Goal: Task Accomplishment & Management: Complete application form

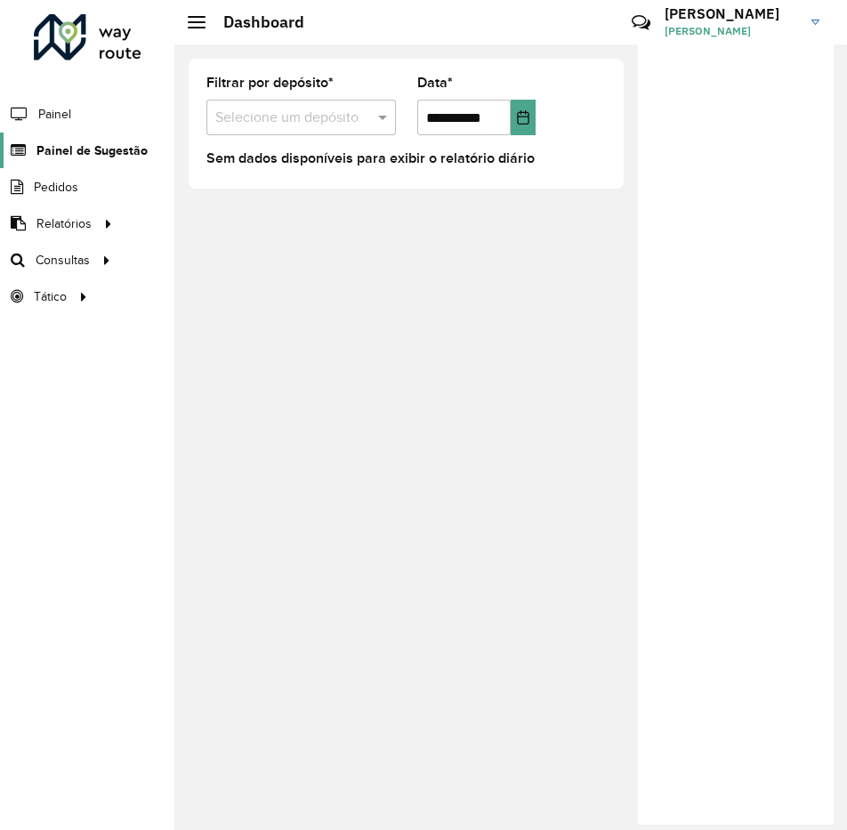
click at [67, 143] on span "Painel de Sugestão" at bounding box center [91, 150] width 111 height 19
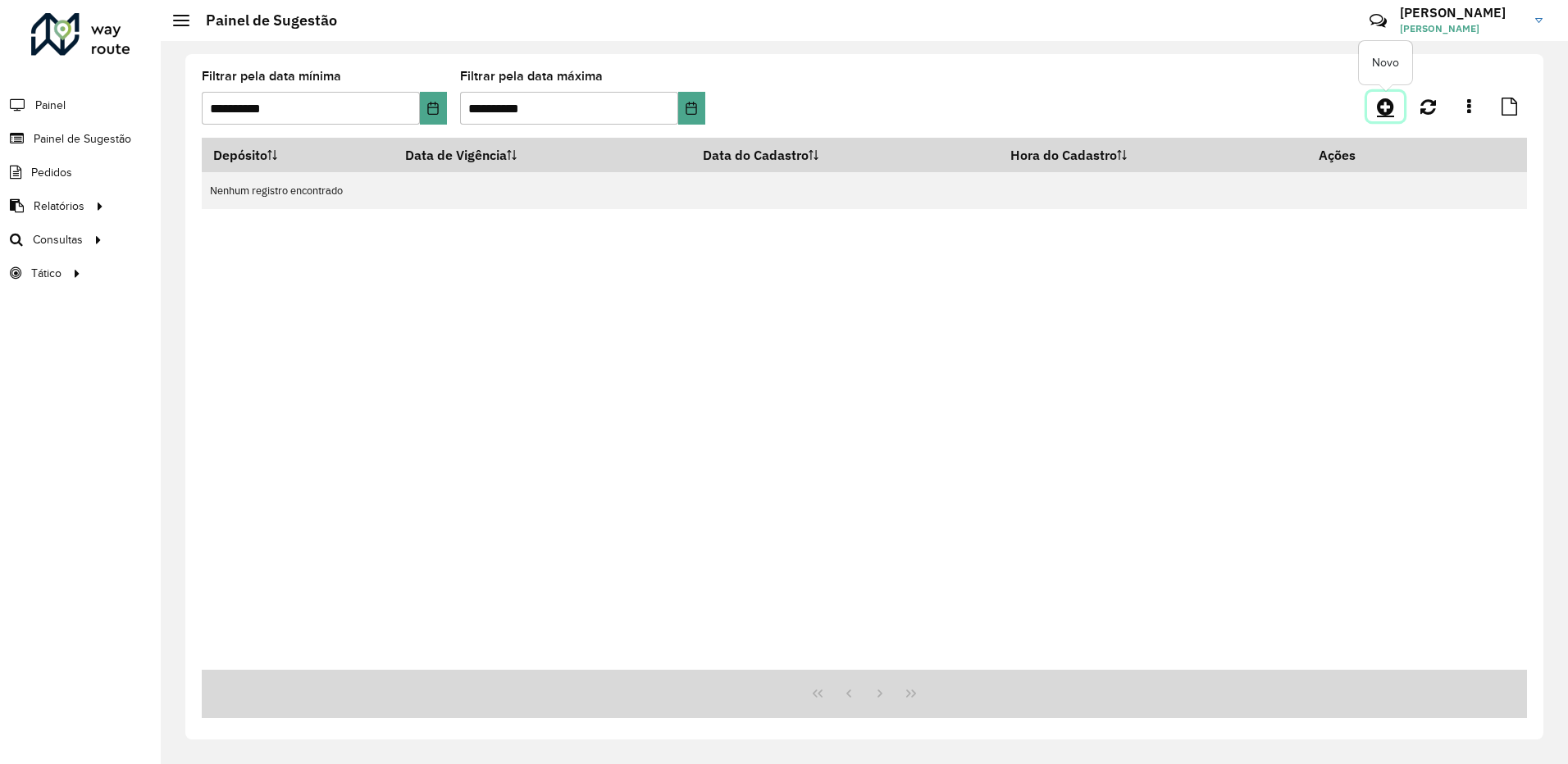
click at [1385, 104] on icon at bounding box center [1385, 106] width 18 height 19
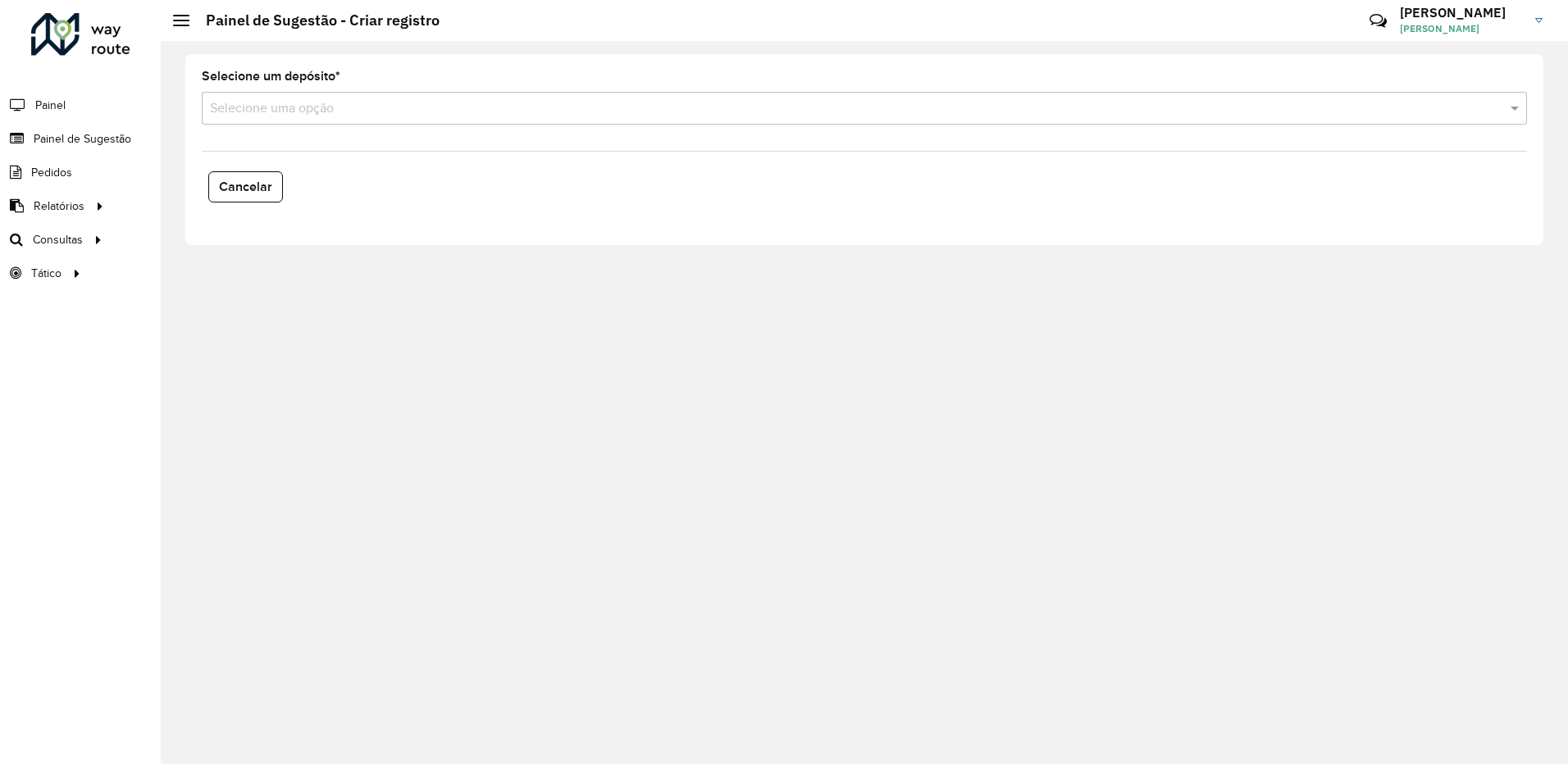
click at [301, 100] on input "text" at bounding box center [848, 109] width 1276 height 19
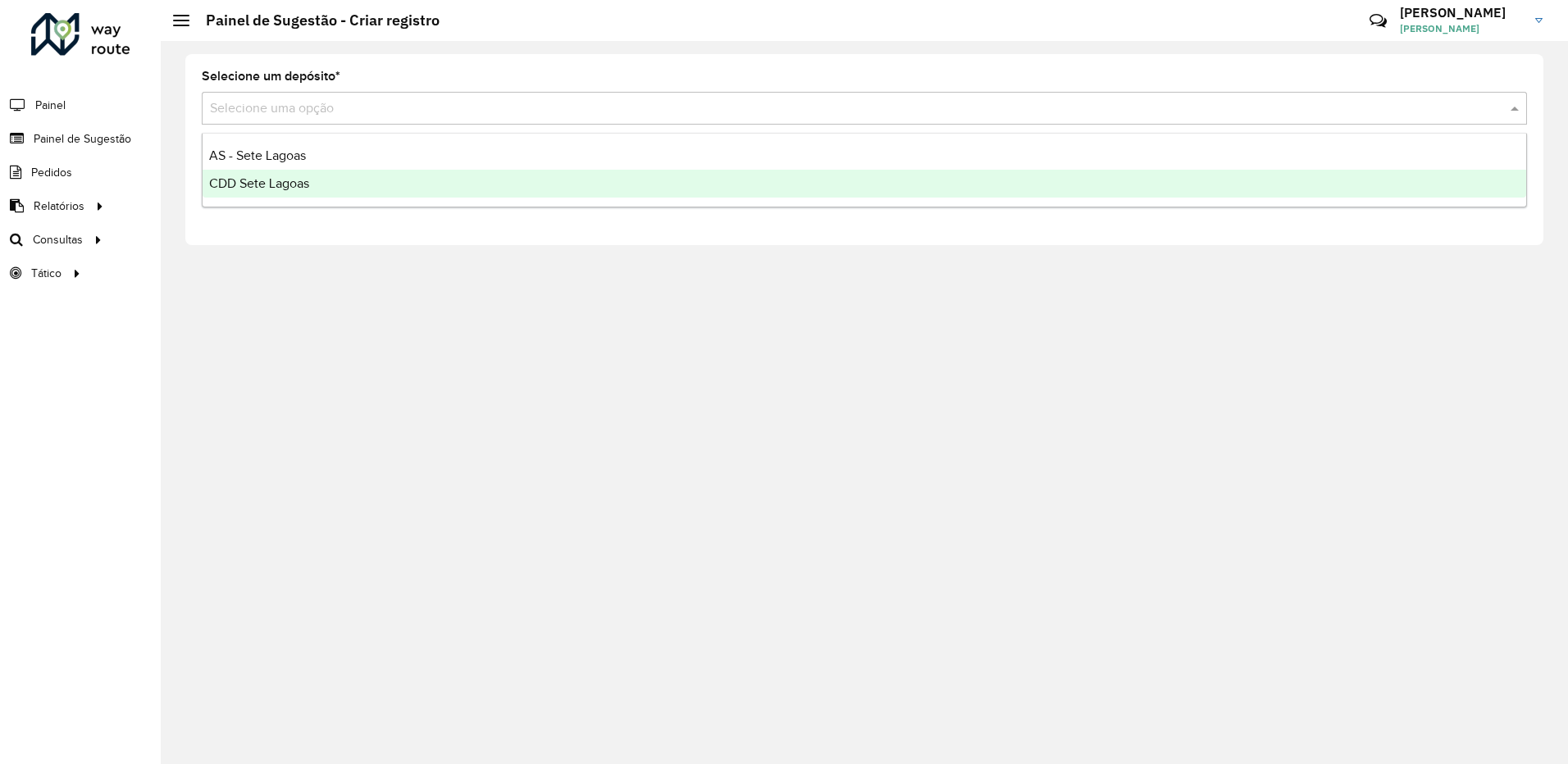
click at [269, 177] on span "CDD Sete Lagoas" at bounding box center [259, 182] width 100 height 14
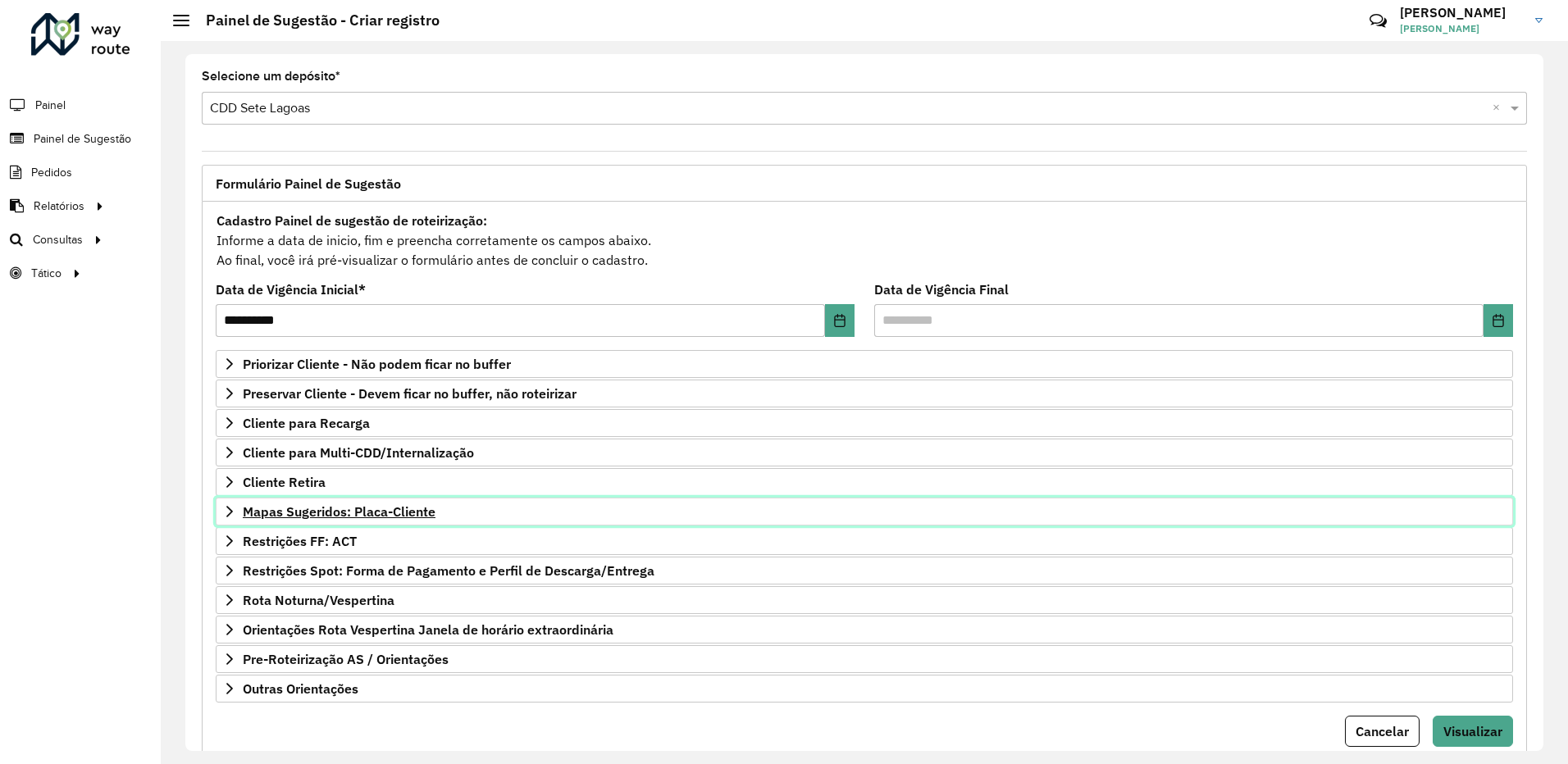
click at [230, 512] on icon at bounding box center [230, 511] width 13 height 13
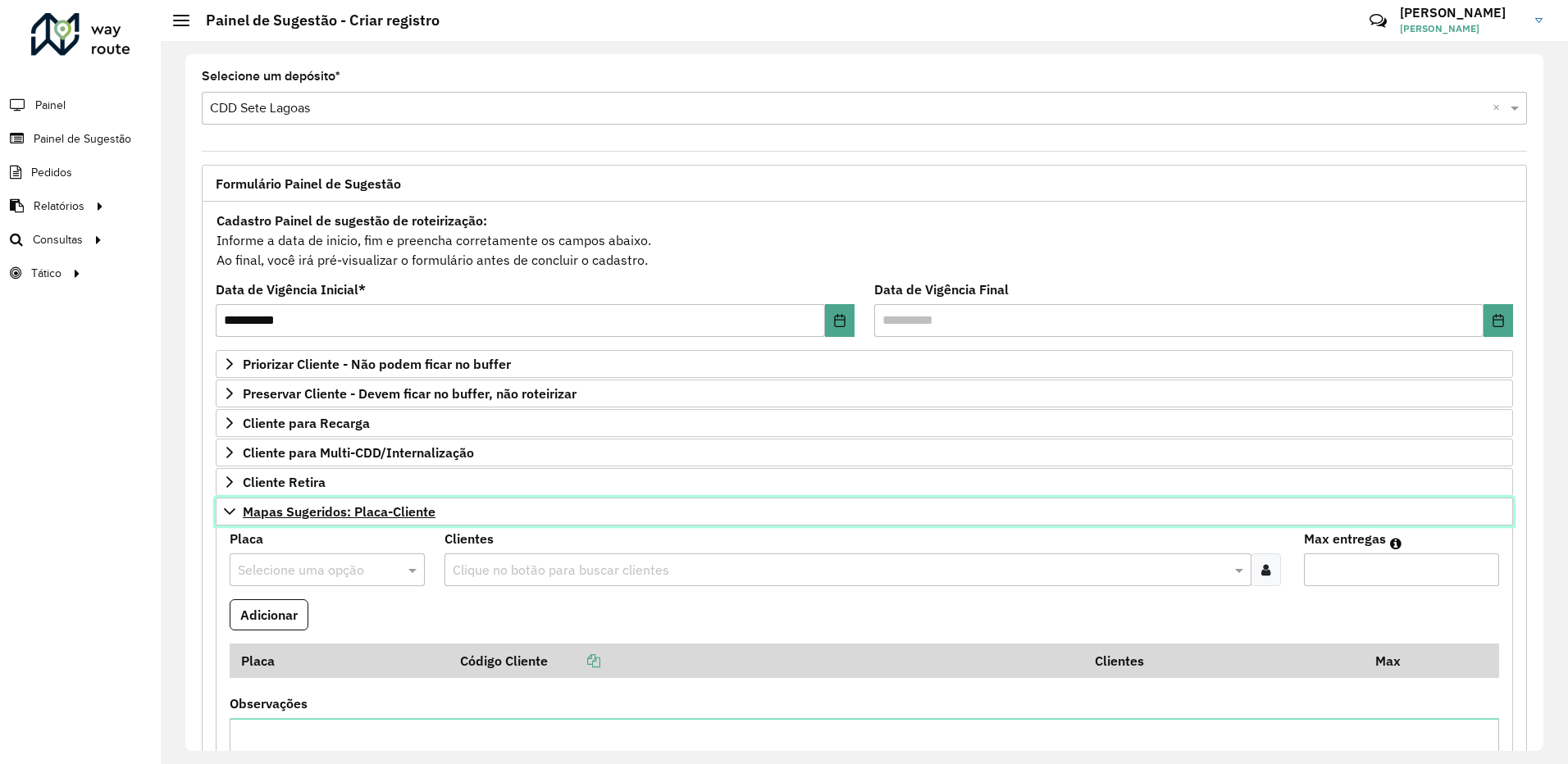
scroll to position [82, 0]
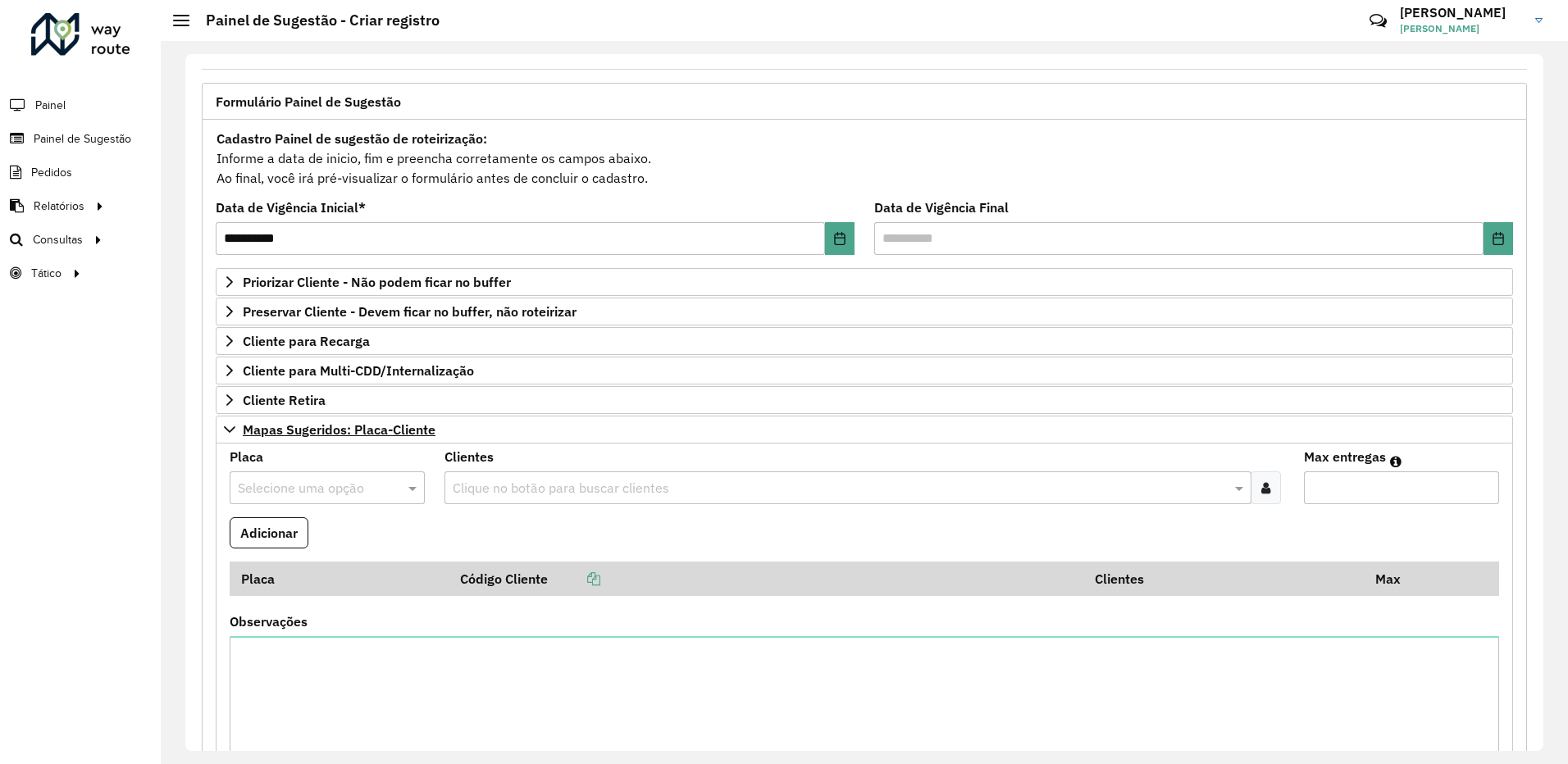
click at [311, 492] on input "text" at bounding box center [311, 488] width 146 height 19
type input "***"
click at [278, 524] on div "RVS5G17" at bounding box center [326, 535] width 193 height 28
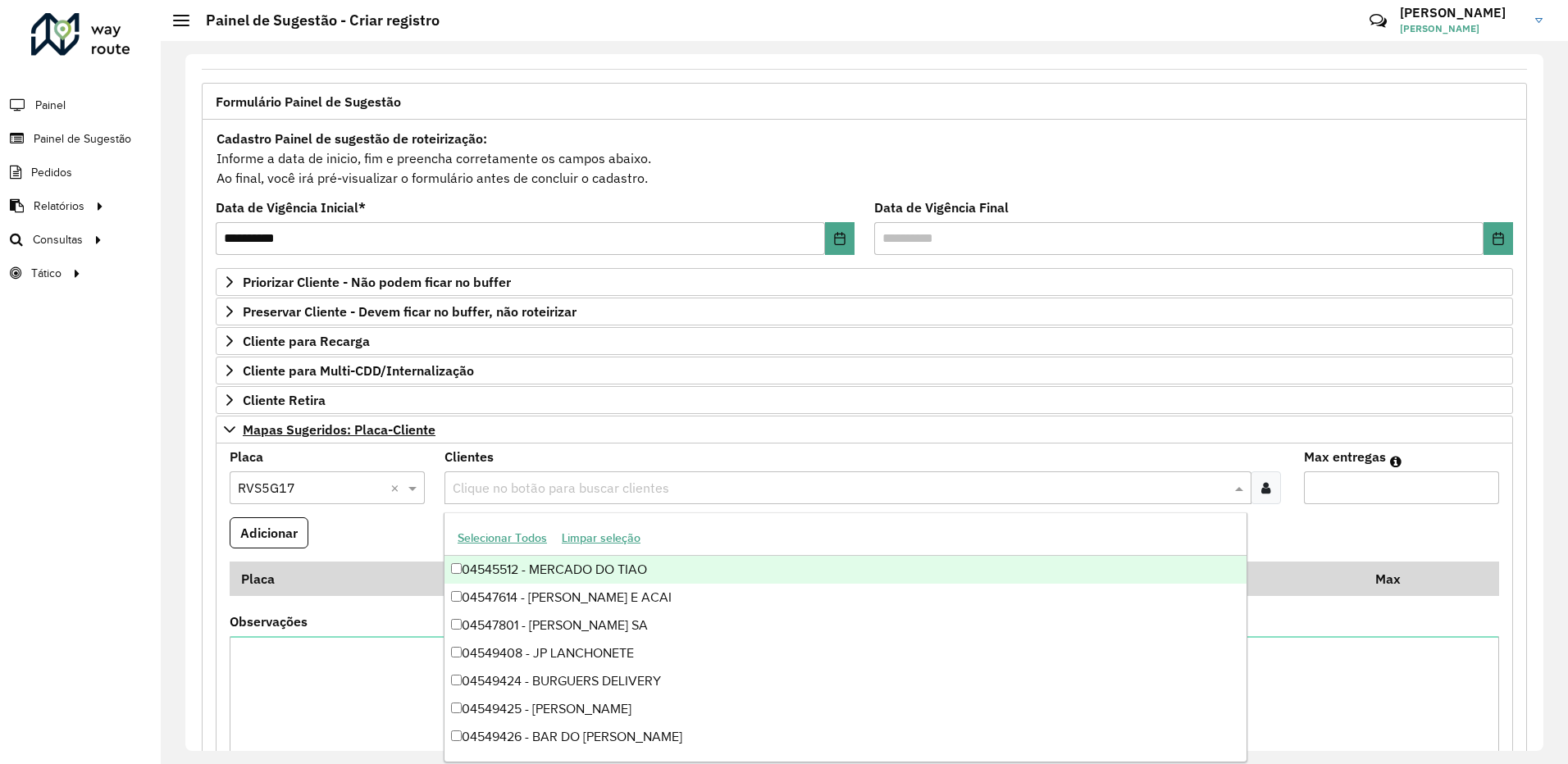
click at [558, 490] on input "text" at bounding box center [840, 488] width 783 height 19
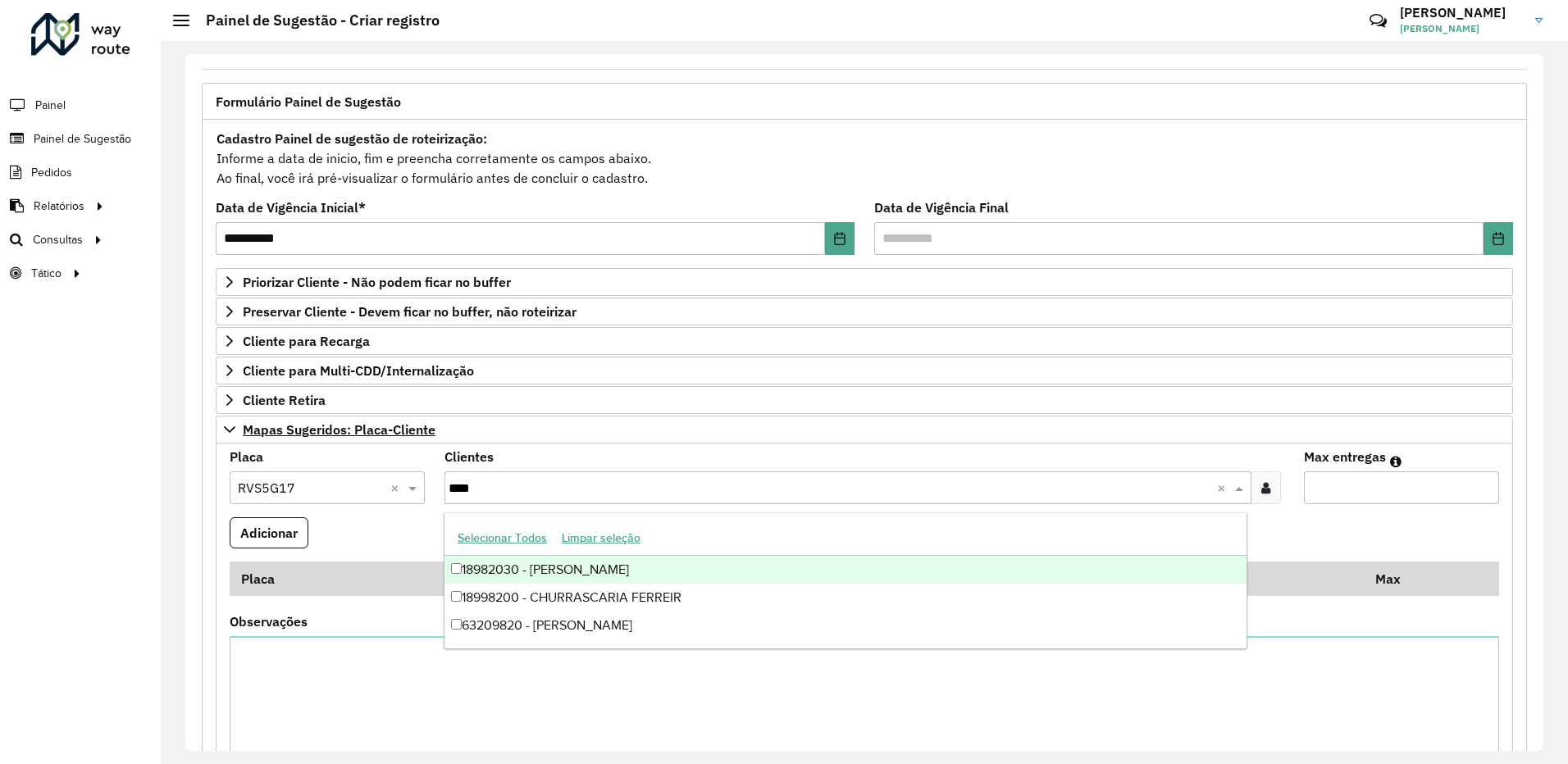
type input "****"
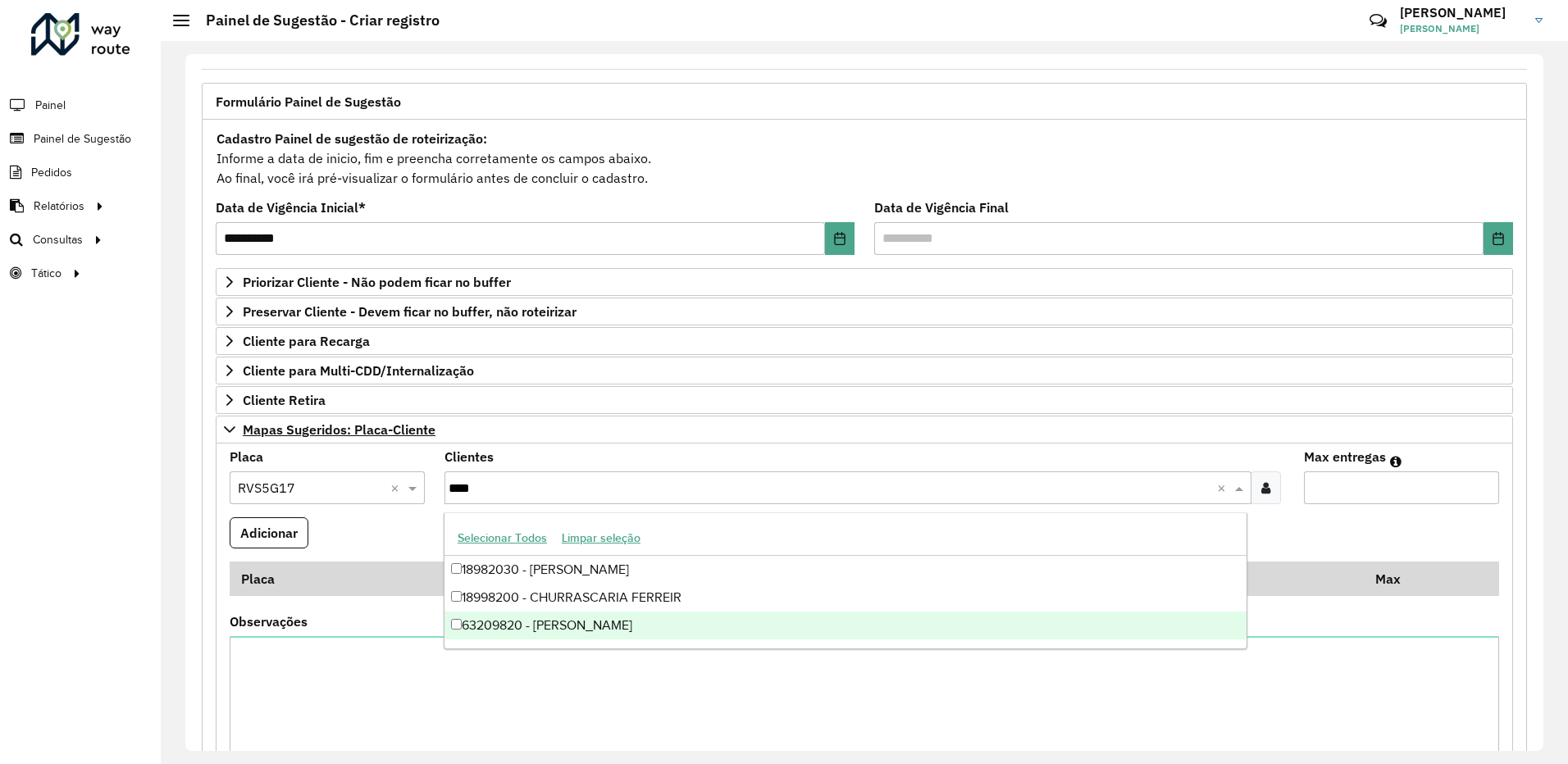
click at [533, 633] on div "63209820 - [PERSON_NAME]" at bounding box center [845, 626] width 802 height 28
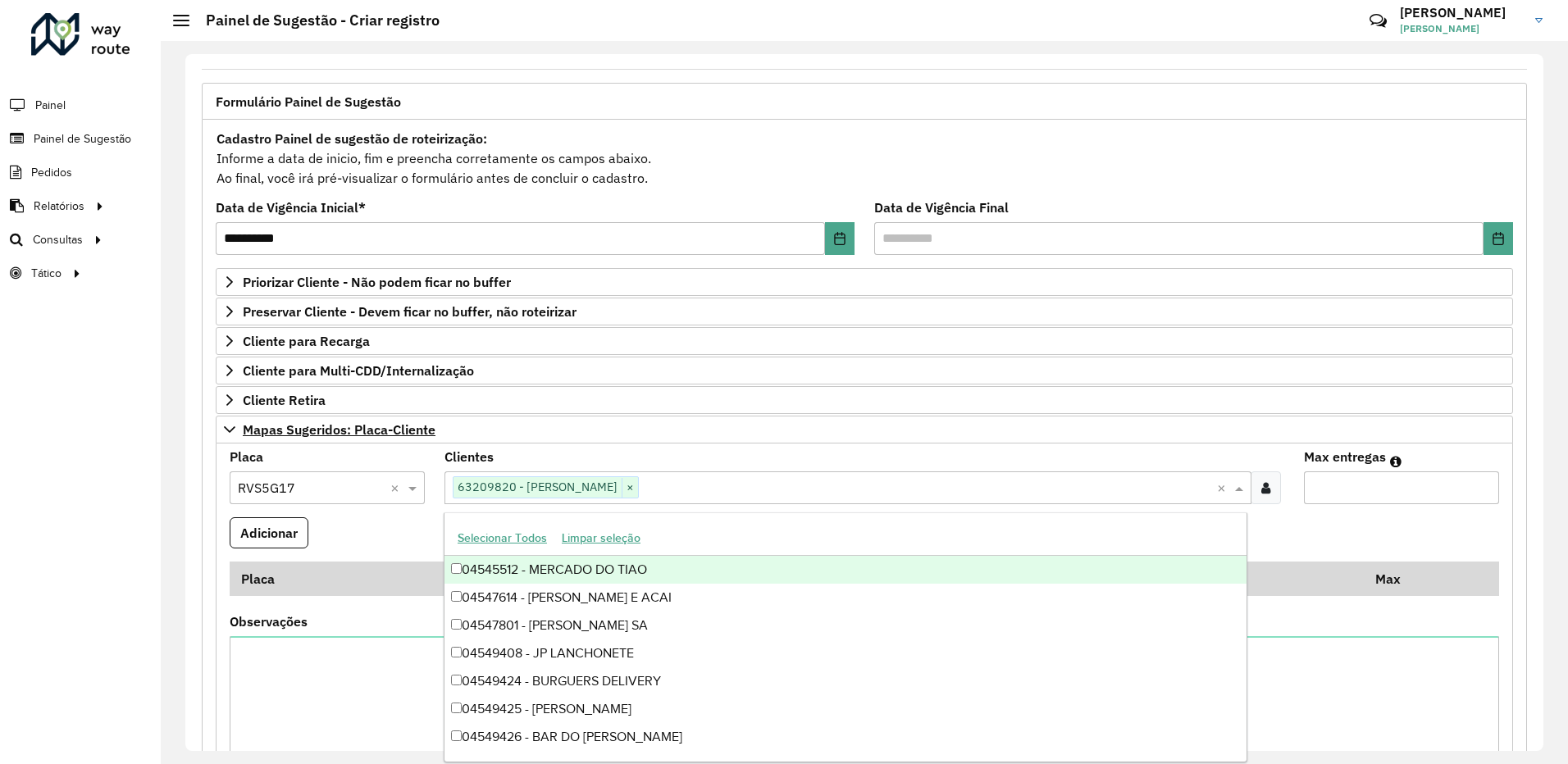
click at [383, 544] on formly-field "Adicionar" at bounding box center [864, 539] width 1289 height 44
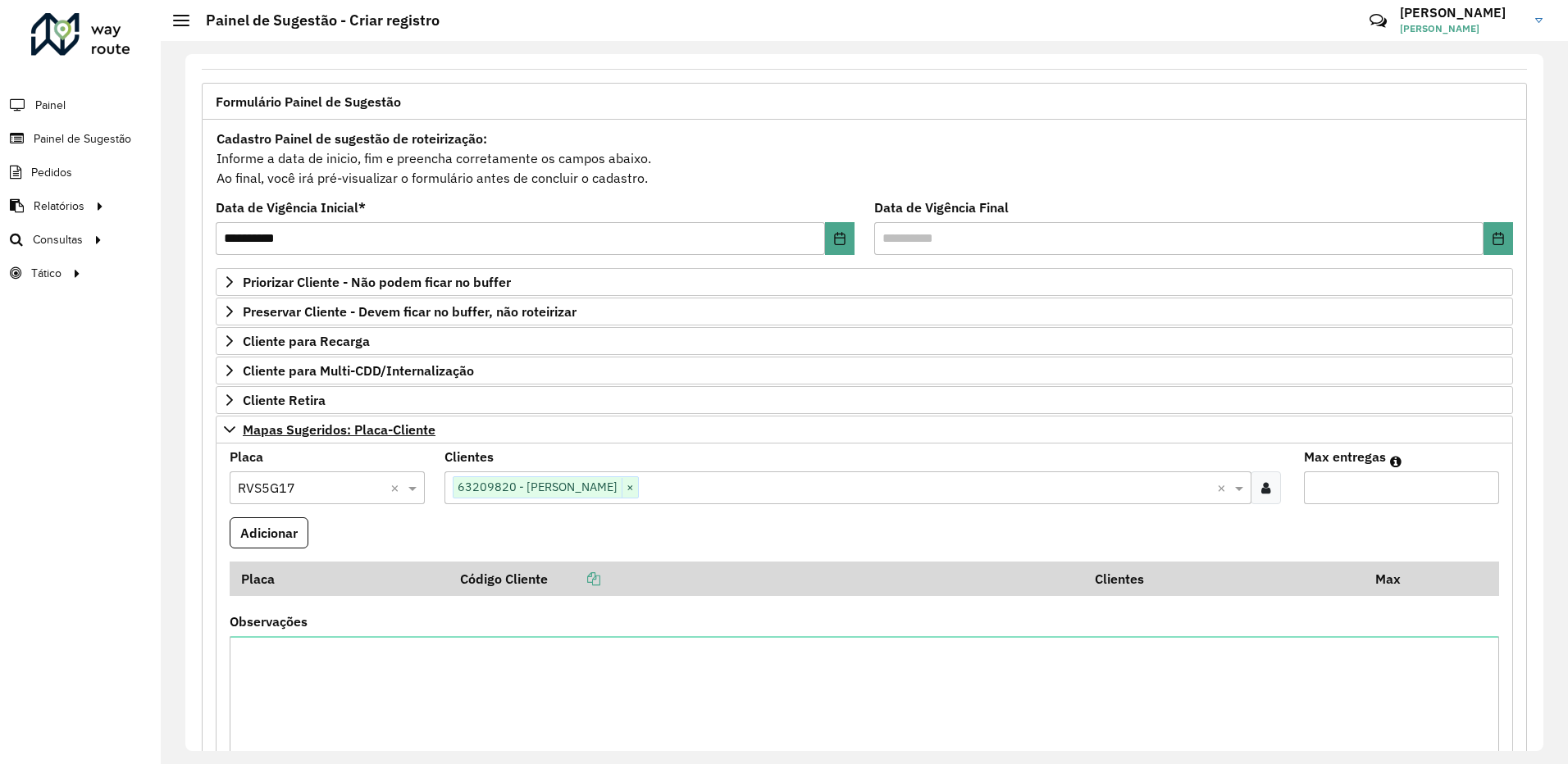
click at [1428, 495] on input "Max entregas" at bounding box center [1401, 488] width 195 height 33
type input "*"
click at [287, 539] on button "Adicionar" at bounding box center [268, 533] width 78 height 31
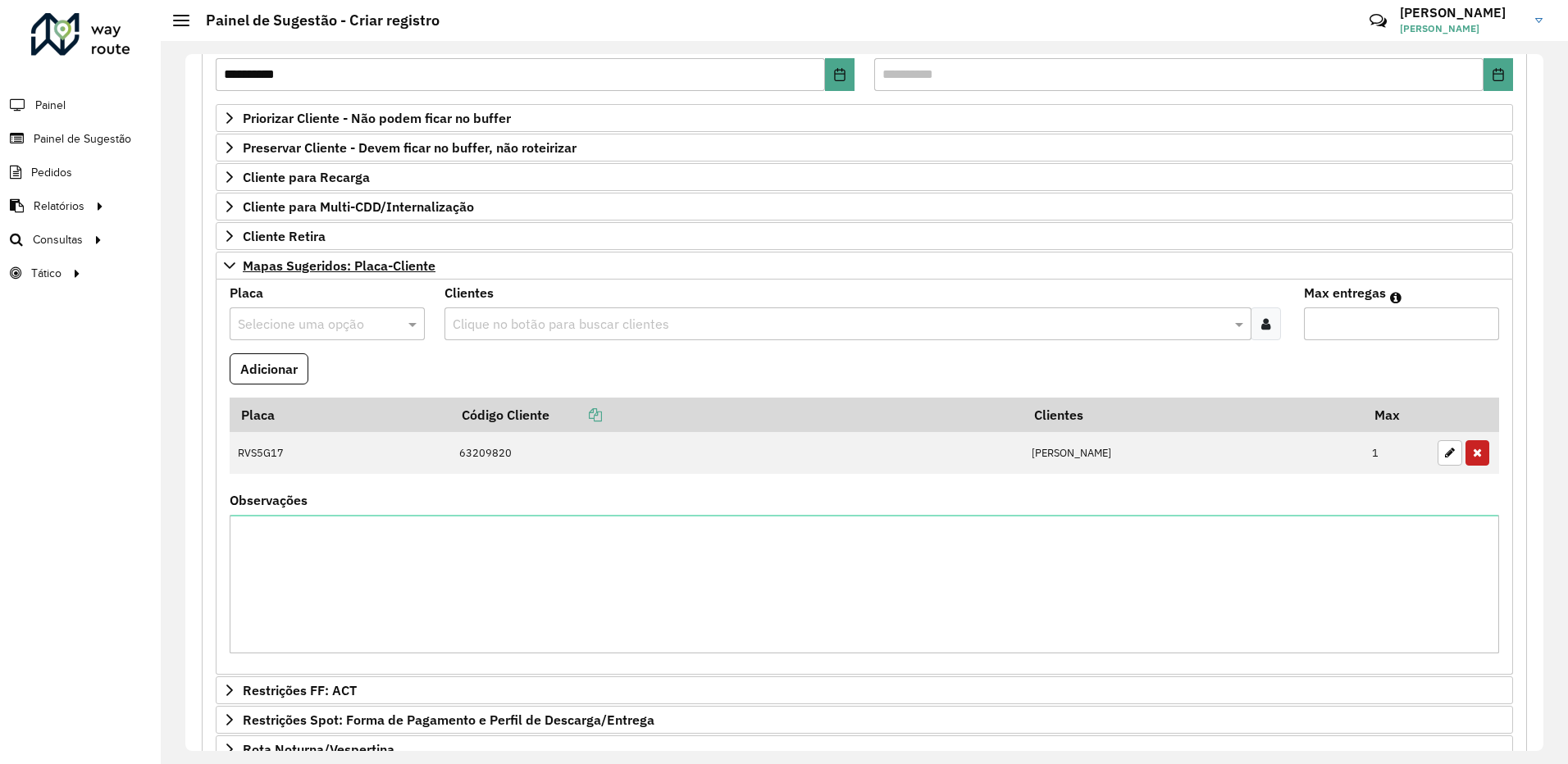
scroll to position [164, 0]
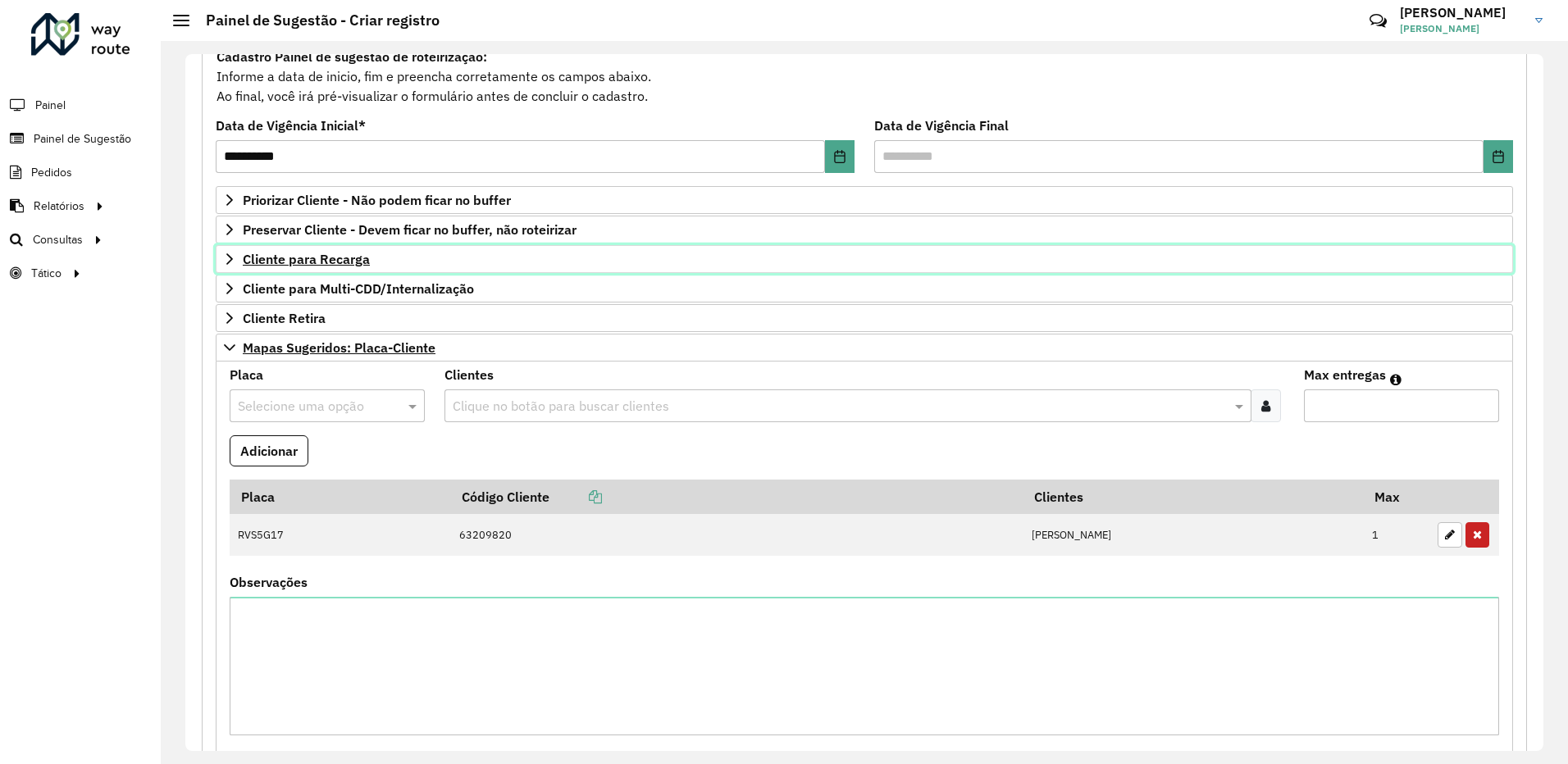
click at [228, 260] on icon at bounding box center [230, 259] width 13 height 13
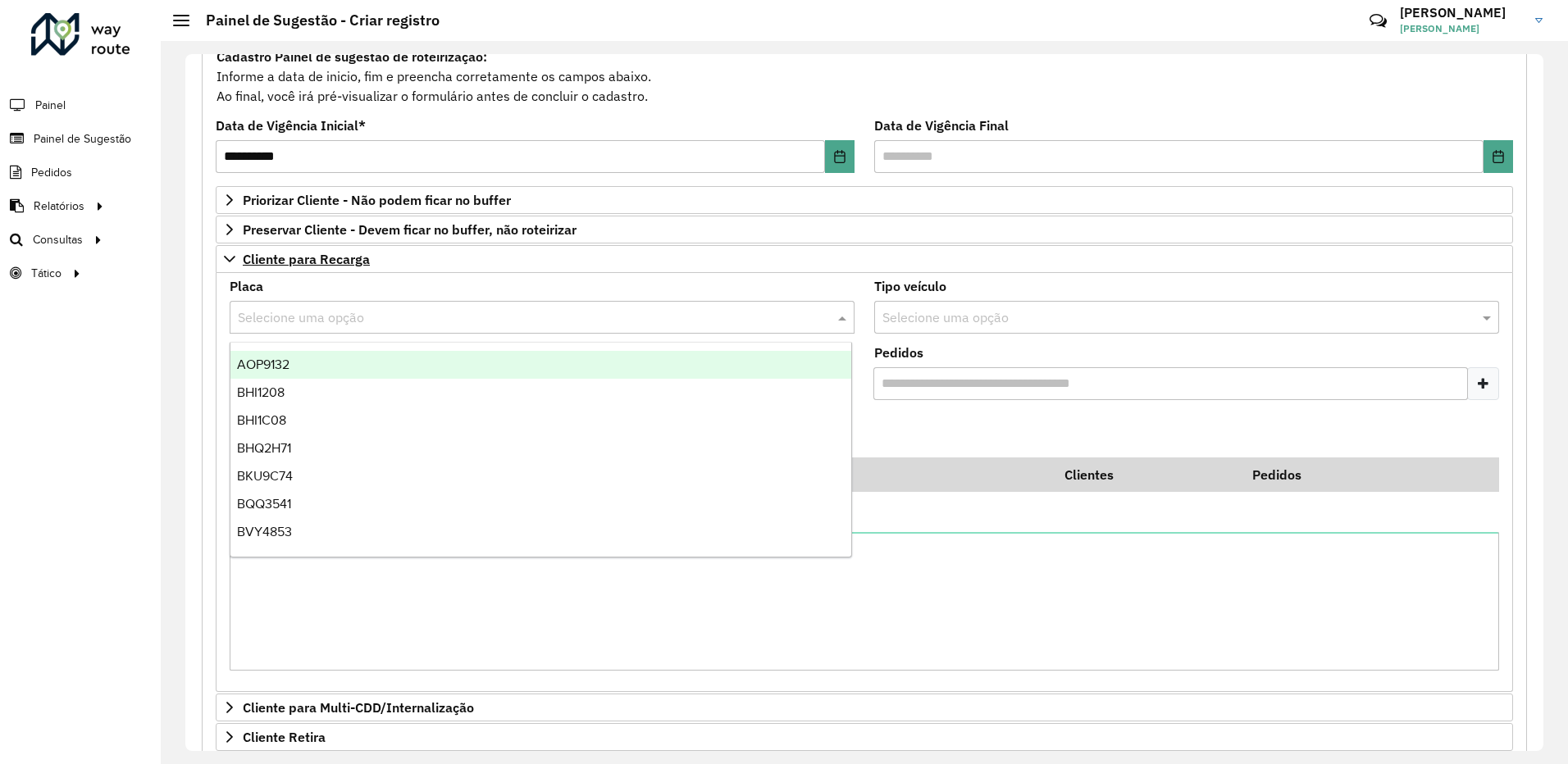
click at [249, 315] on input "text" at bounding box center [525, 317] width 575 height 19
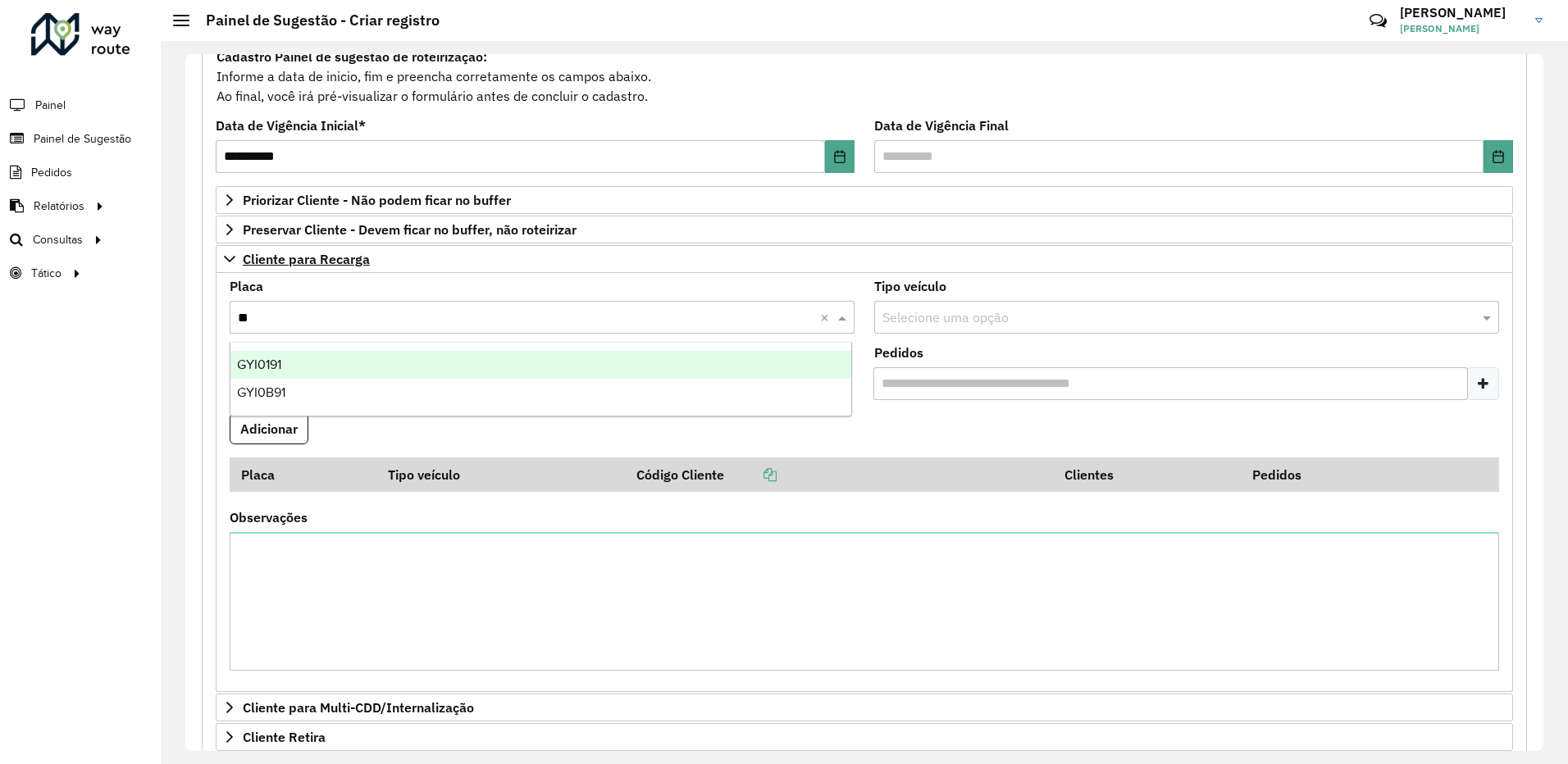
type input "***"
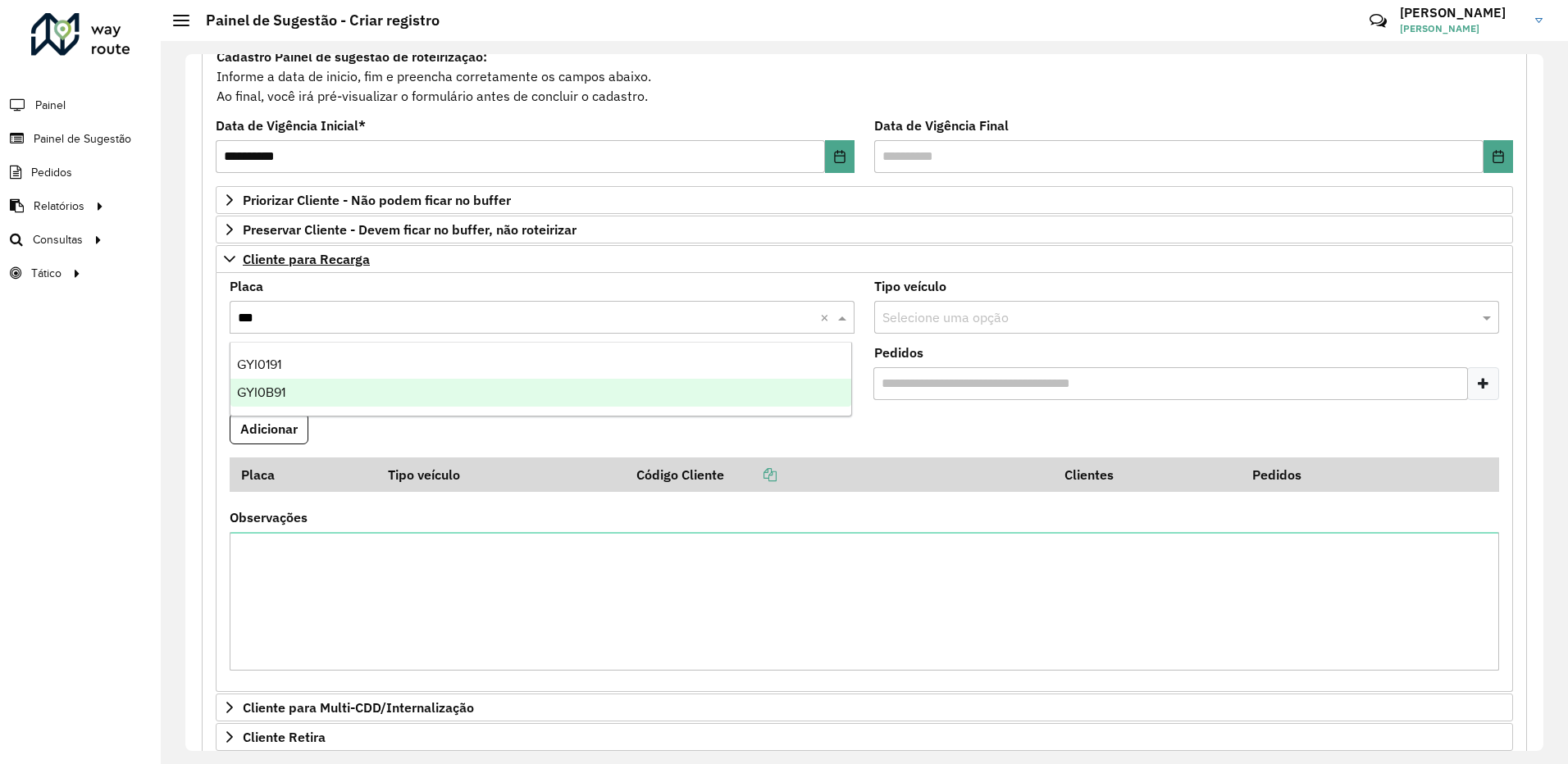
click at [296, 386] on div "GYI0B91" at bounding box center [540, 393] width 620 height 28
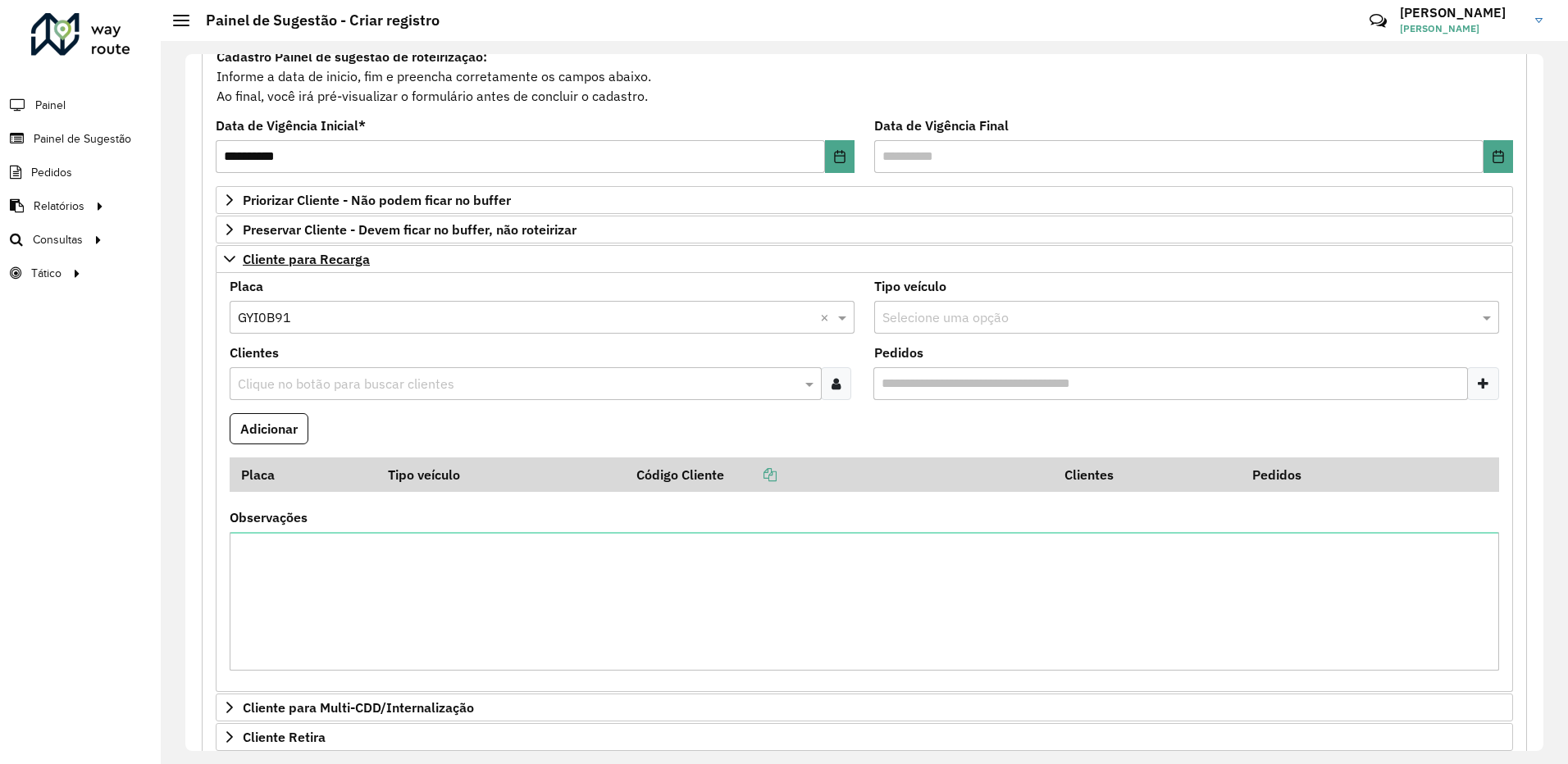
click at [253, 392] on input "text" at bounding box center [516, 383] width 567 height 19
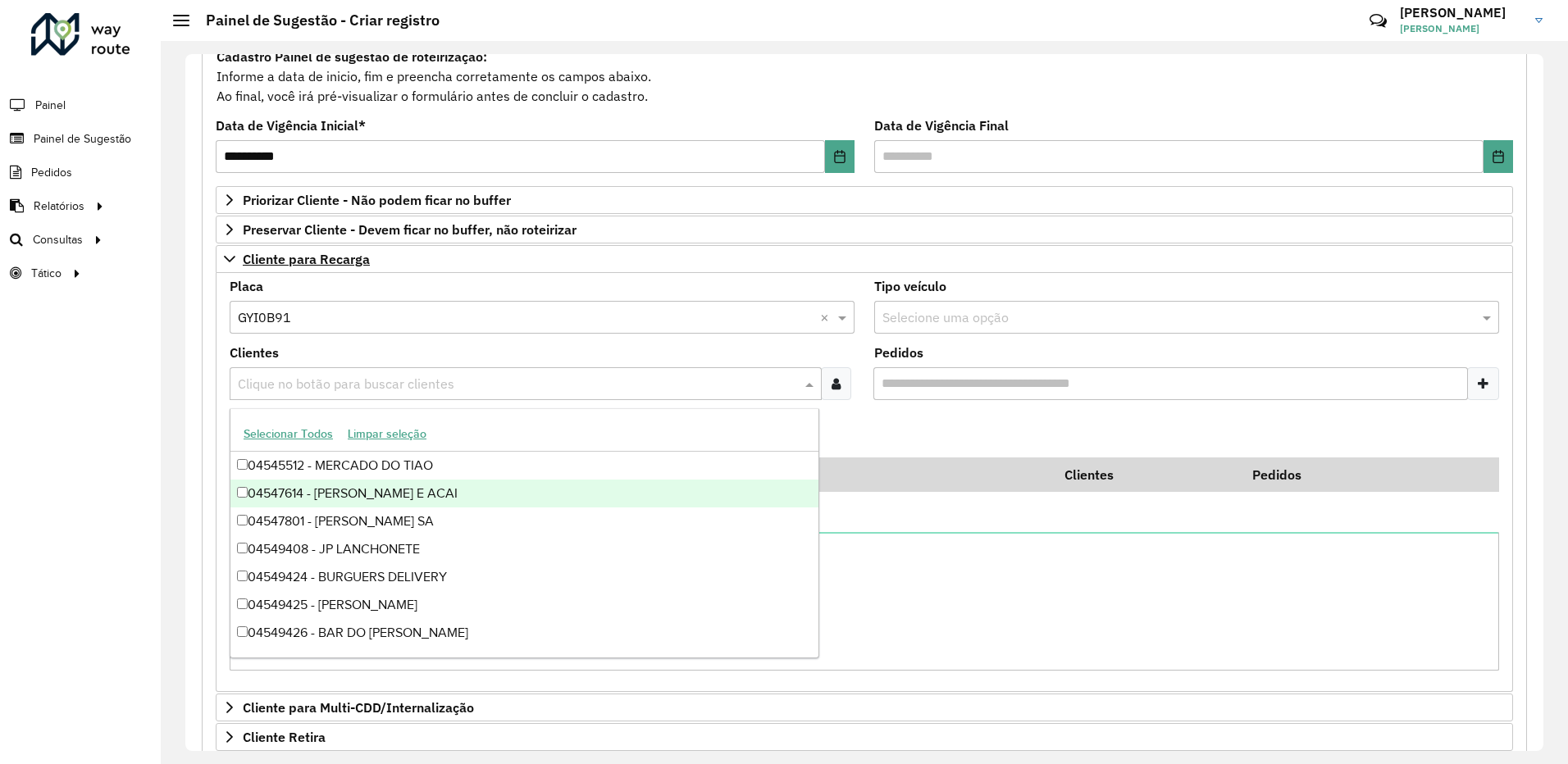
click at [831, 382] on icon at bounding box center [836, 383] width 9 height 13
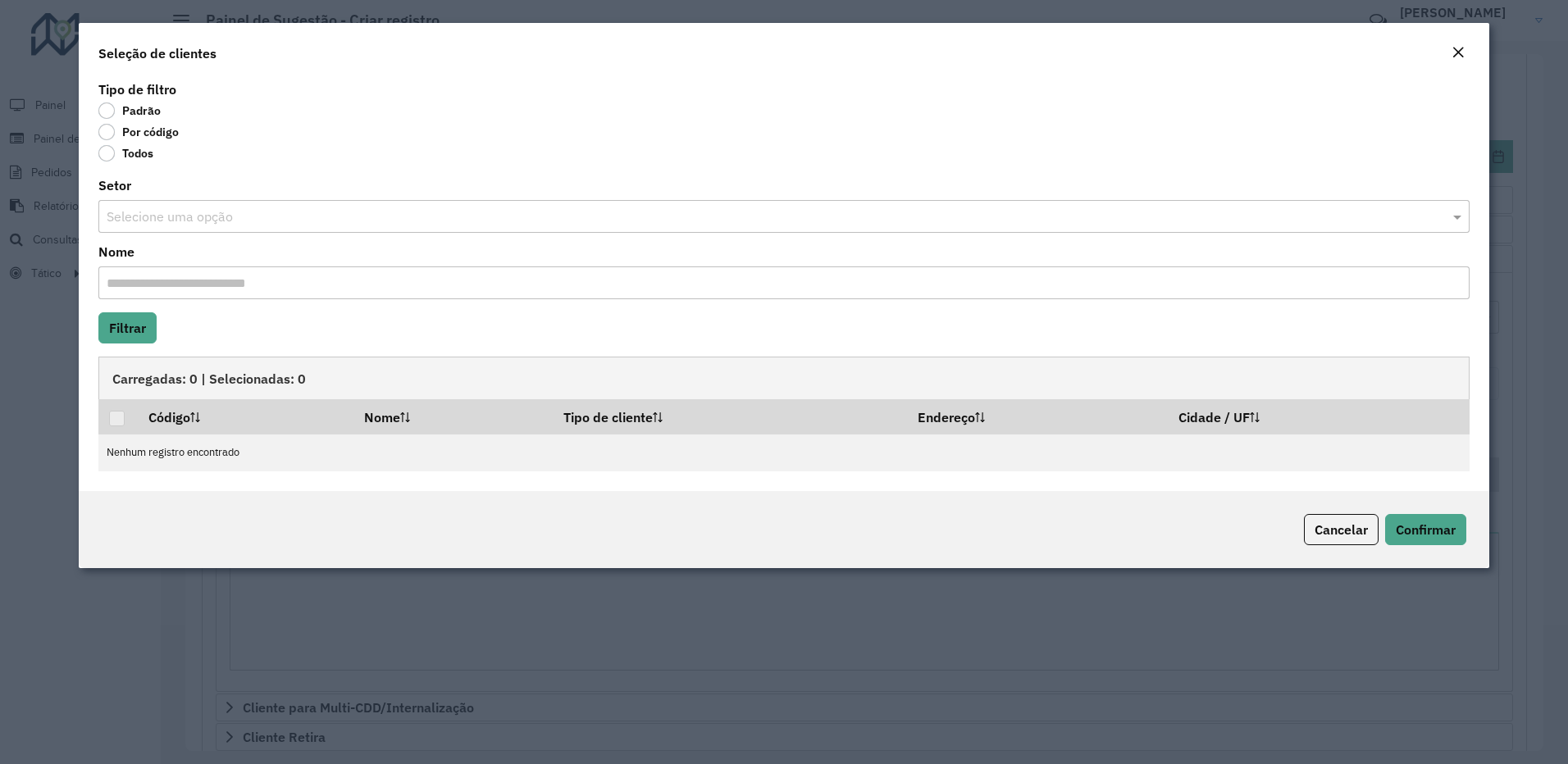
click at [118, 125] on label "Por código" at bounding box center [138, 132] width 80 height 17
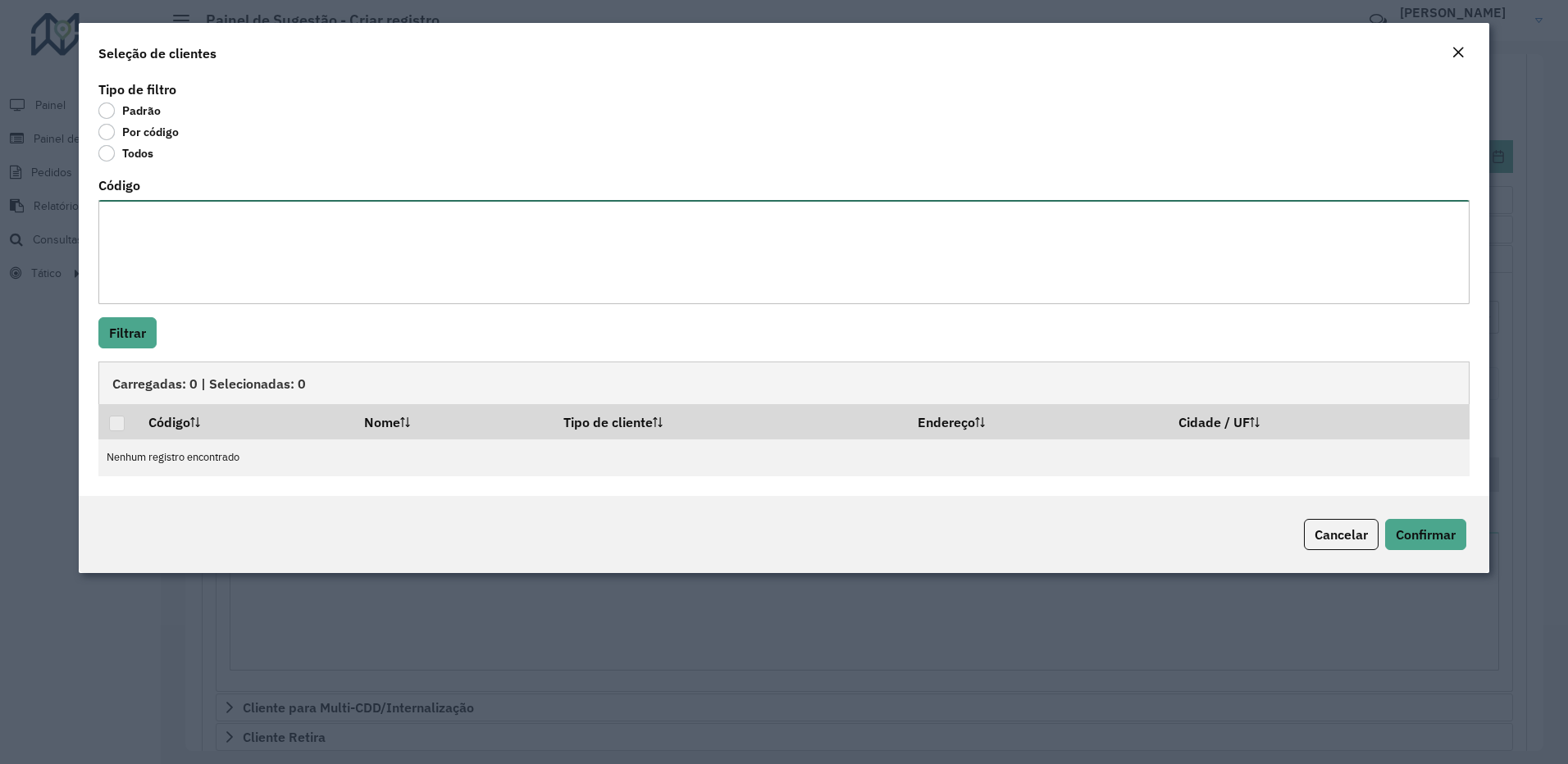
click at [135, 206] on textarea "Código" at bounding box center [784, 252] width 1372 height 104
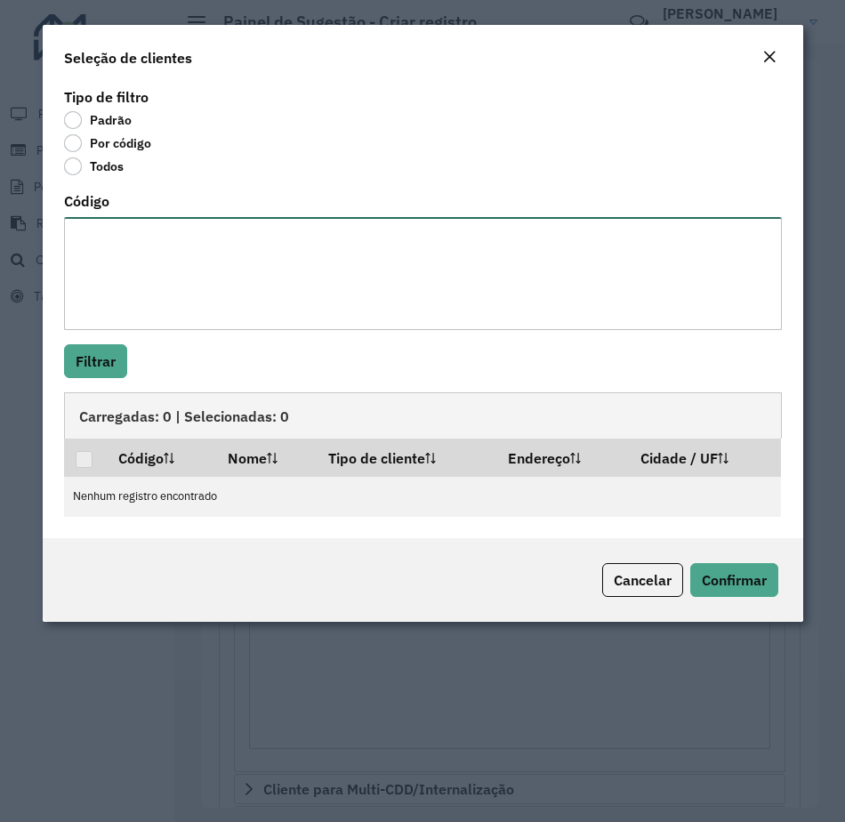
click at [346, 279] on textarea "Código" at bounding box center [423, 273] width 718 height 113
click at [177, 278] on textarea "Código" at bounding box center [423, 273] width 718 height 113
type textarea "**** *****"
click at [93, 372] on button "Filtrar" at bounding box center [95, 361] width 63 height 34
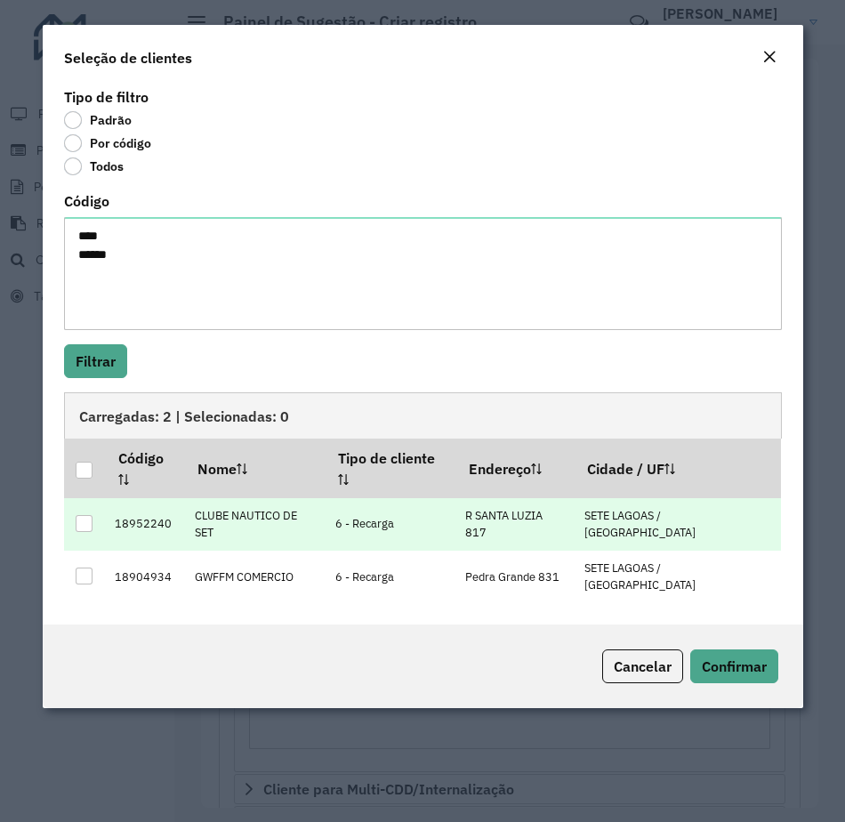
click at [98, 498] on td at bounding box center [85, 524] width 42 height 52
click at [92, 515] on div at bounding box center [84, 523] width 17 height 17
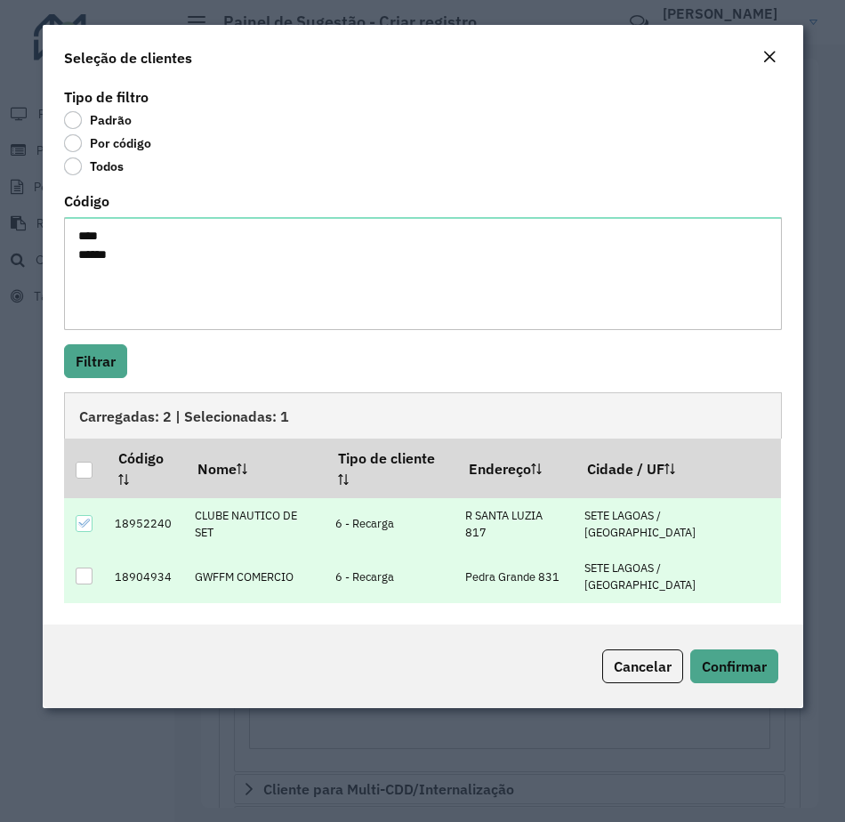
click at [89, 567] on div at bounding box center [85, 576] width 18 height 18
click at [751, 657] on span "Confirmar" at bounding box center [734, 666] width 65 height 18
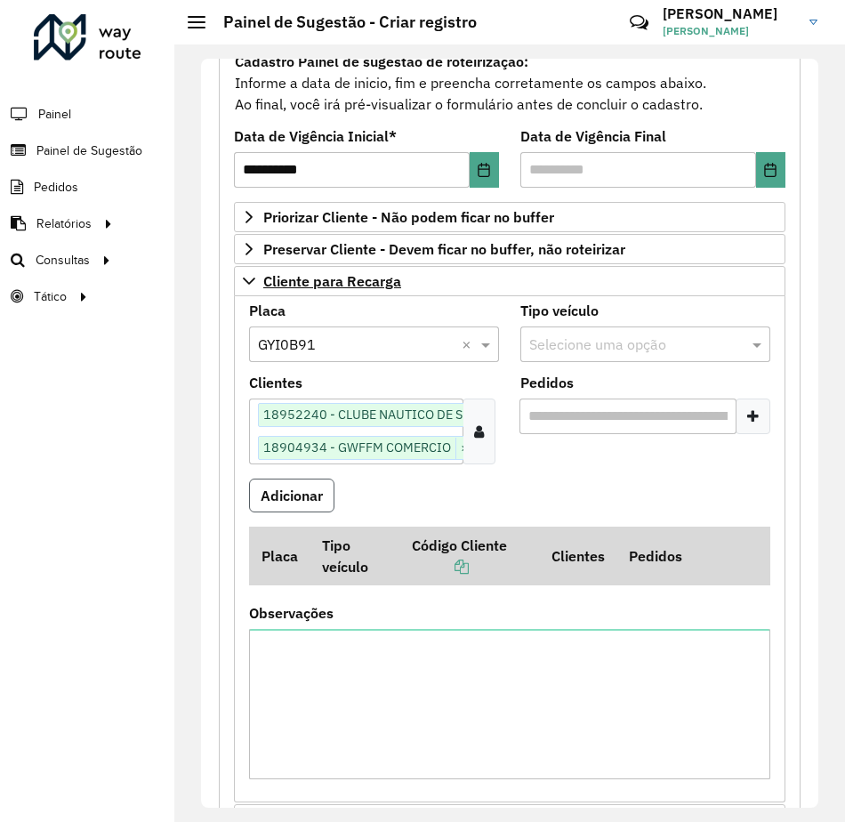
click at [312, 500] on button "Adicionar" at bounding box center [291, 496] width 85 height 34
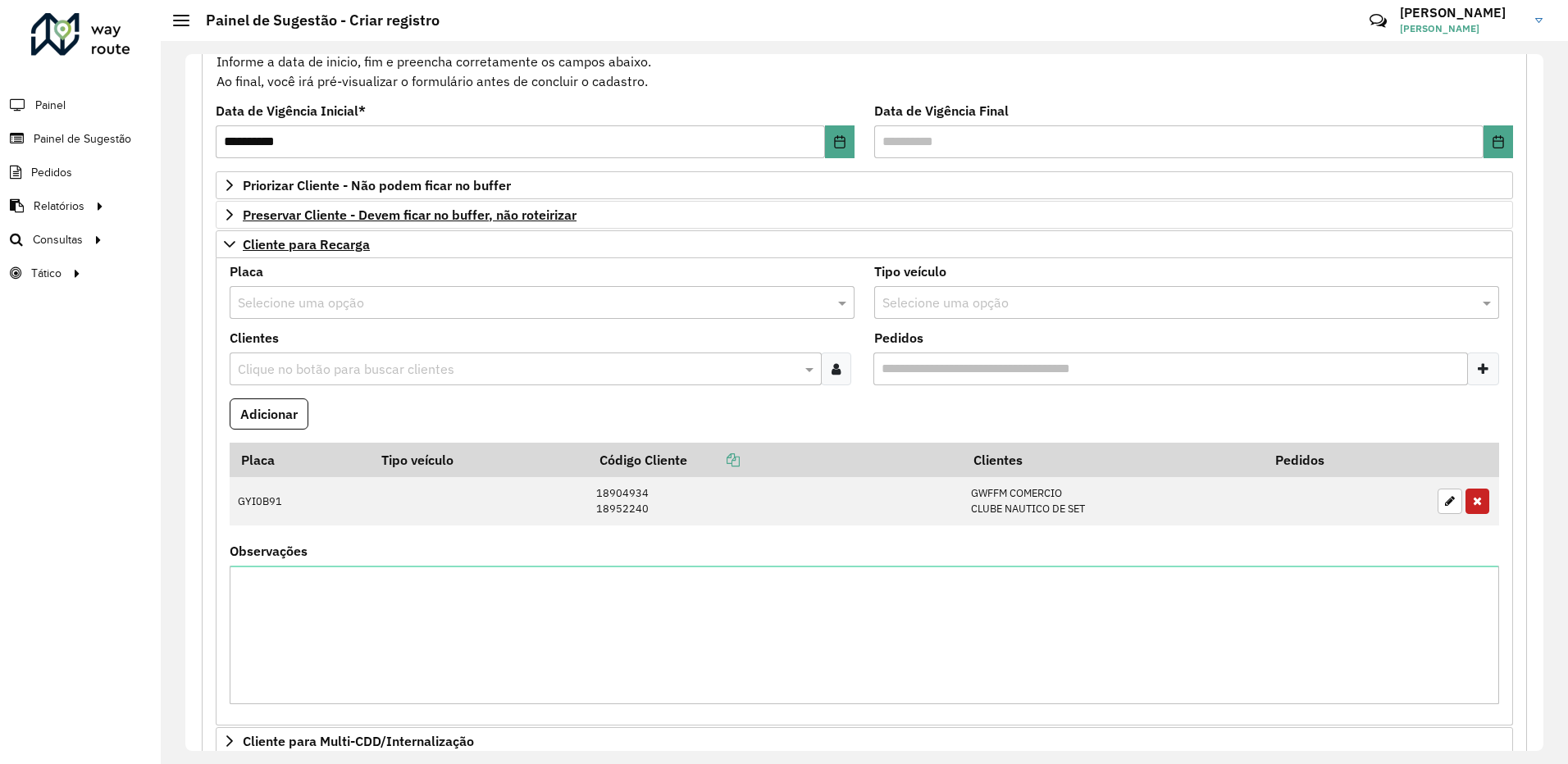
scroll to position [97, 0]
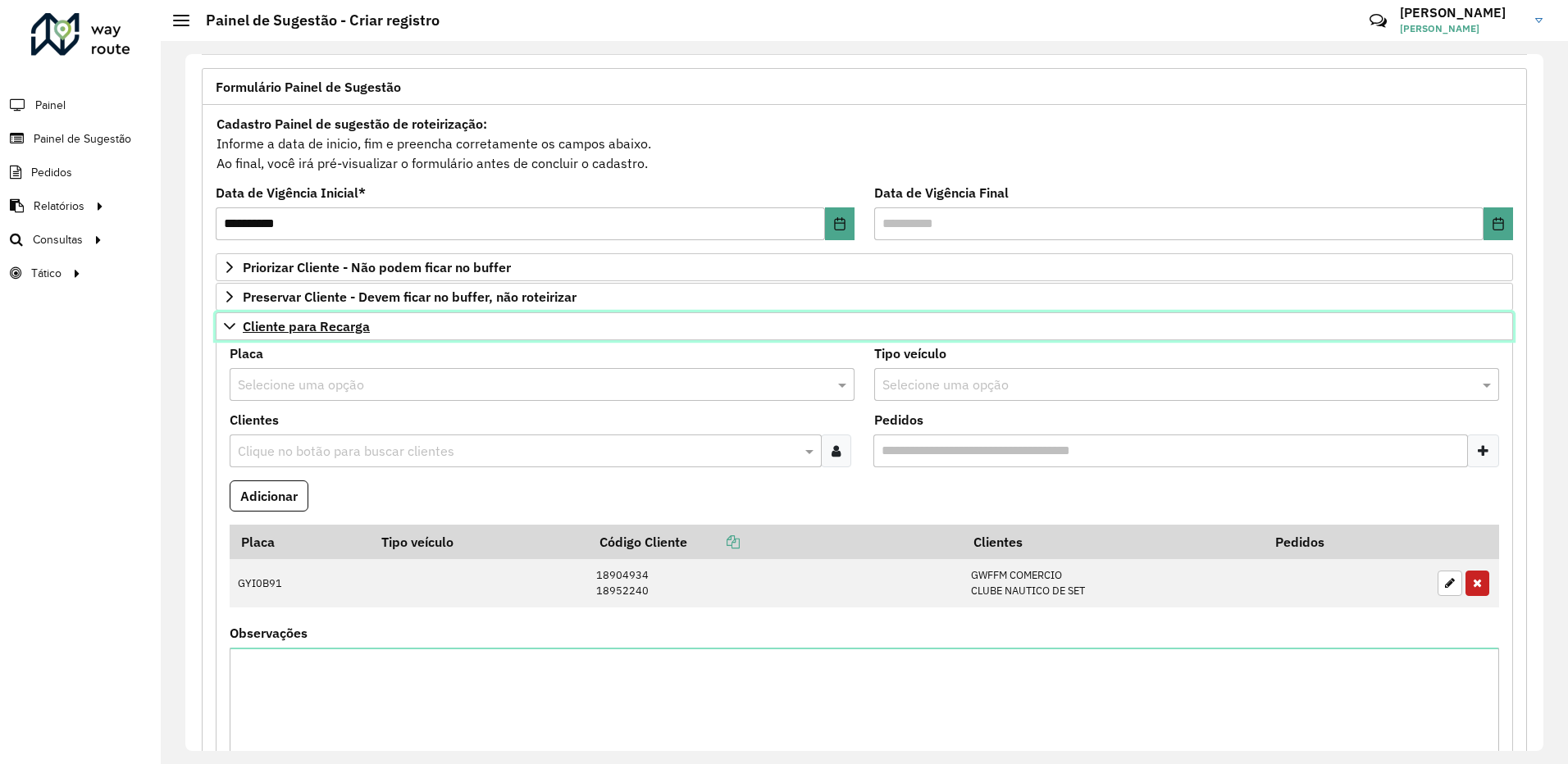
click at [232, 325] on icon at bounding box center [230, 325] width 11 height 6
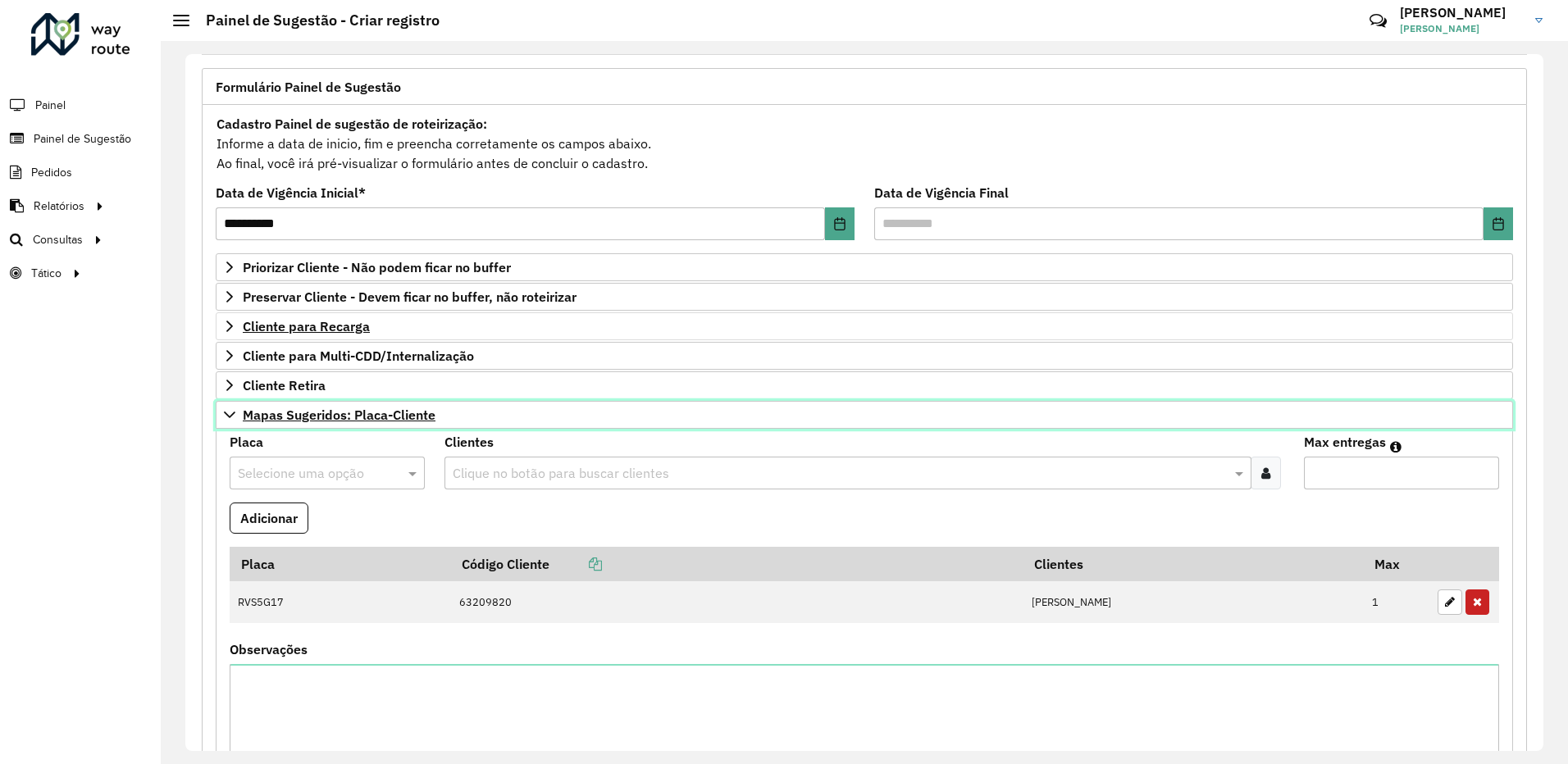
click at [229, 418] on icon at bounding box center [230, 415] width 13 height 13
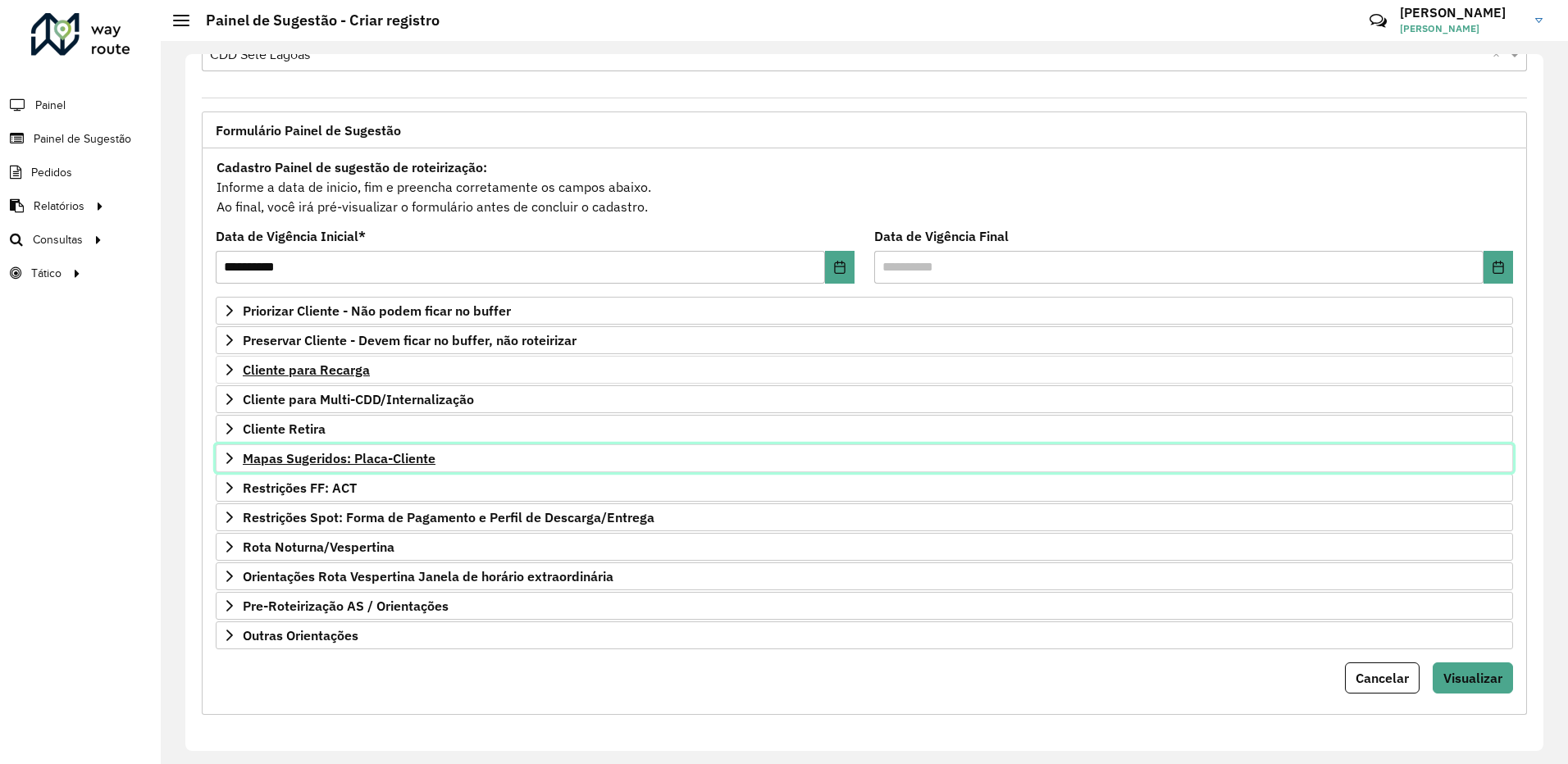
scroll to position [53, 0]
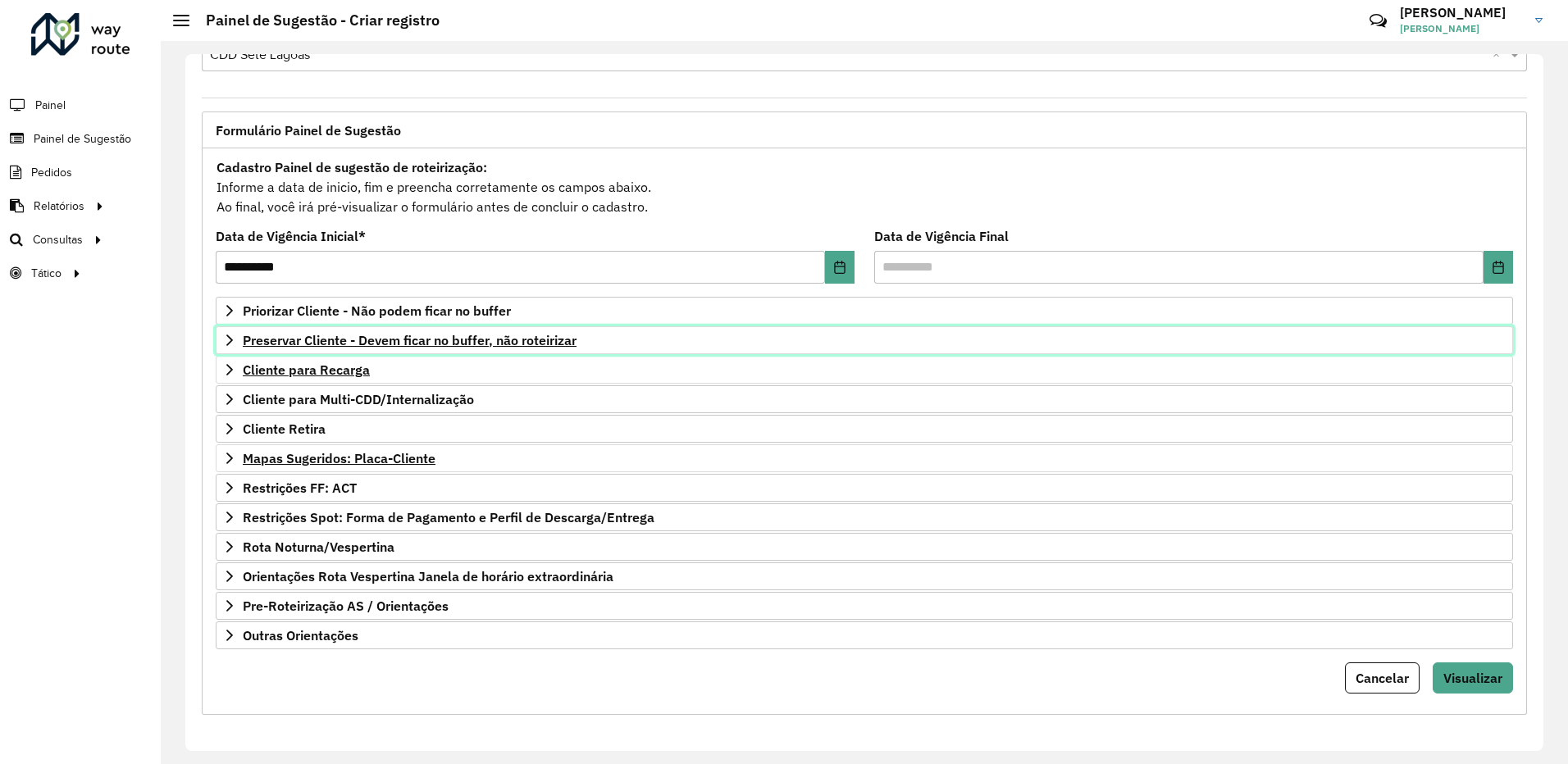
click at [232, 340] on icon at bounding box center [229, 340] width 6 height 11
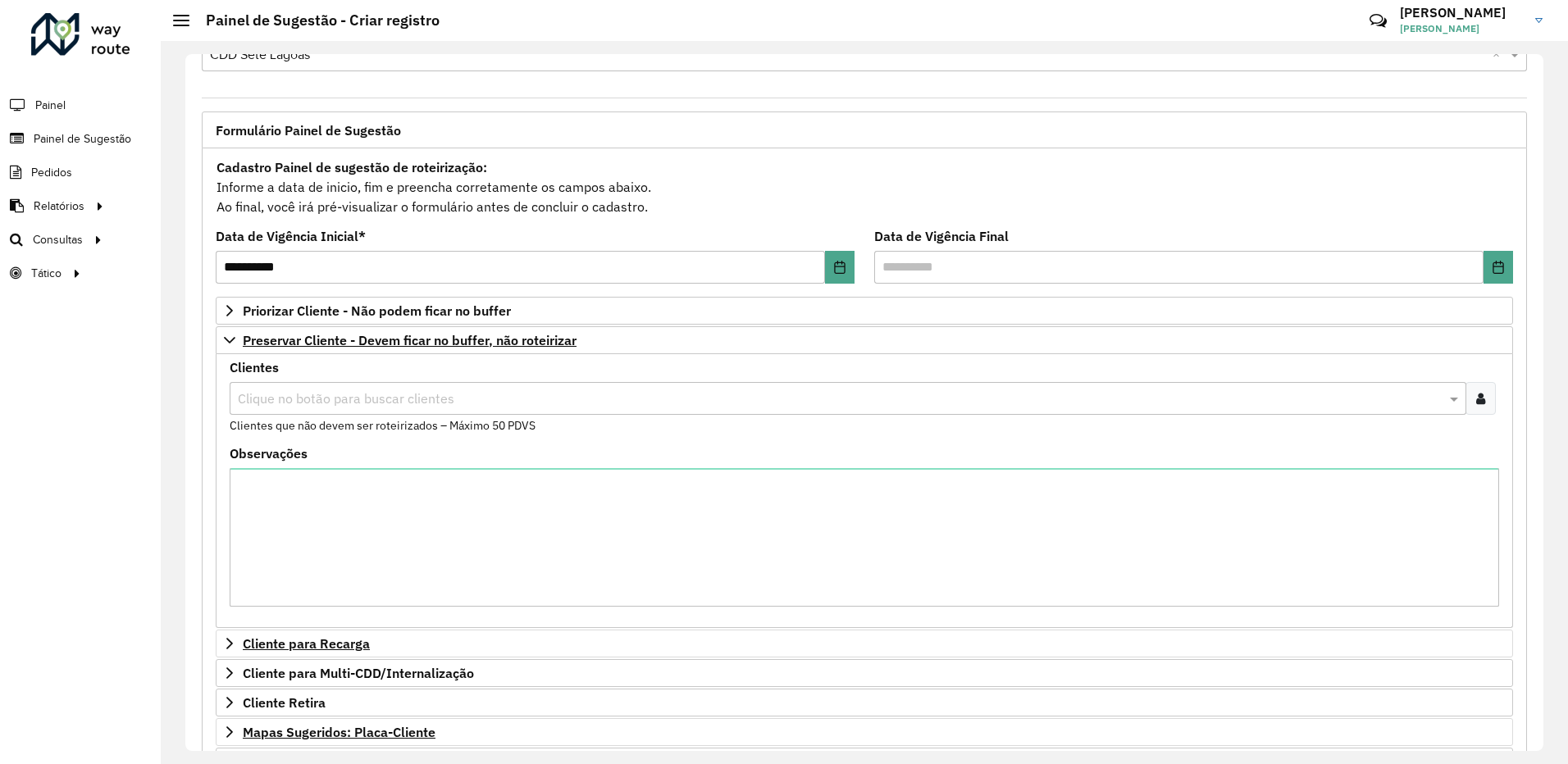
click at [284, 395] on input "text" at bounding box center [839, 398] width 1212 height 19
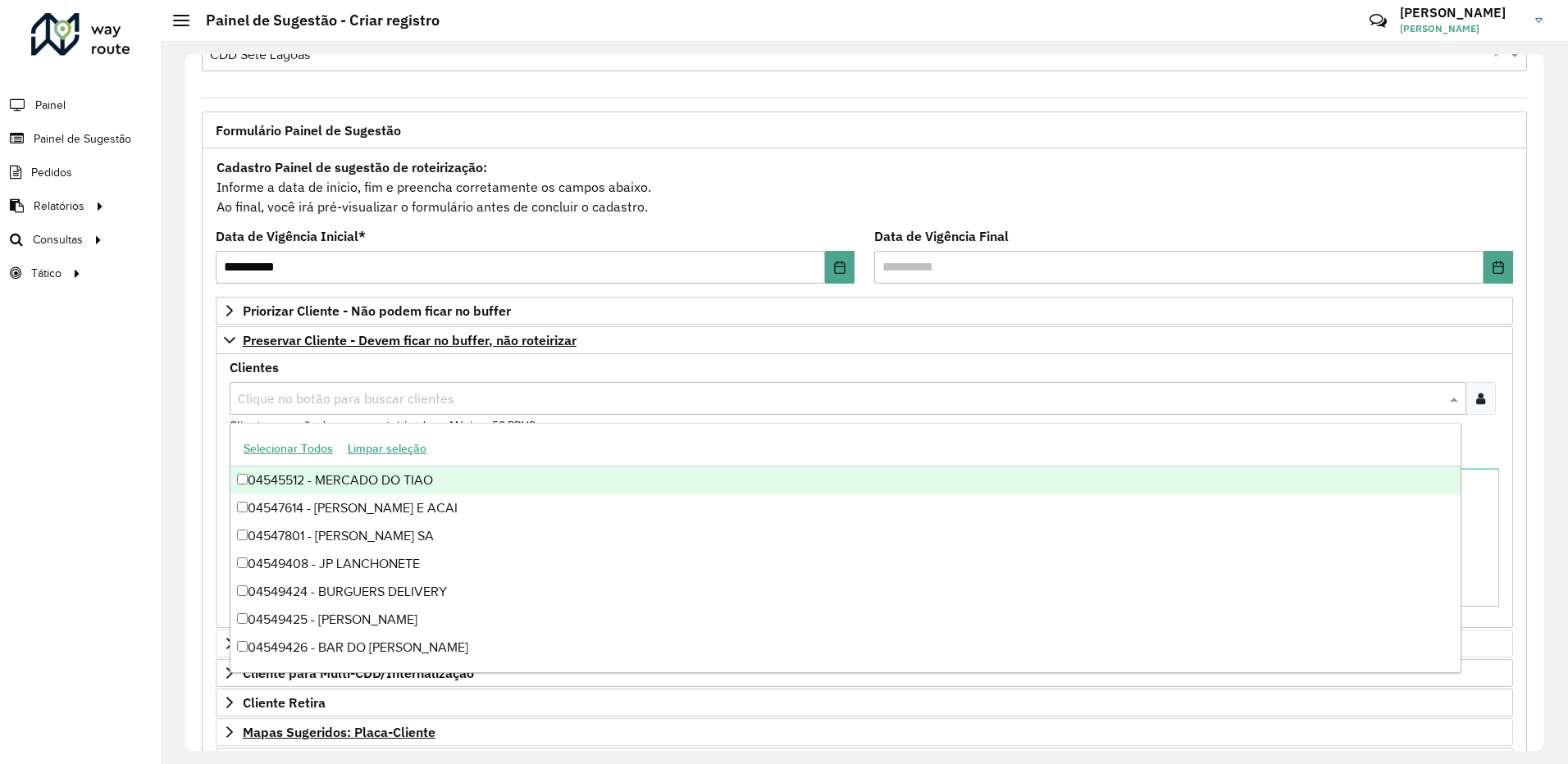
paste input "*****"
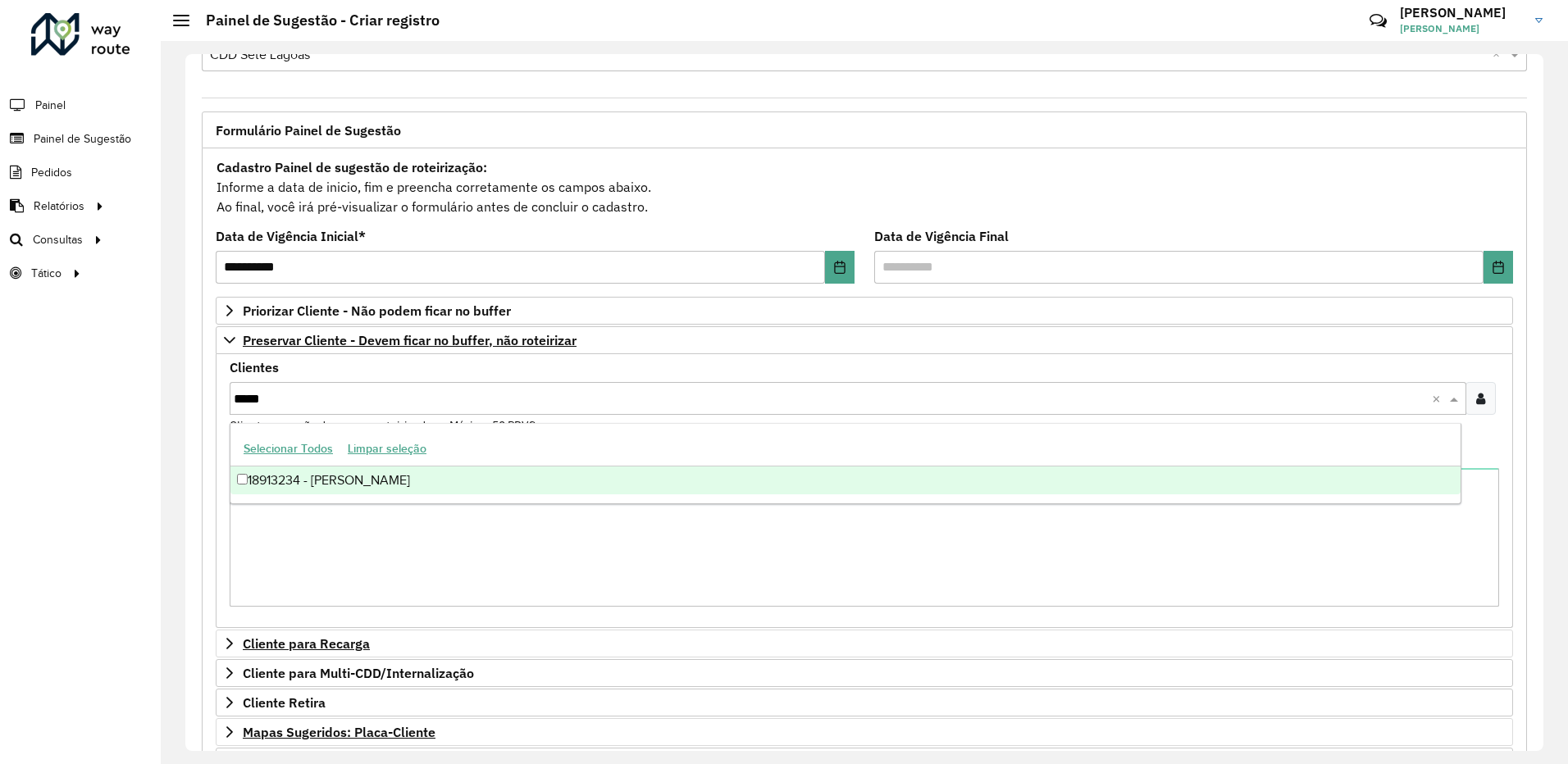
type input "*****"
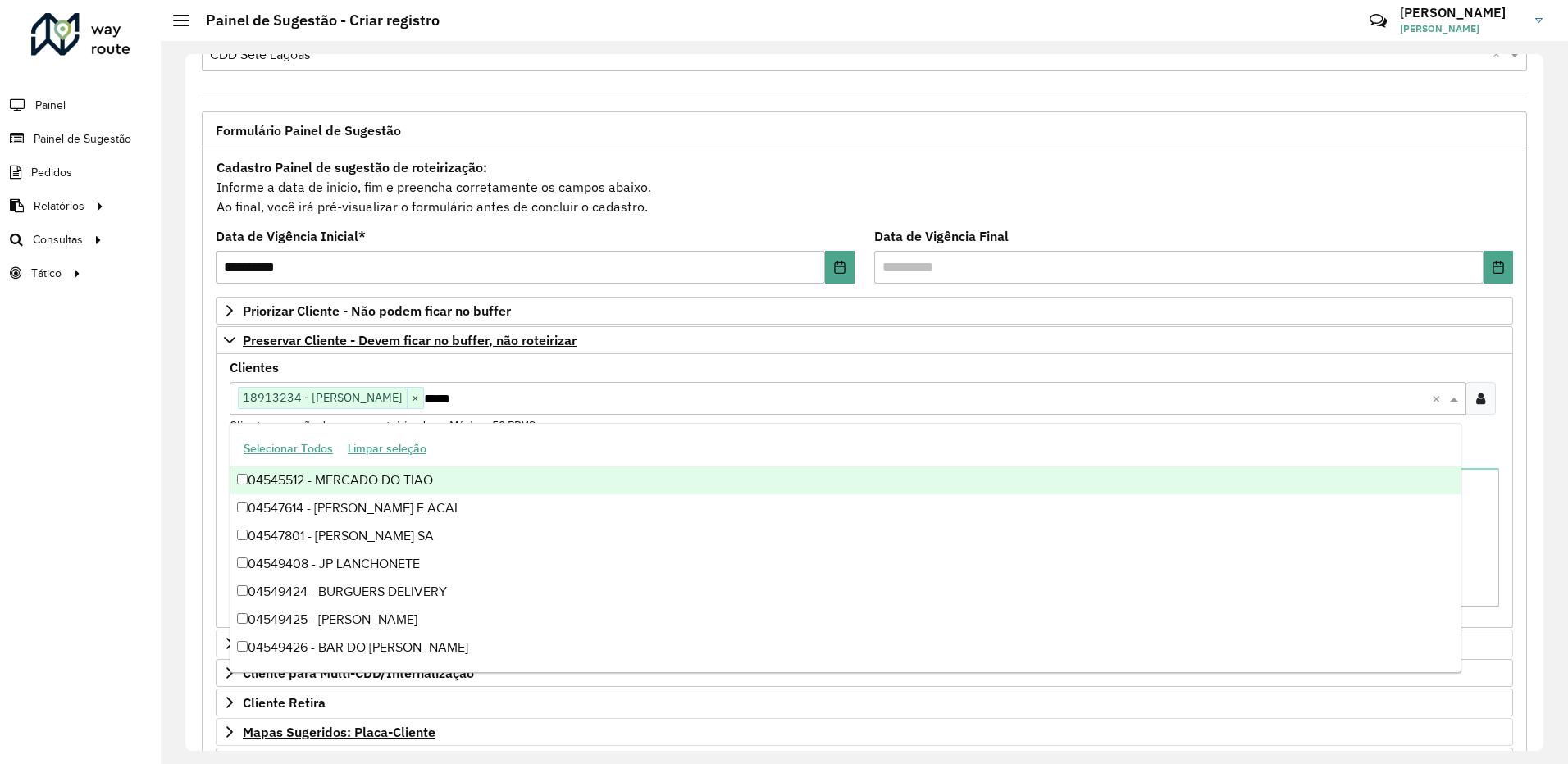
click at [188, 400] on div "**********" at bounding box center [864, 403] width 1358 height 697
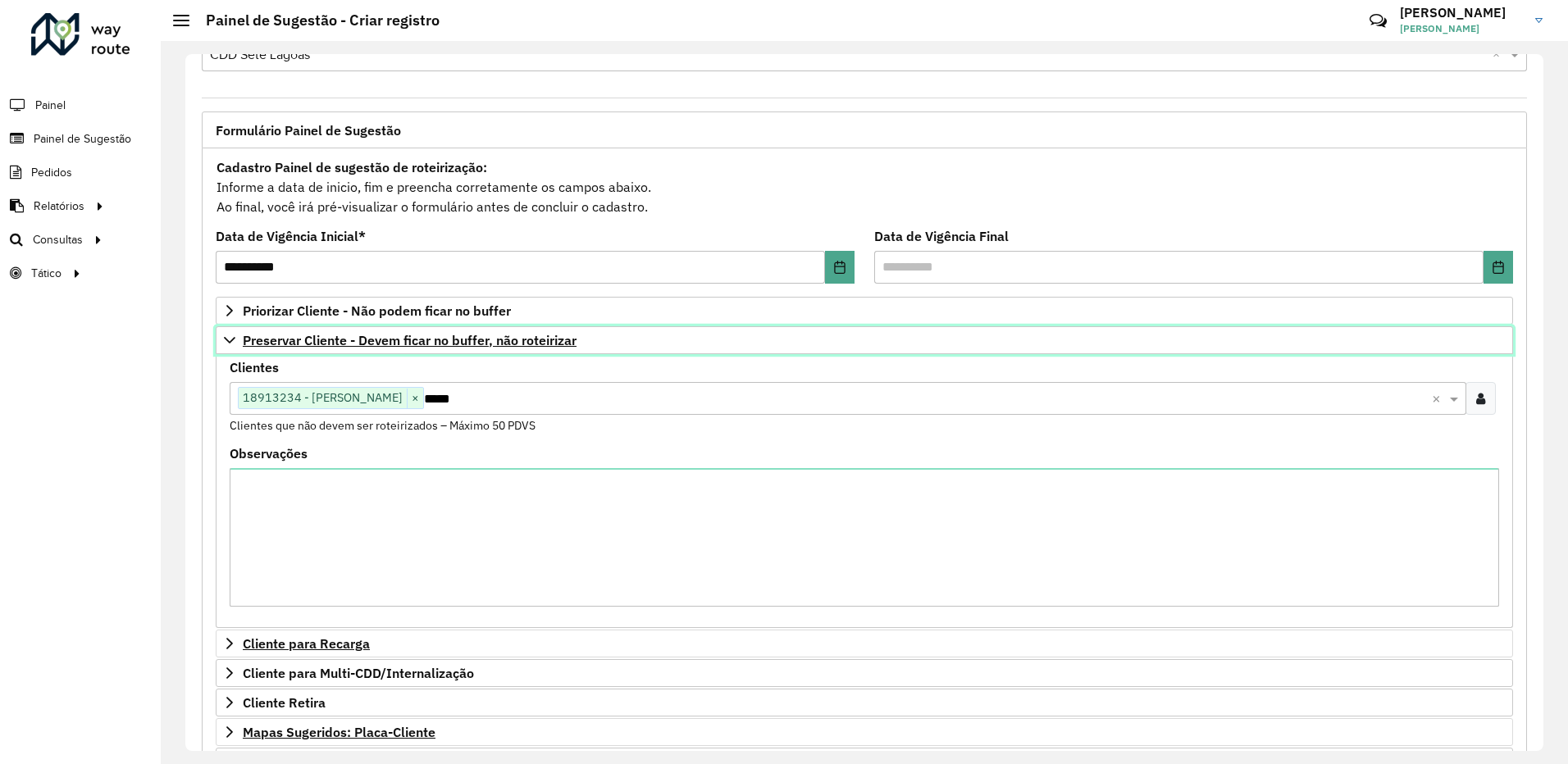
click at [232, 343] on icon at bounding box center [230, 340] width 13 height 13
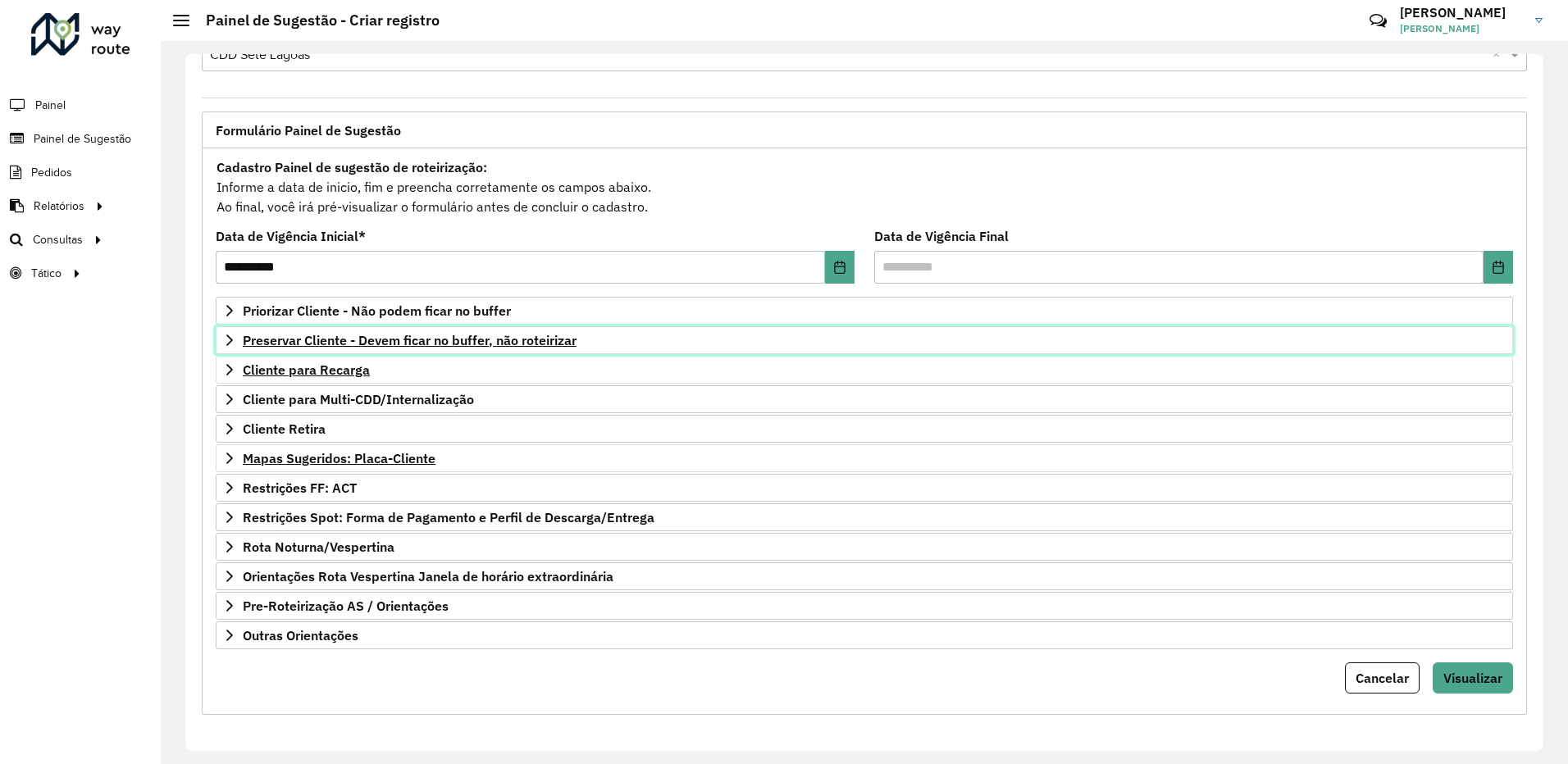
click at [232, 343] on icon at bounding box center [230, 340] width 13 height 13
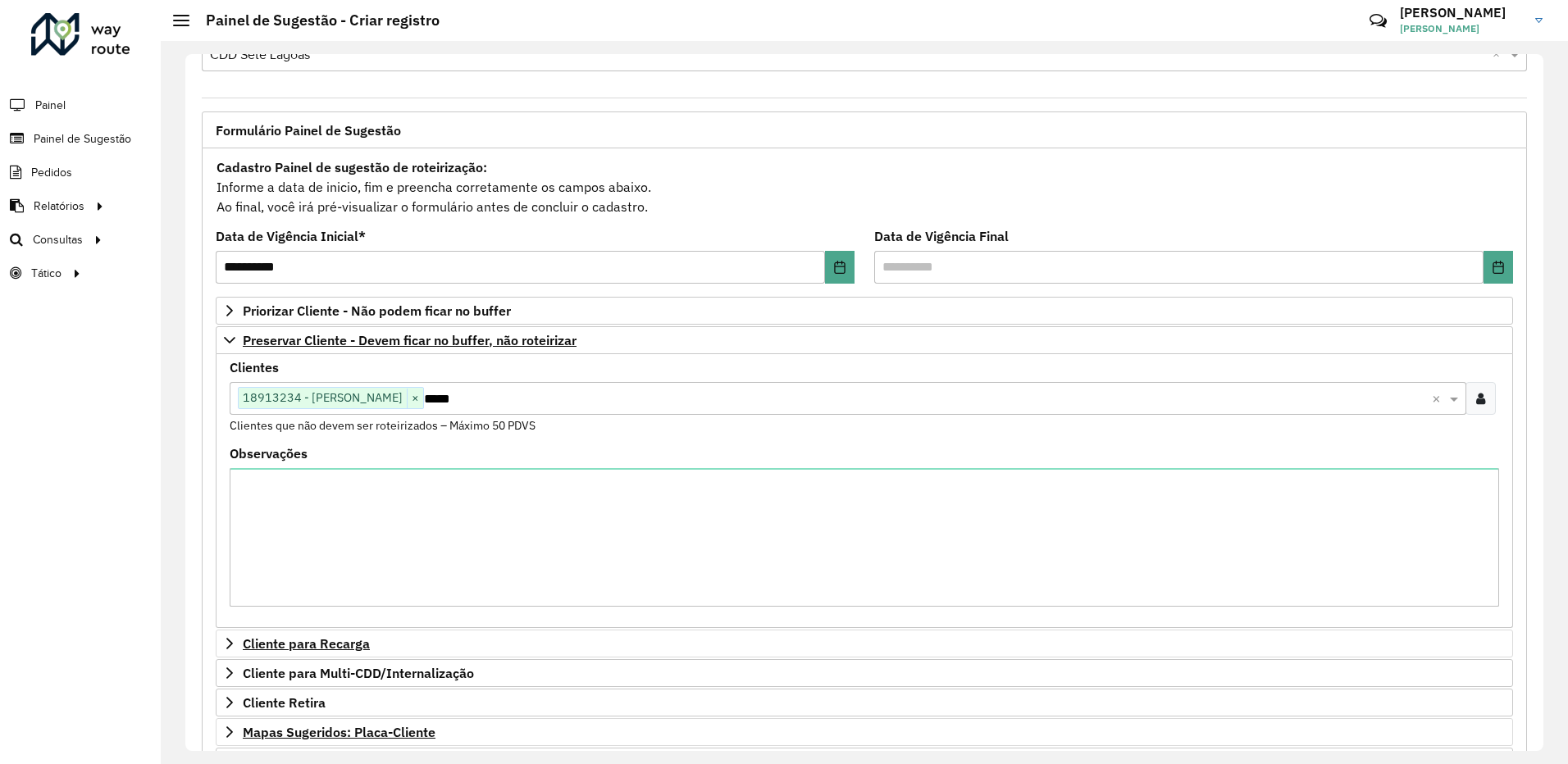
click at [501, 400] on input "*****" at bounding box center [927, 398] width 1008 height 19
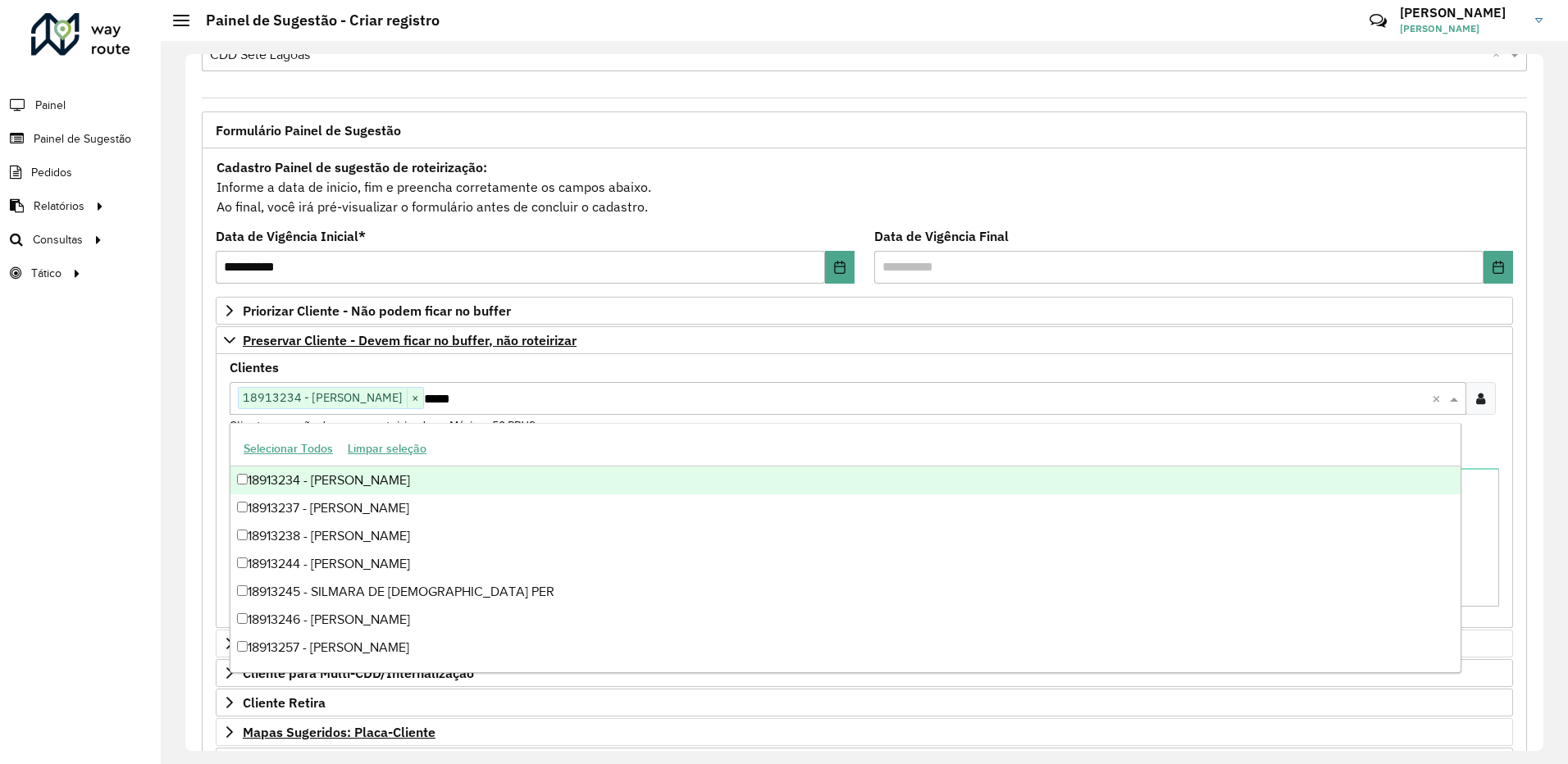
click at [167, 402] on div "**********" at bounding box center [864, 402] width 1407 height 723
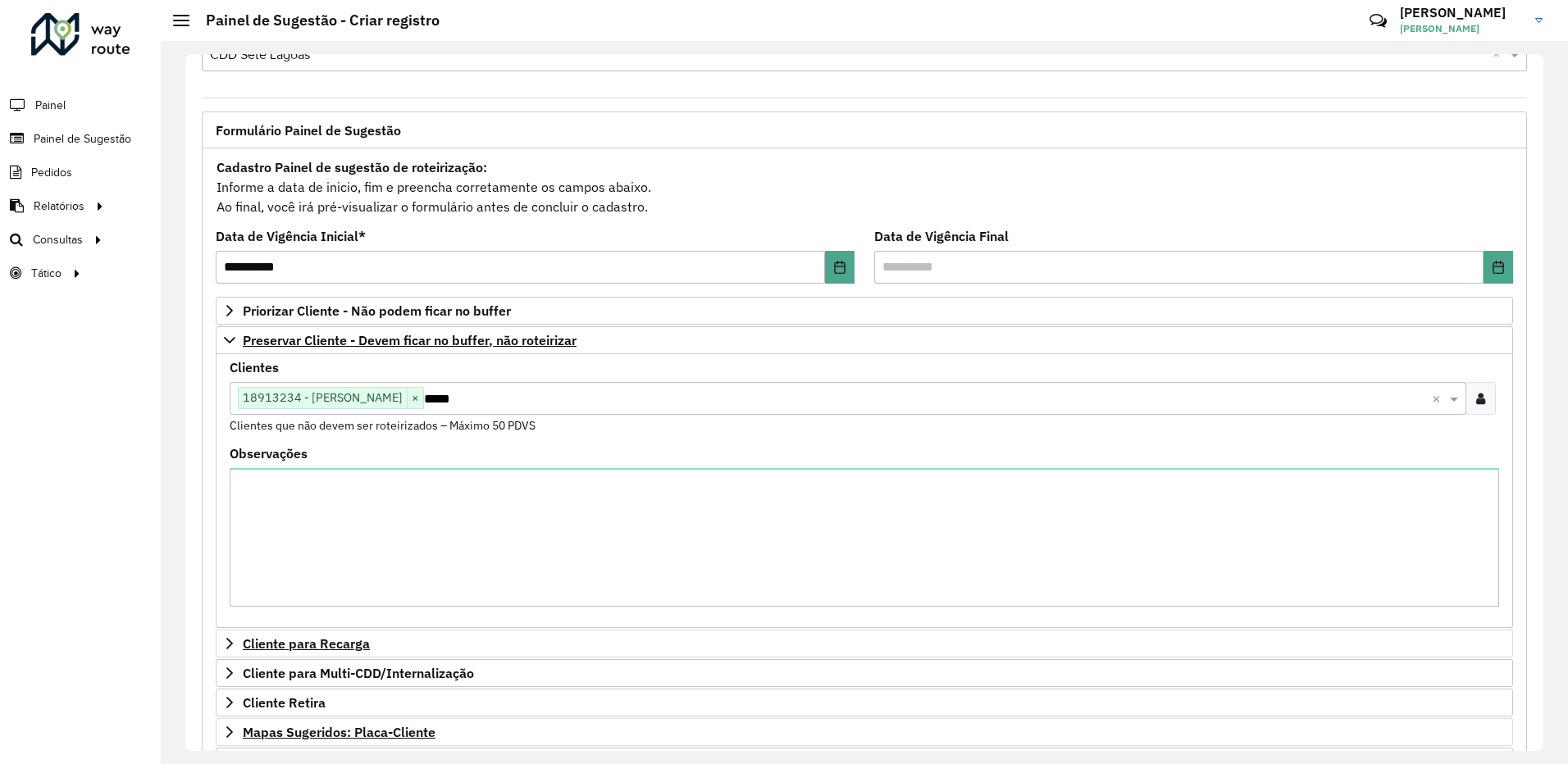
click at [1481, 401] on div at bounding box center [1480, 398] width 30 height 33
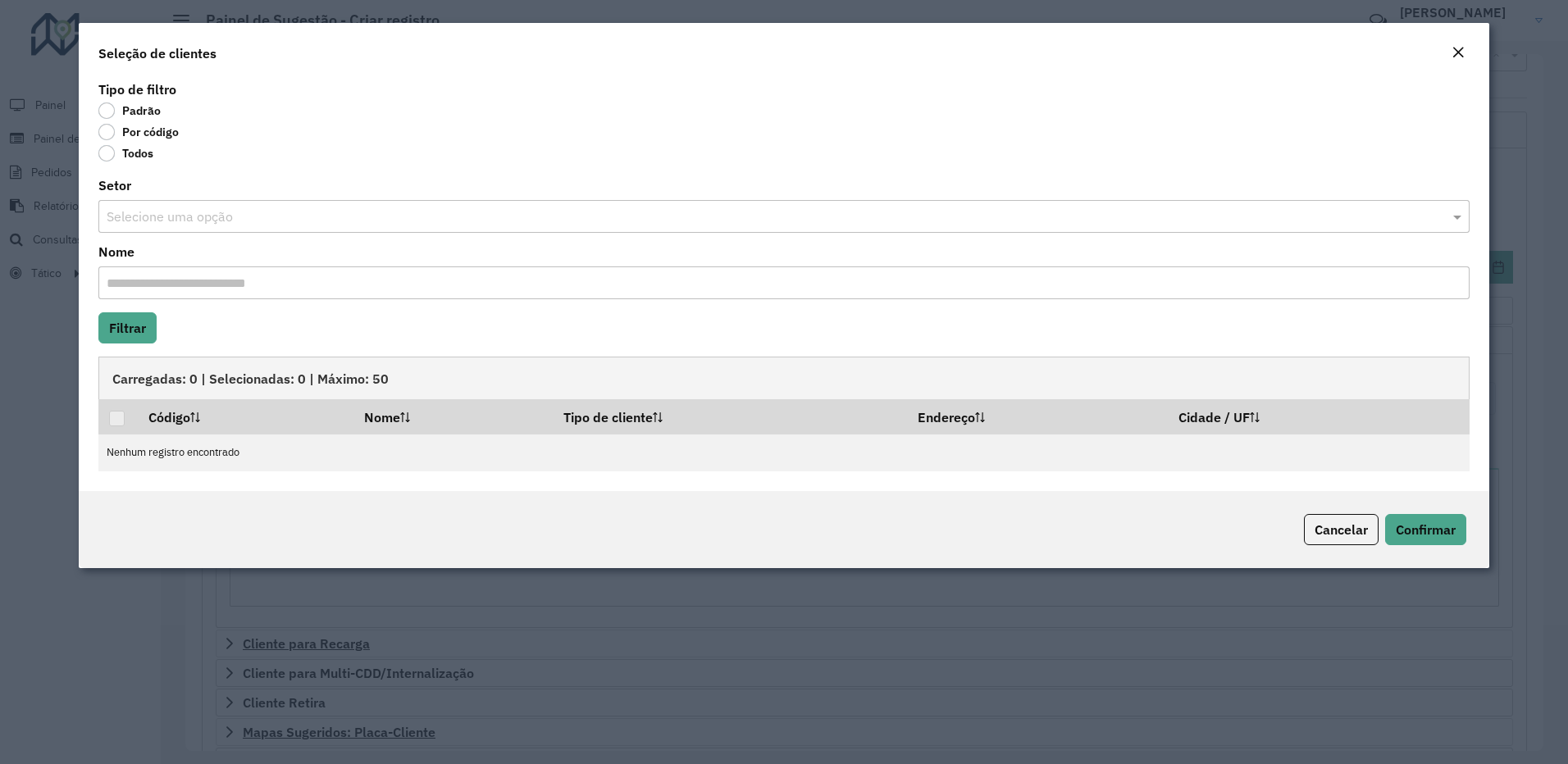
click at [116, 136] on label "Por código" at bounding box center [138, 132] width 80 height 17
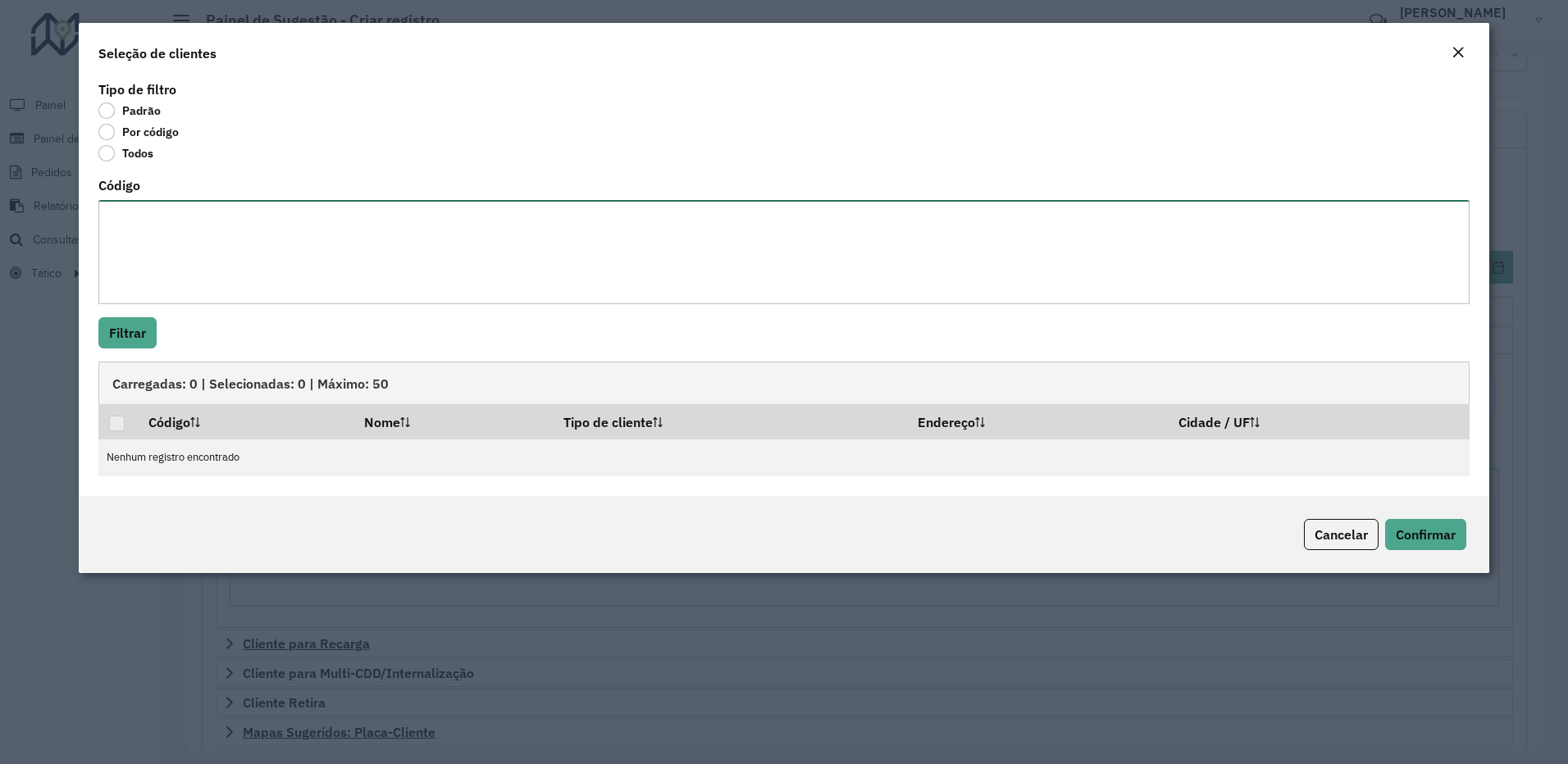
click at [139, 221] on textarea "Código" at bounding box center [784, 252] width 1372 height 104
paste textarea "*****"
type textarea "*****"
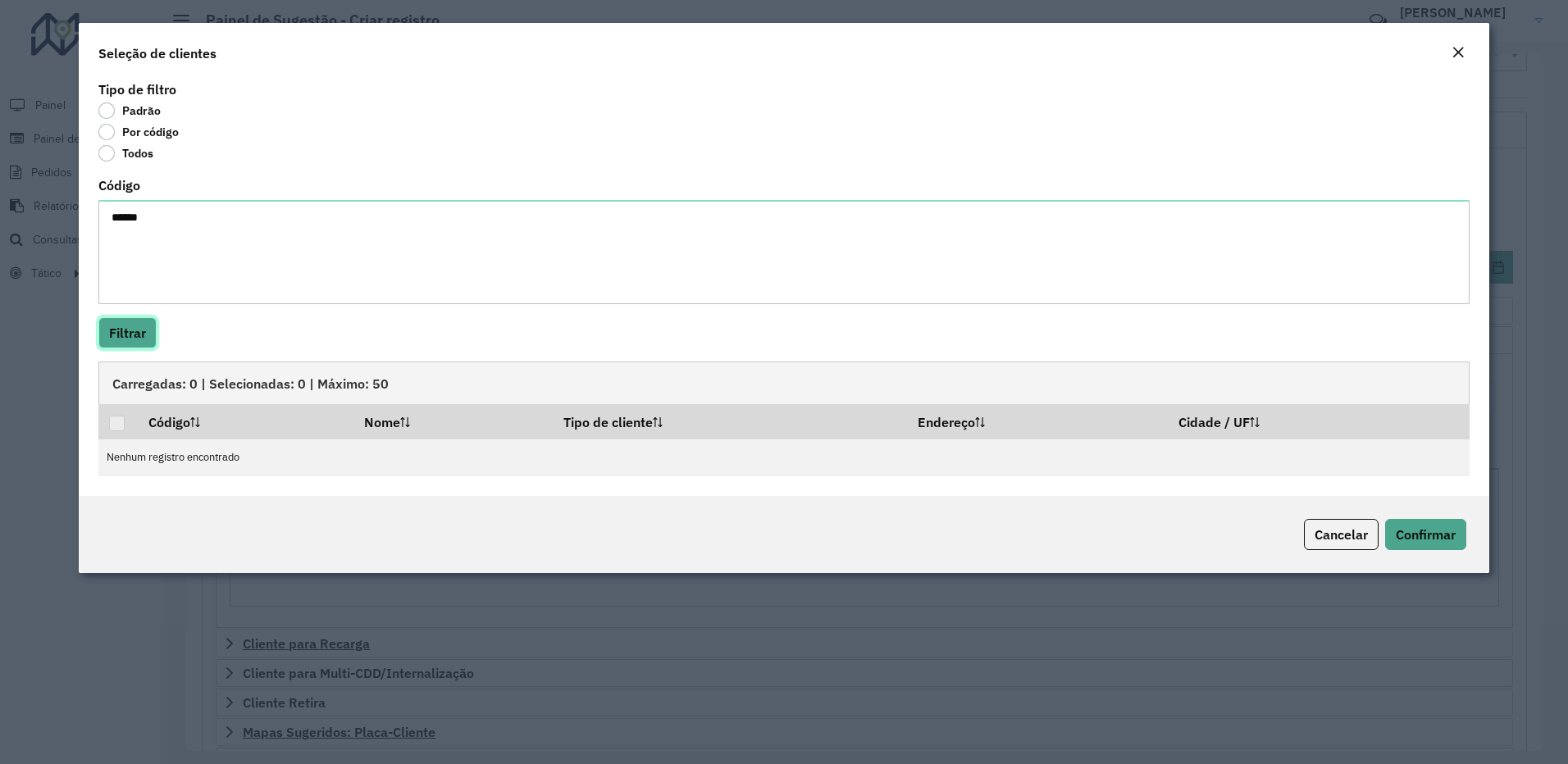
click at [125, 337] on button "Filtrar" at bounding box center [127, 333] width 58 height 31
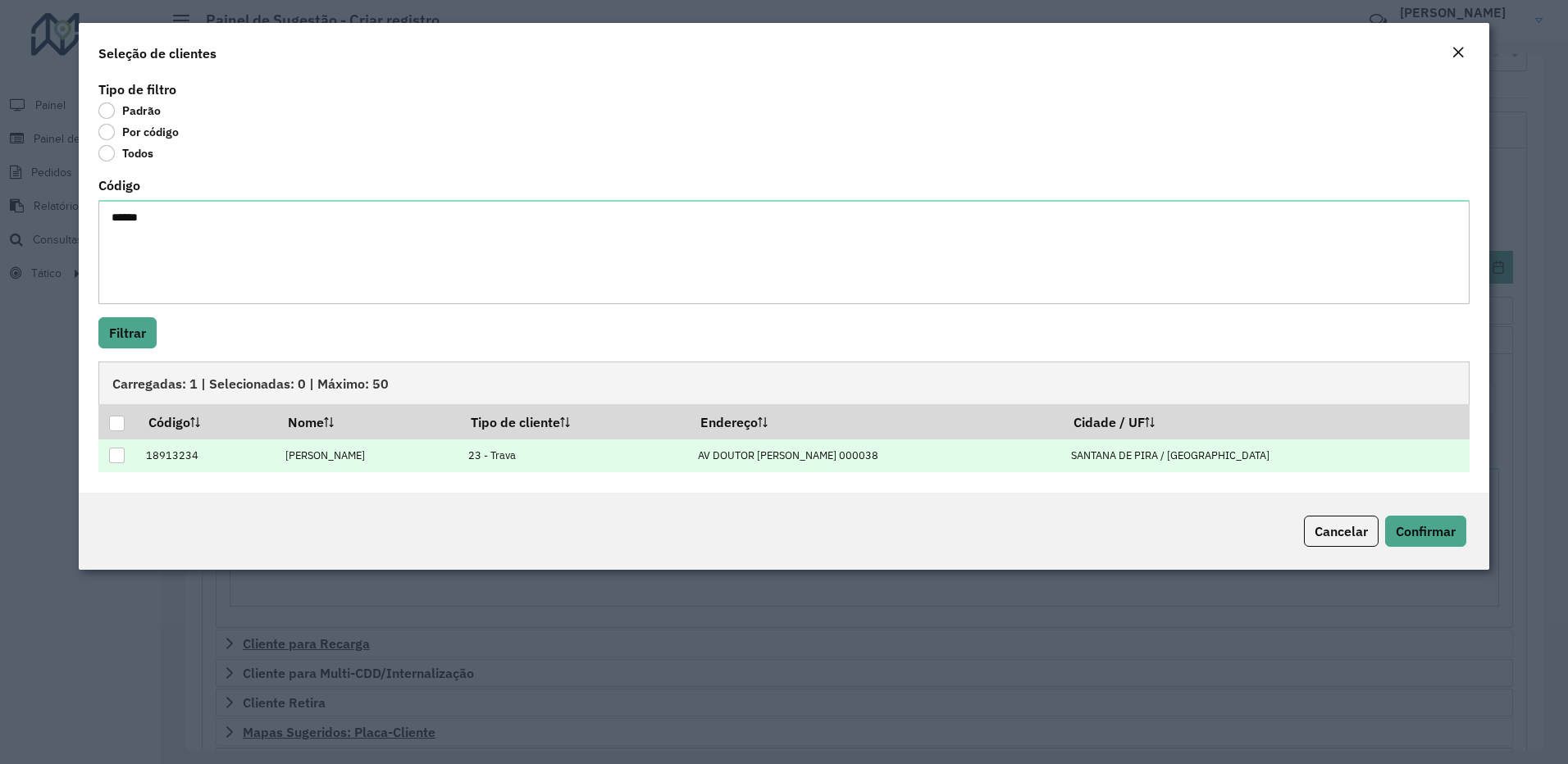
click at [116, 449] on div at bounding box center [116, 455] width 16 height 16
click at [1444, 528] on span "Confirmar" at bounding box center [1425, 531] width 60 height 17
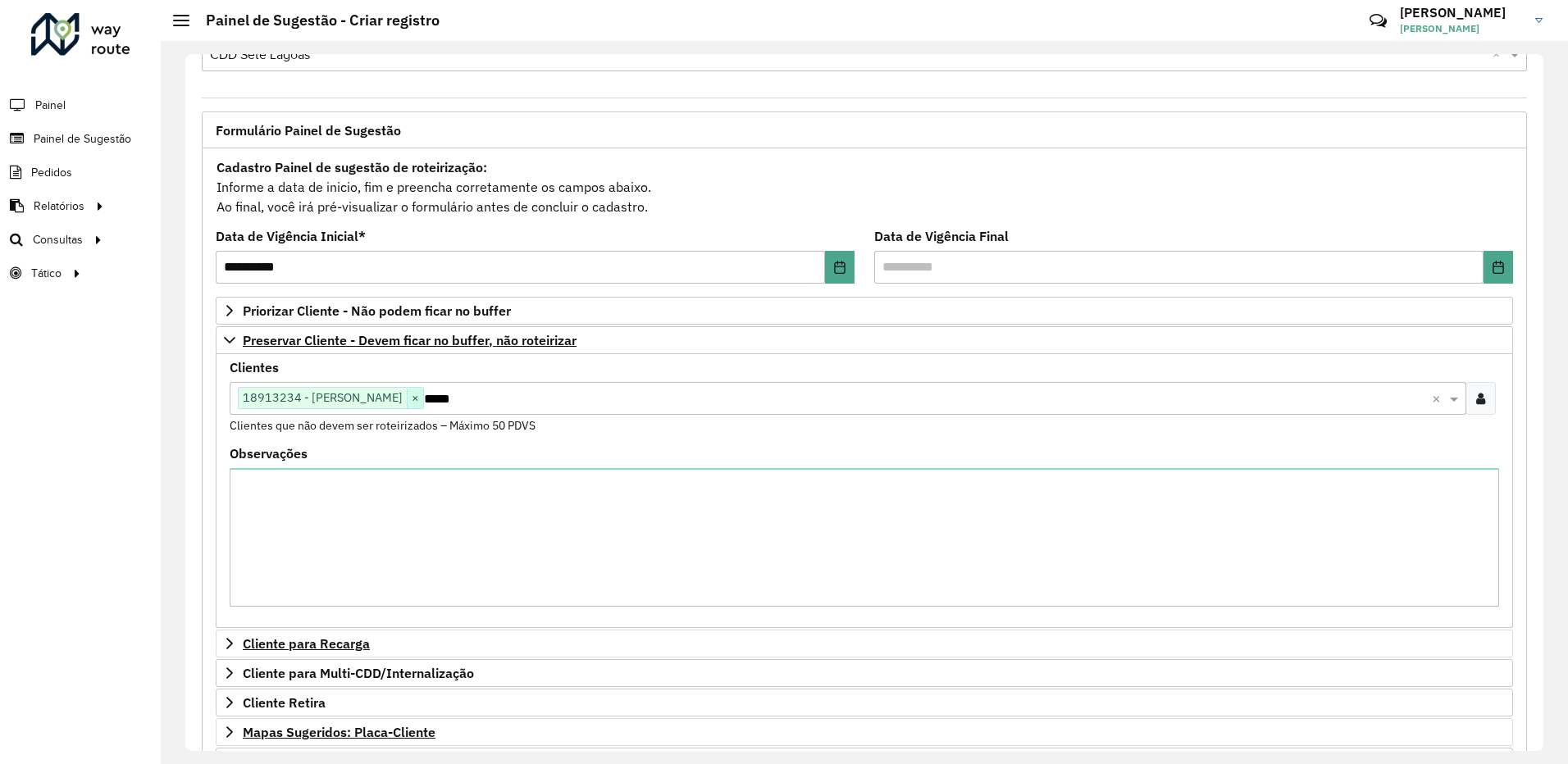
click at [423, 393] on span "×" at bounding box center [415, 398] width 17 height 19
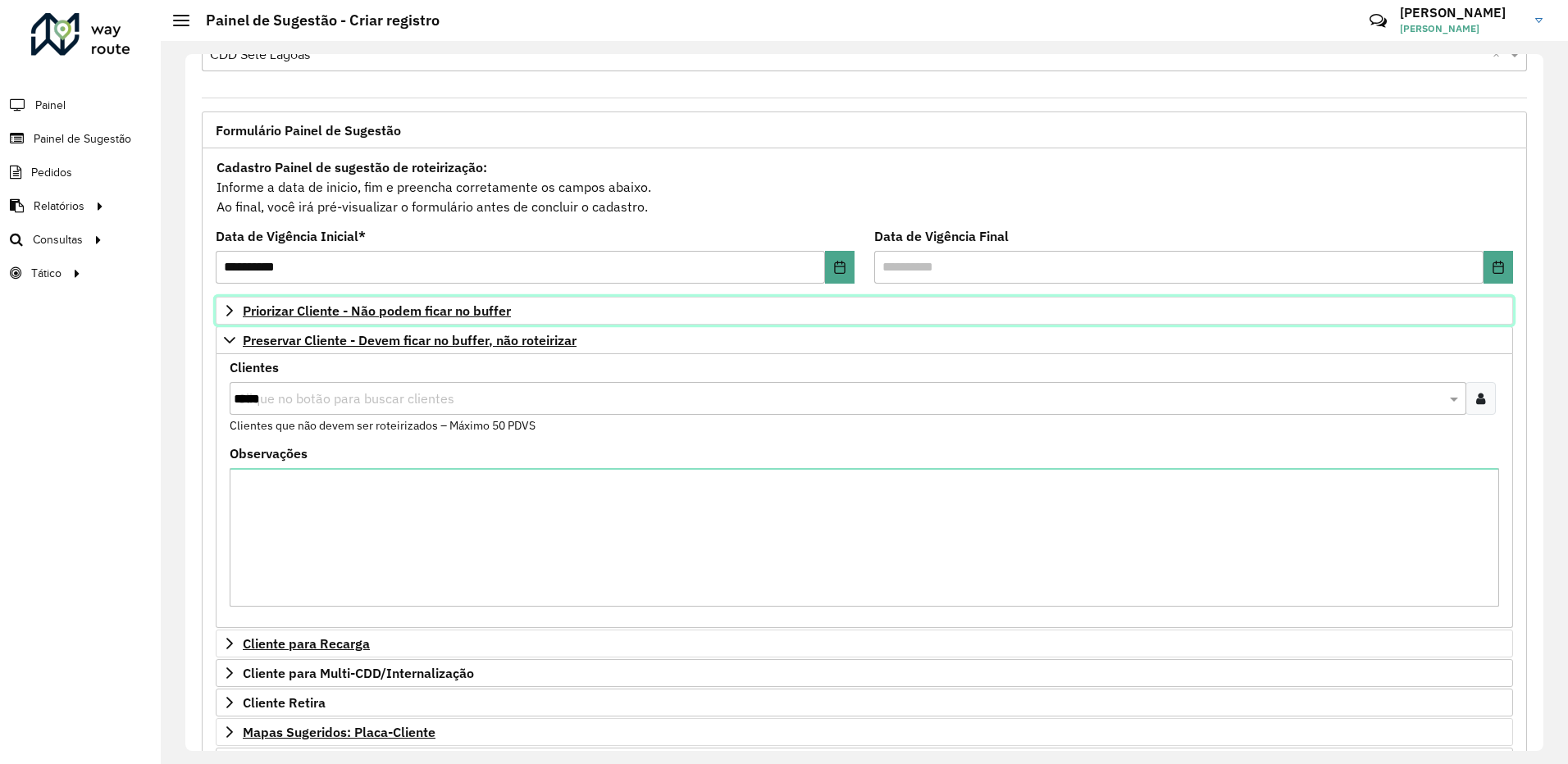
click at [228, 310] on icon at bounding box center [230, 311] width 13 height 13
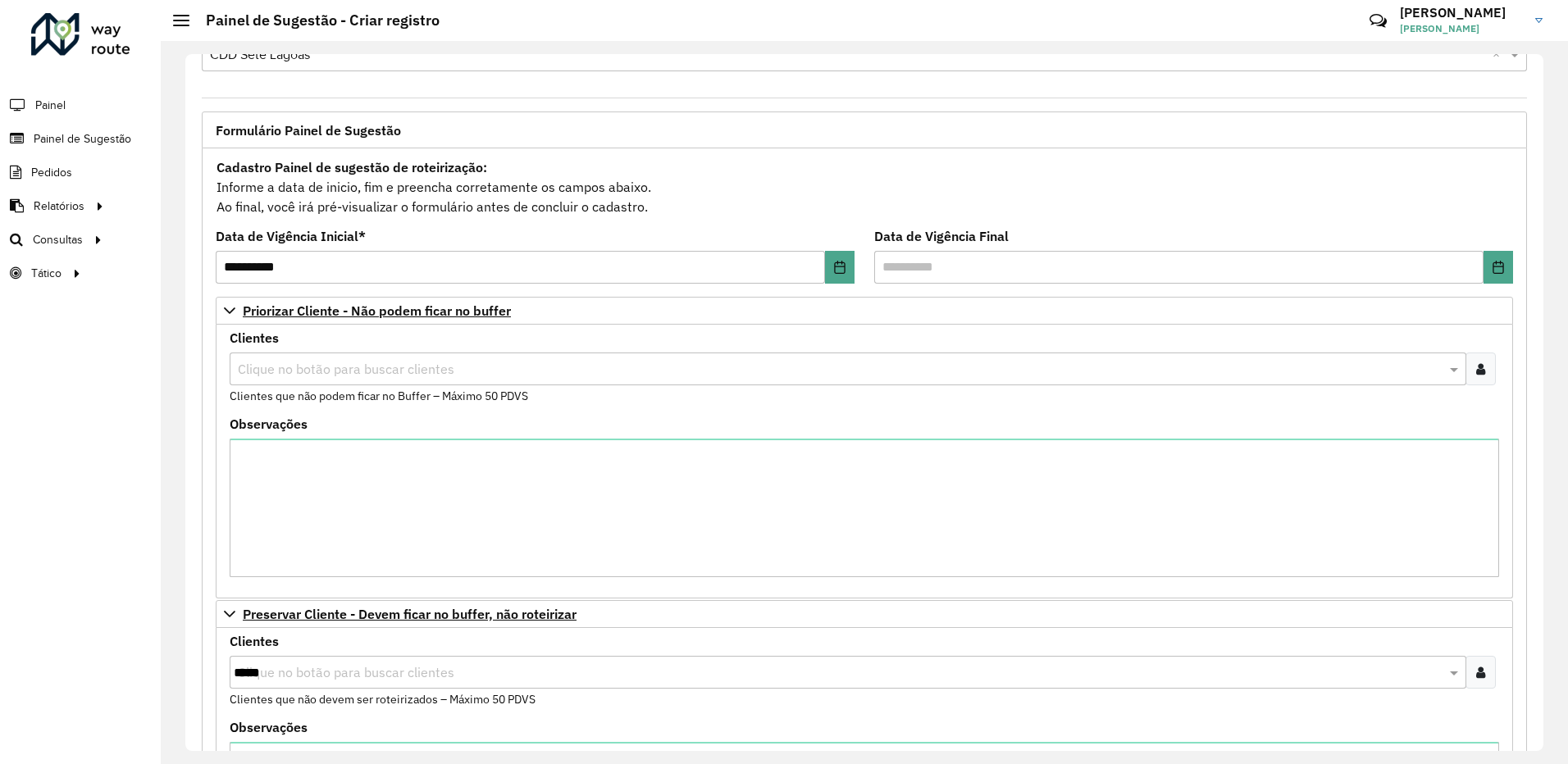
click at [268, 361] on input "text" at bounding box center [839, 369] width 1212 height 19
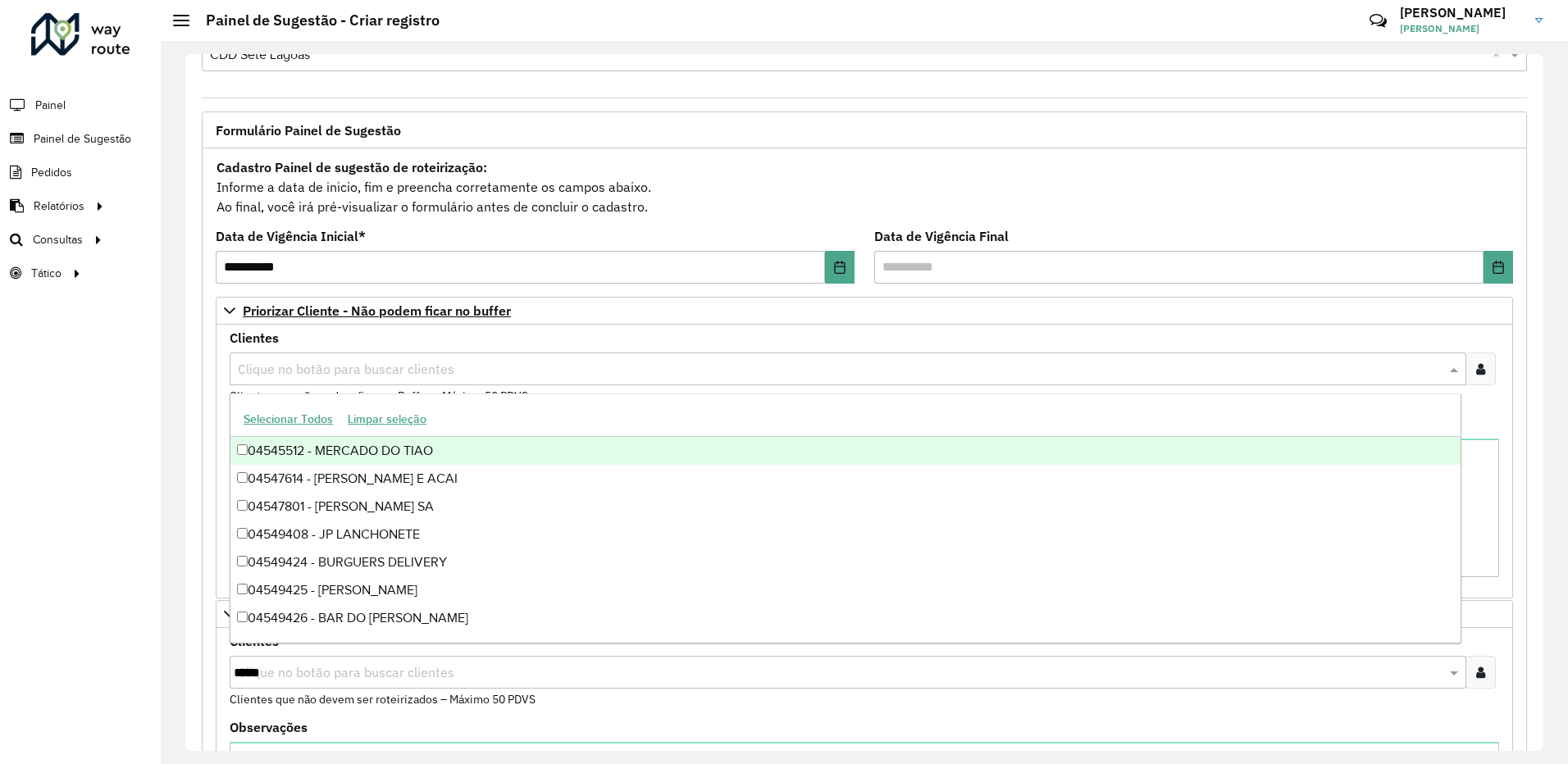
paste input "**********"
type input "**********"
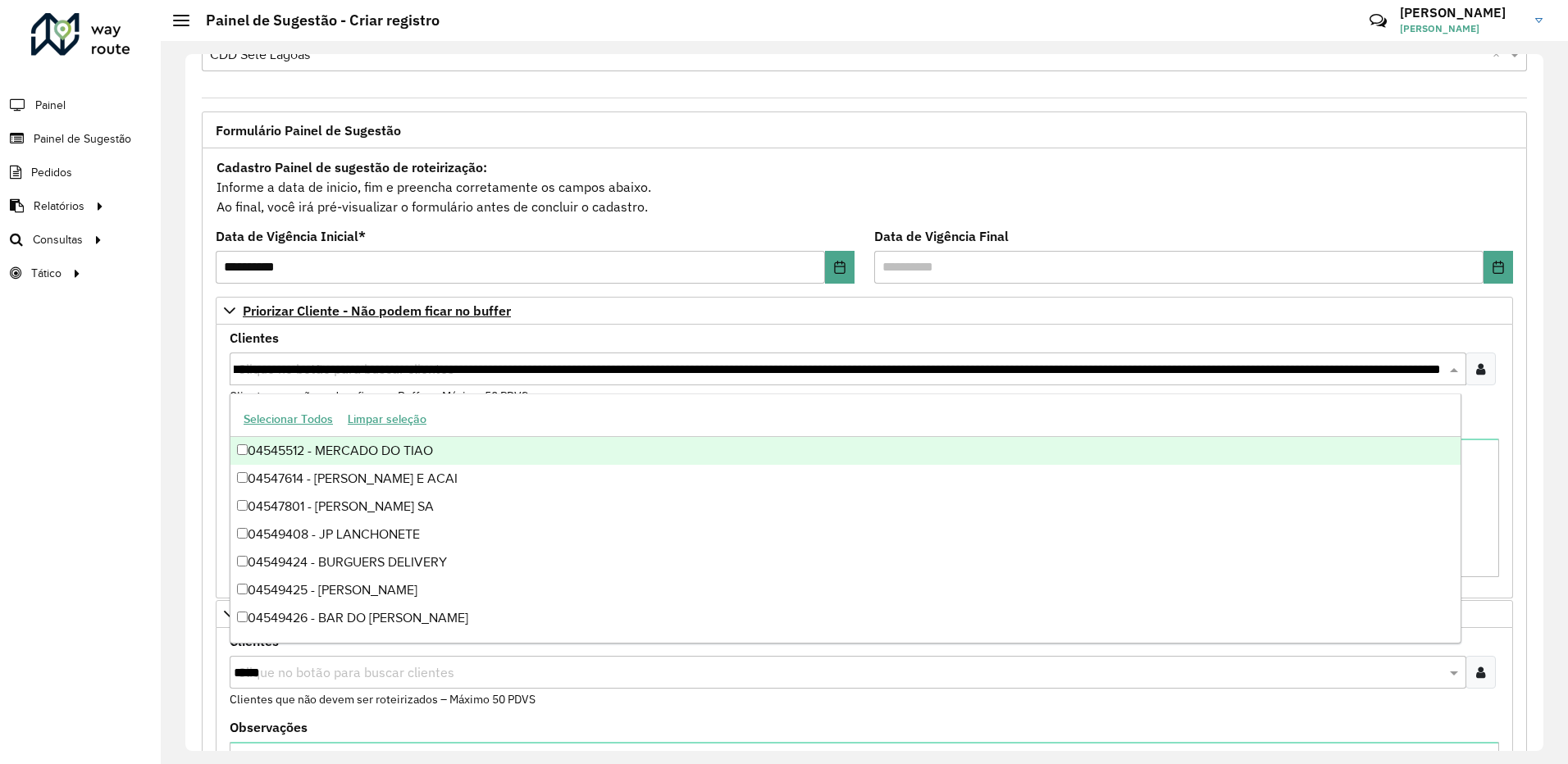
scroll to position [0, 0]
click at [1476, 364] on icon at bounding box center [1480, 369] width 9 height 13
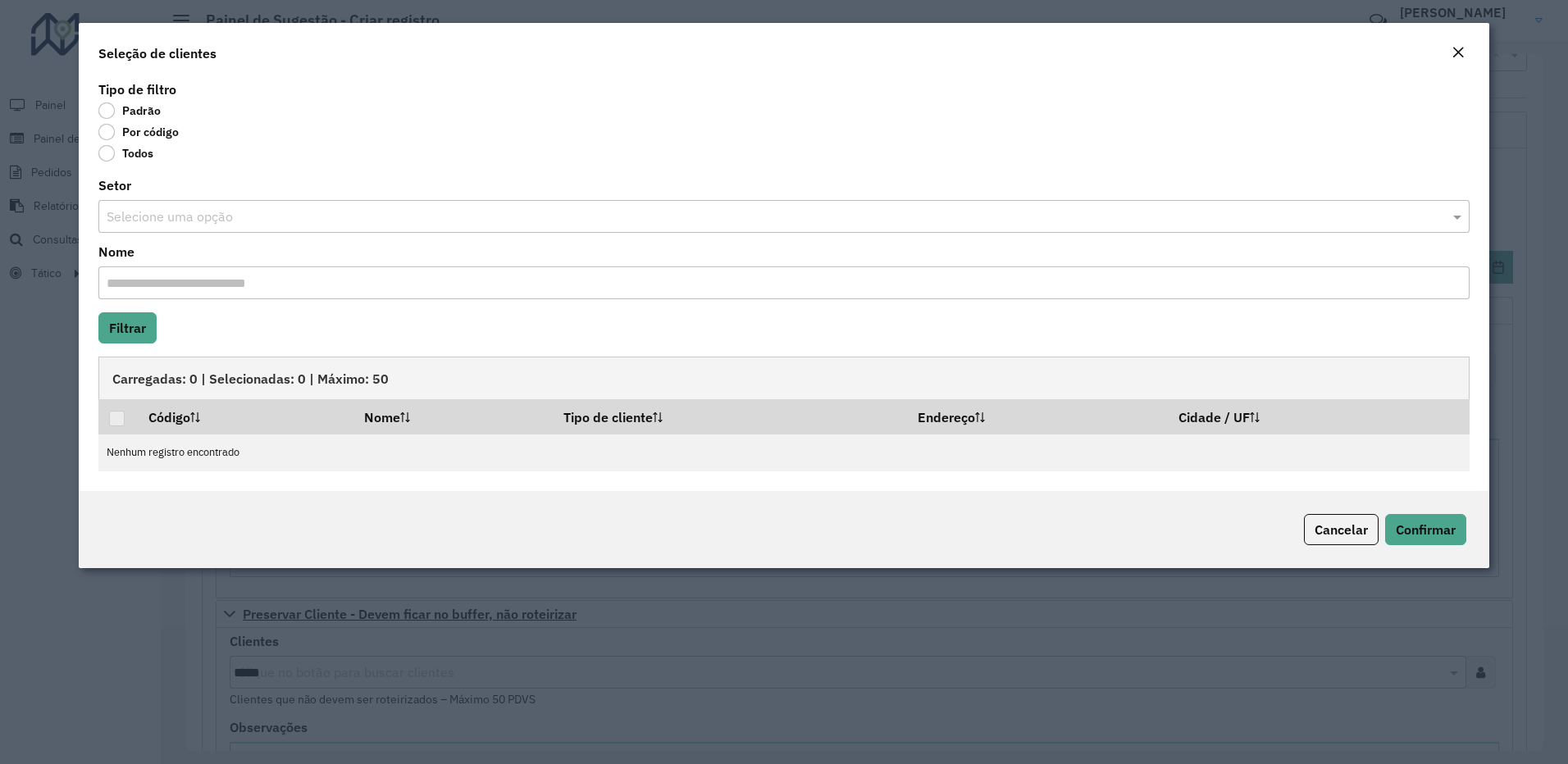
click at [115, 129] on label "Por código" at bounding box center [138, 132] width 80 height 17
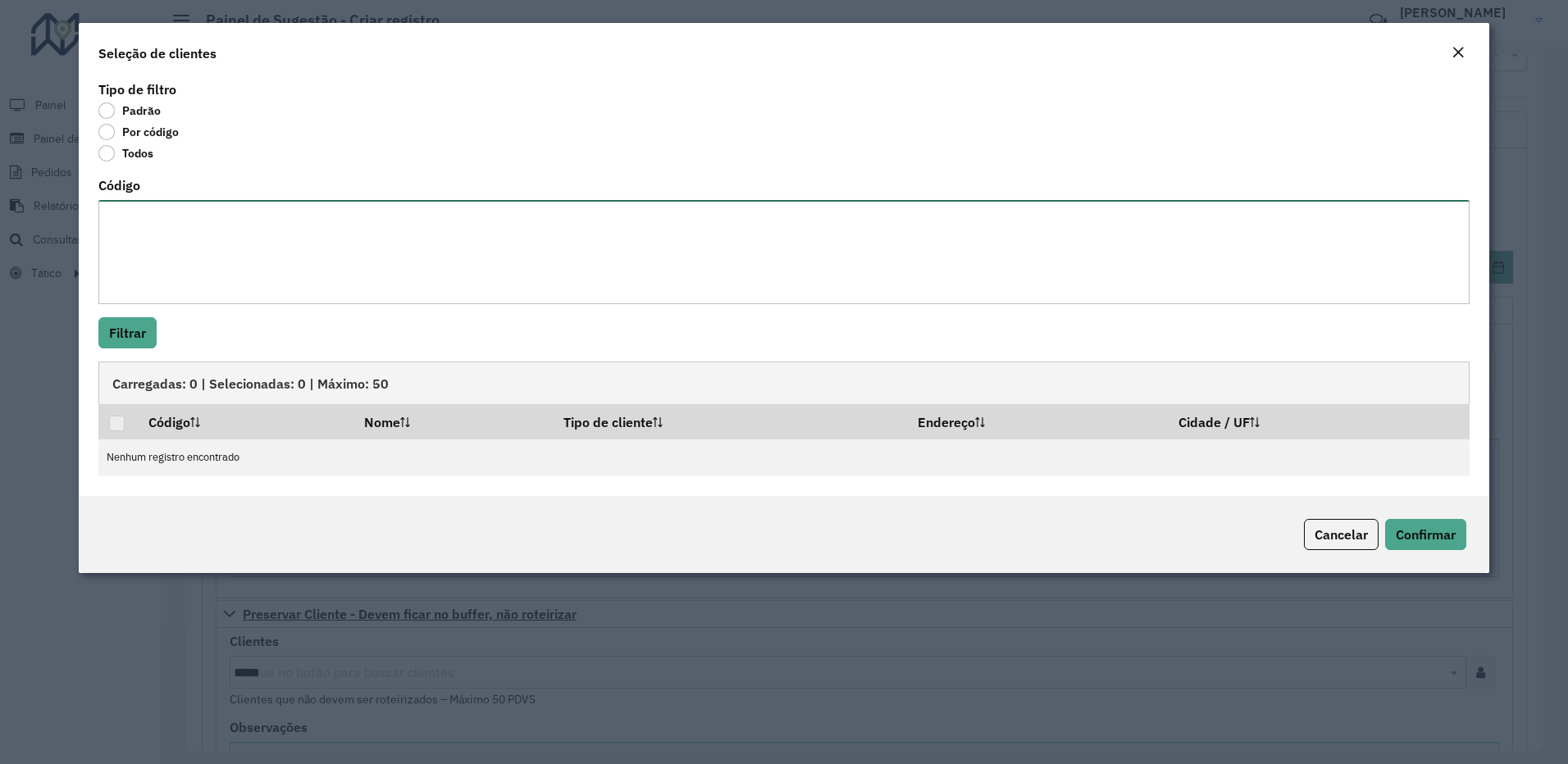
click at [144, 266] on textarea "Código" at bounding box center [784, 252] width 1372 height 104
paste textarea "** *** *** *** *** *** *** *** **** **** **** **** **** **** **** **** **** ***…"
type textarea "** *** *** *** *** *** *** *** **** **** **** **** **** **** **** **** **** ***…"
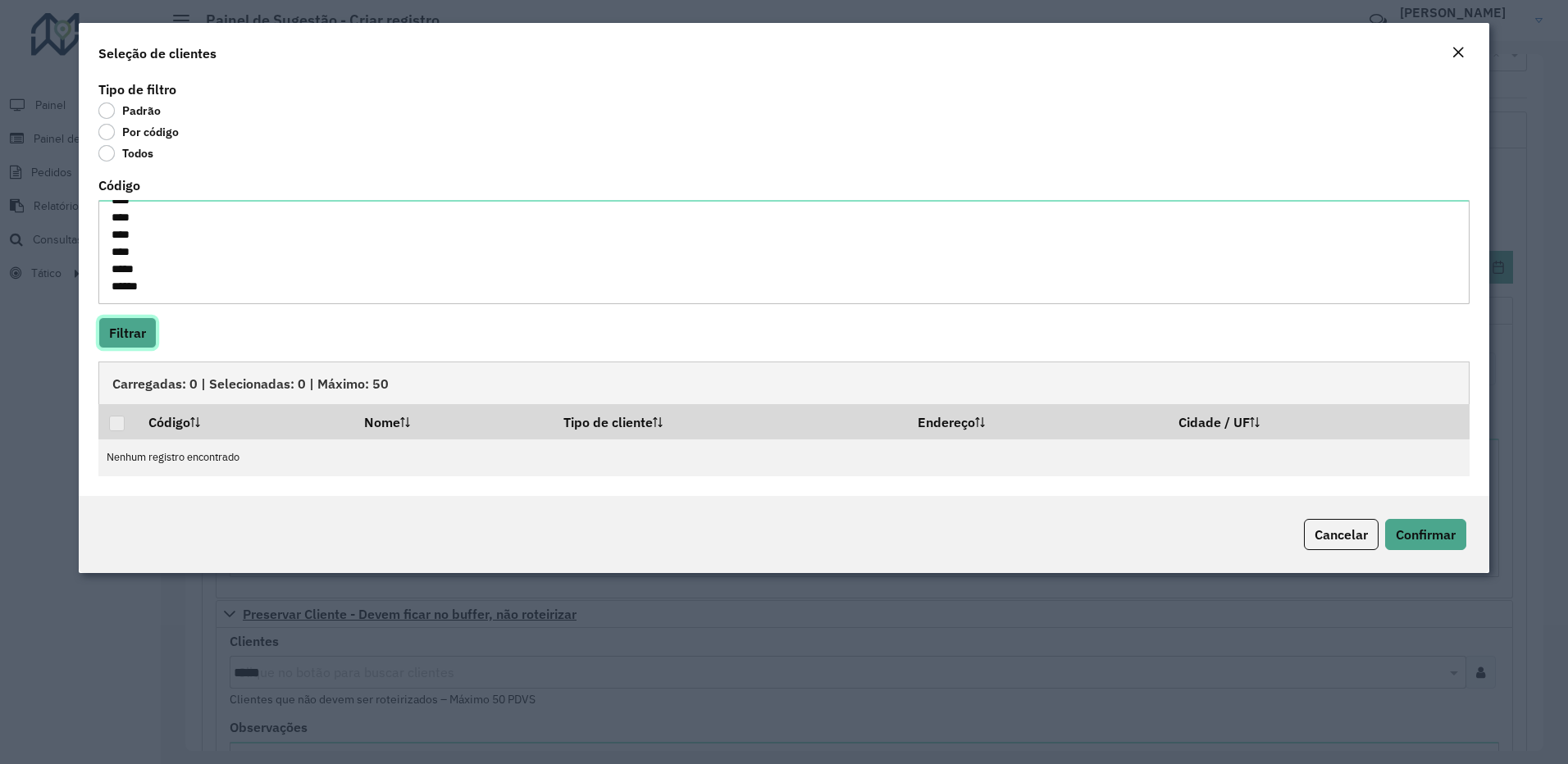
click at [131, 329] on button "Filtrar" at bounding box center [127, 333] width 58 height 31
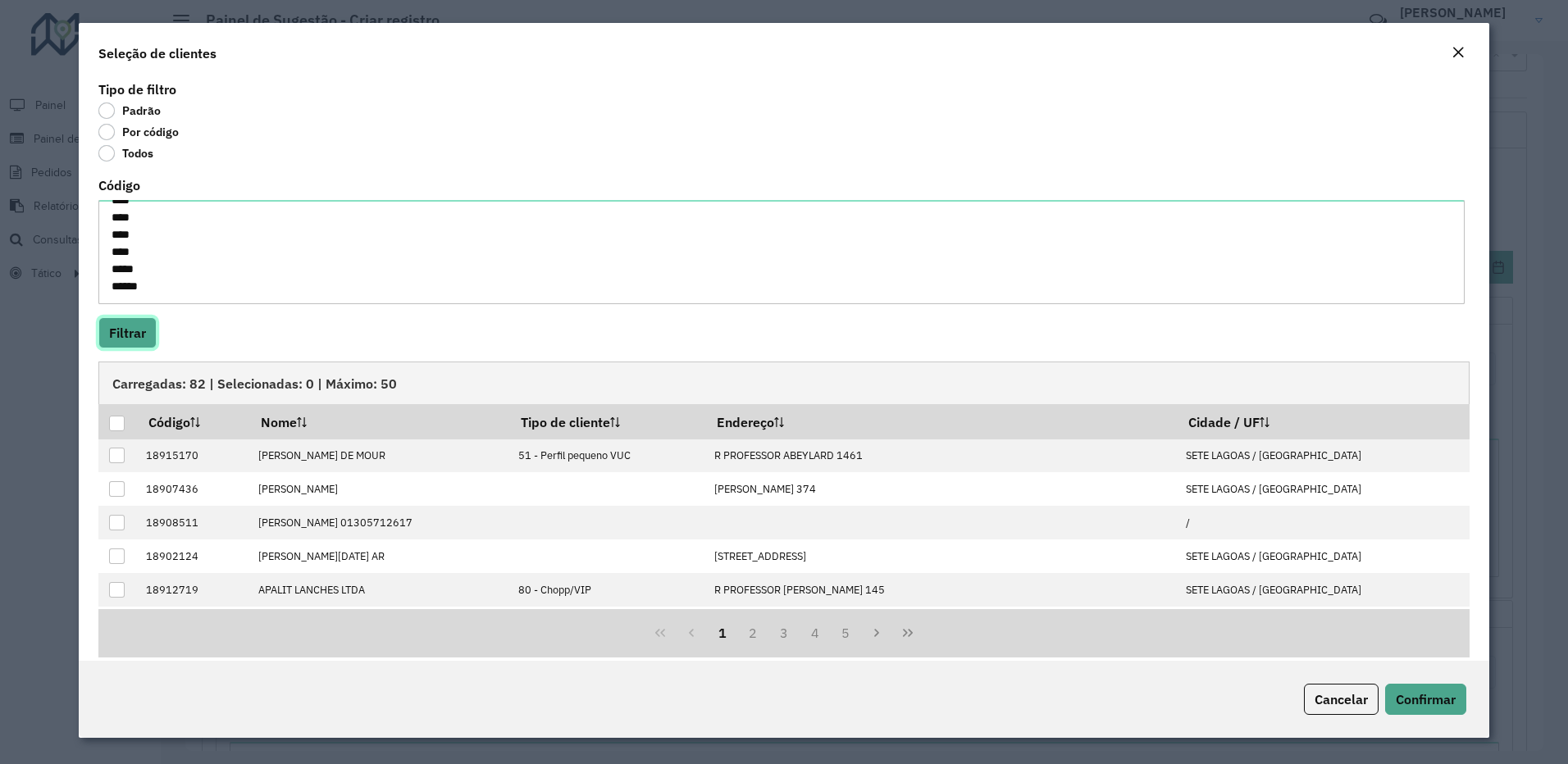
scroll to position [17, 0]
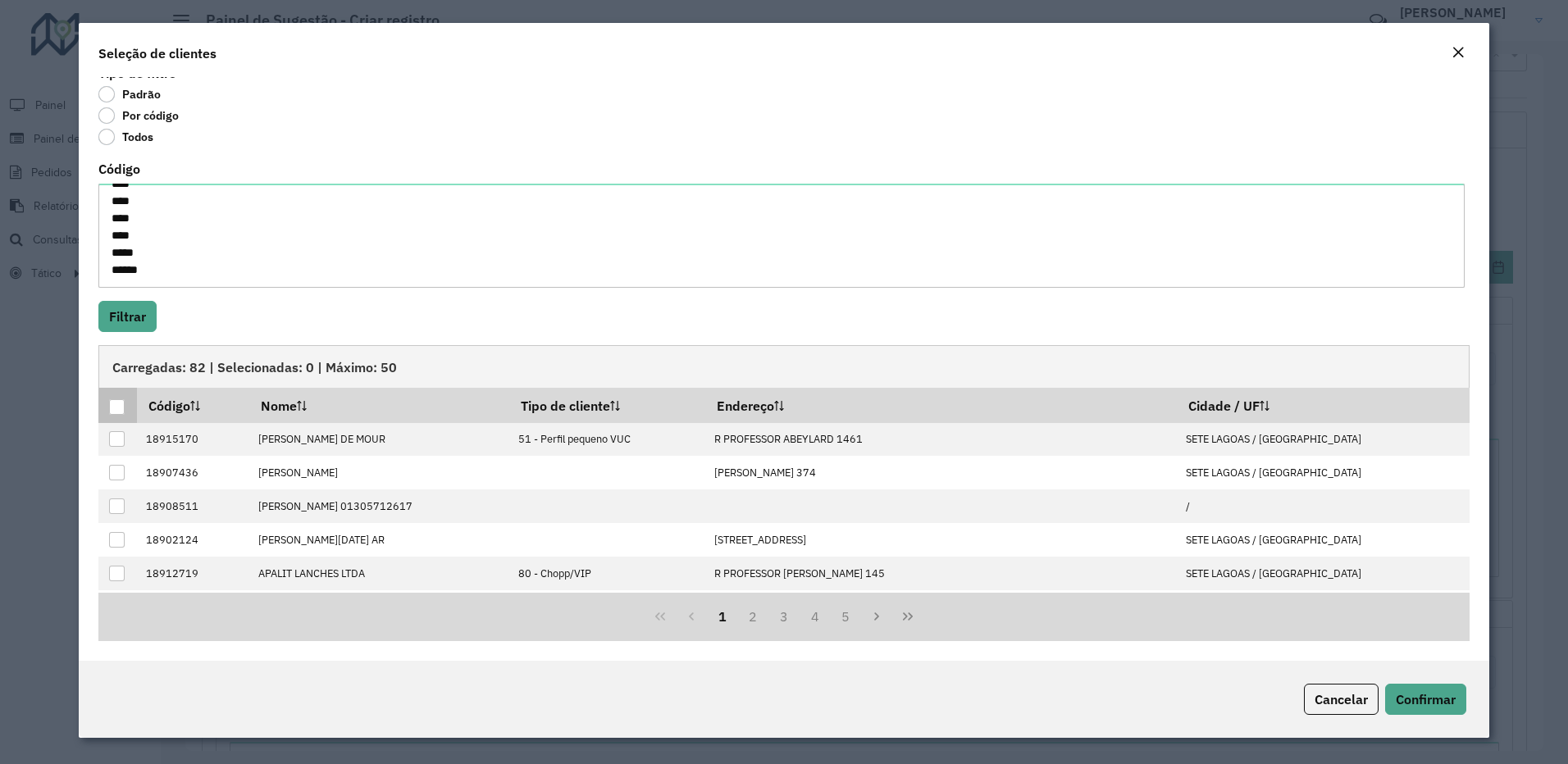
click at [122, 402] on div at bounding box center [116, 406] width 16 height 16
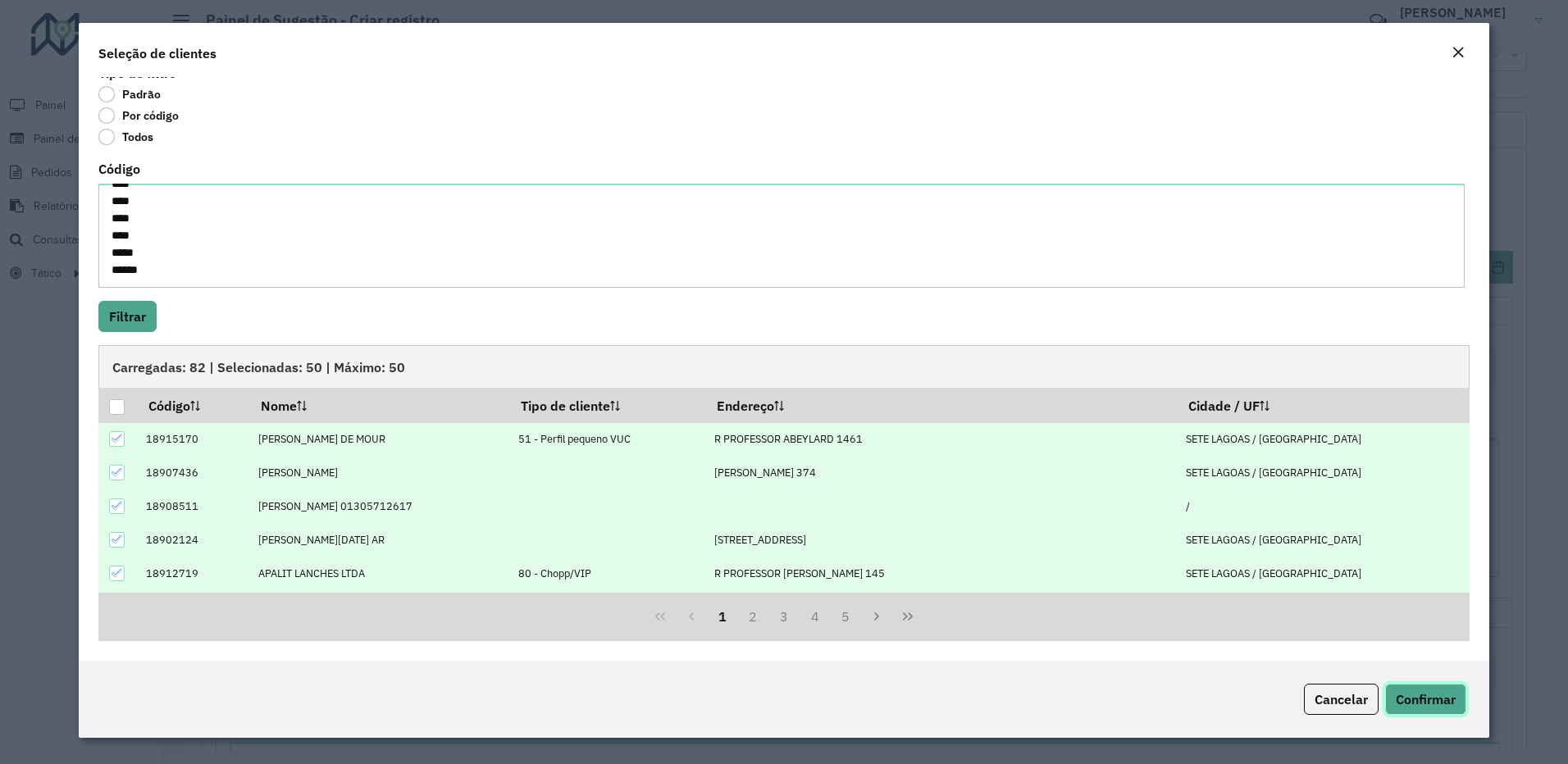
click at [1412, 695] on span "Confirmar" at bounding box center [1425, 699] width 60 height 17
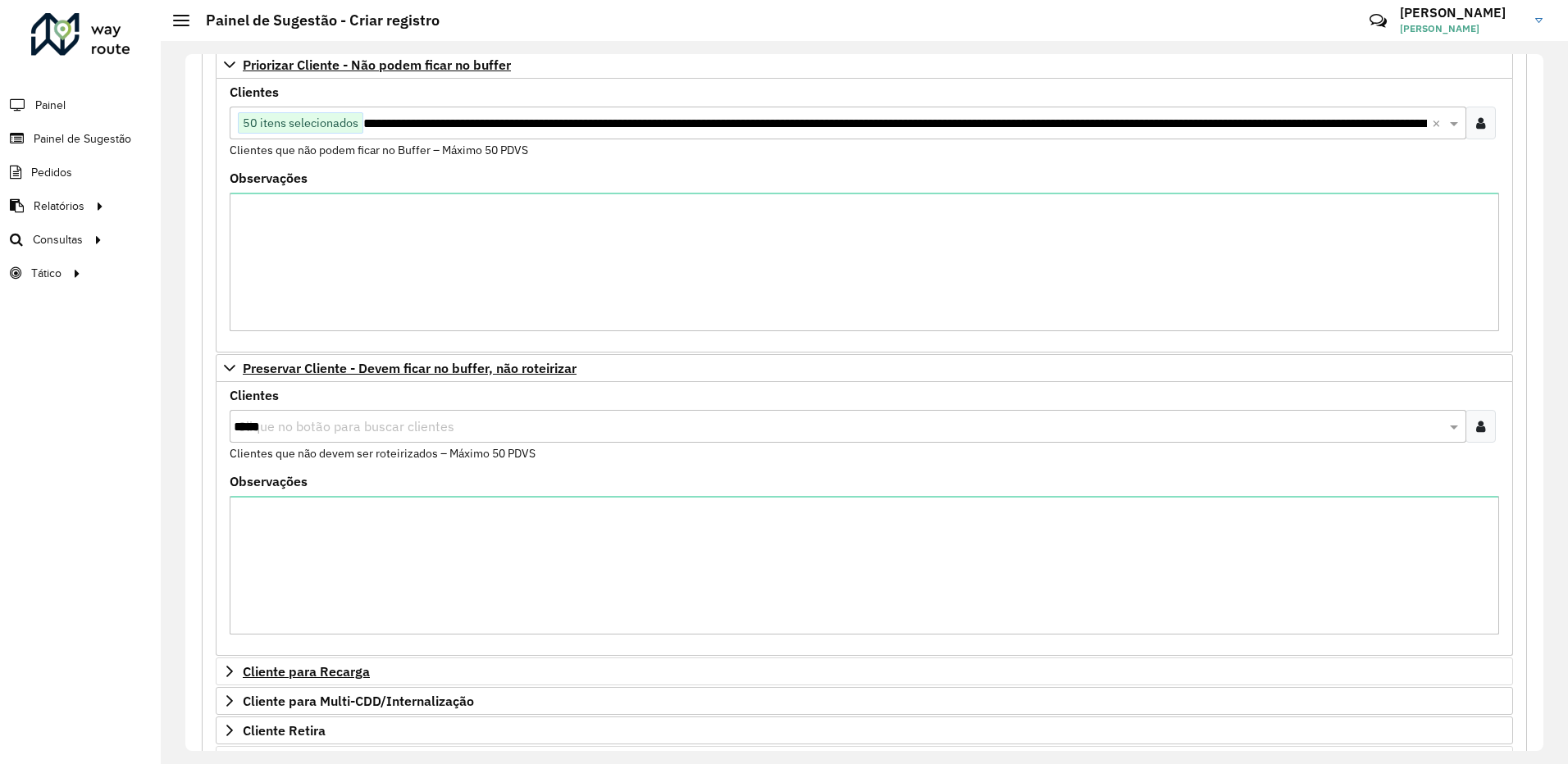
scroll to position [217, 0]
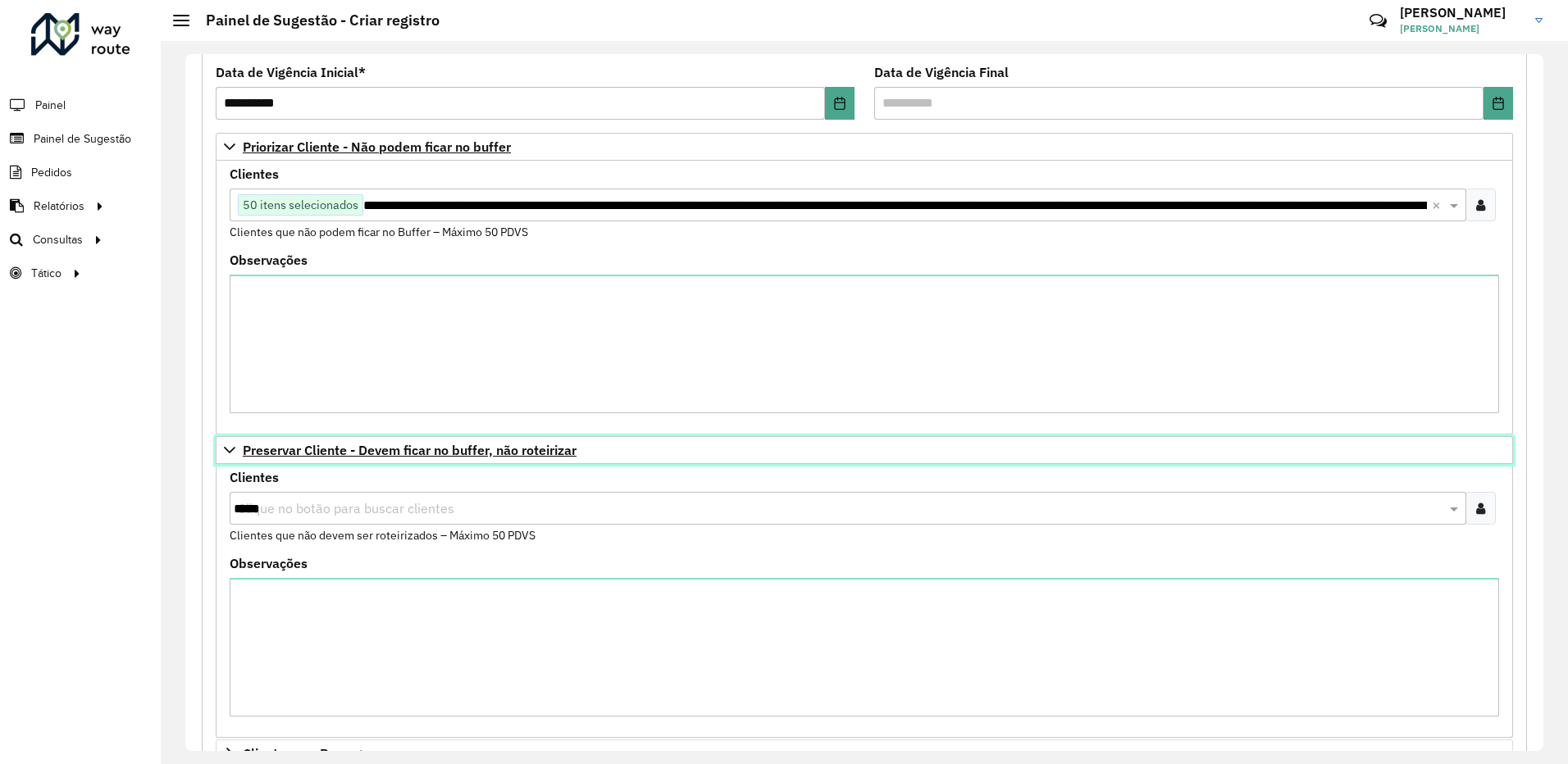
click at [231, 444] on icon at bounding box center [230, 450] width 13 height 13
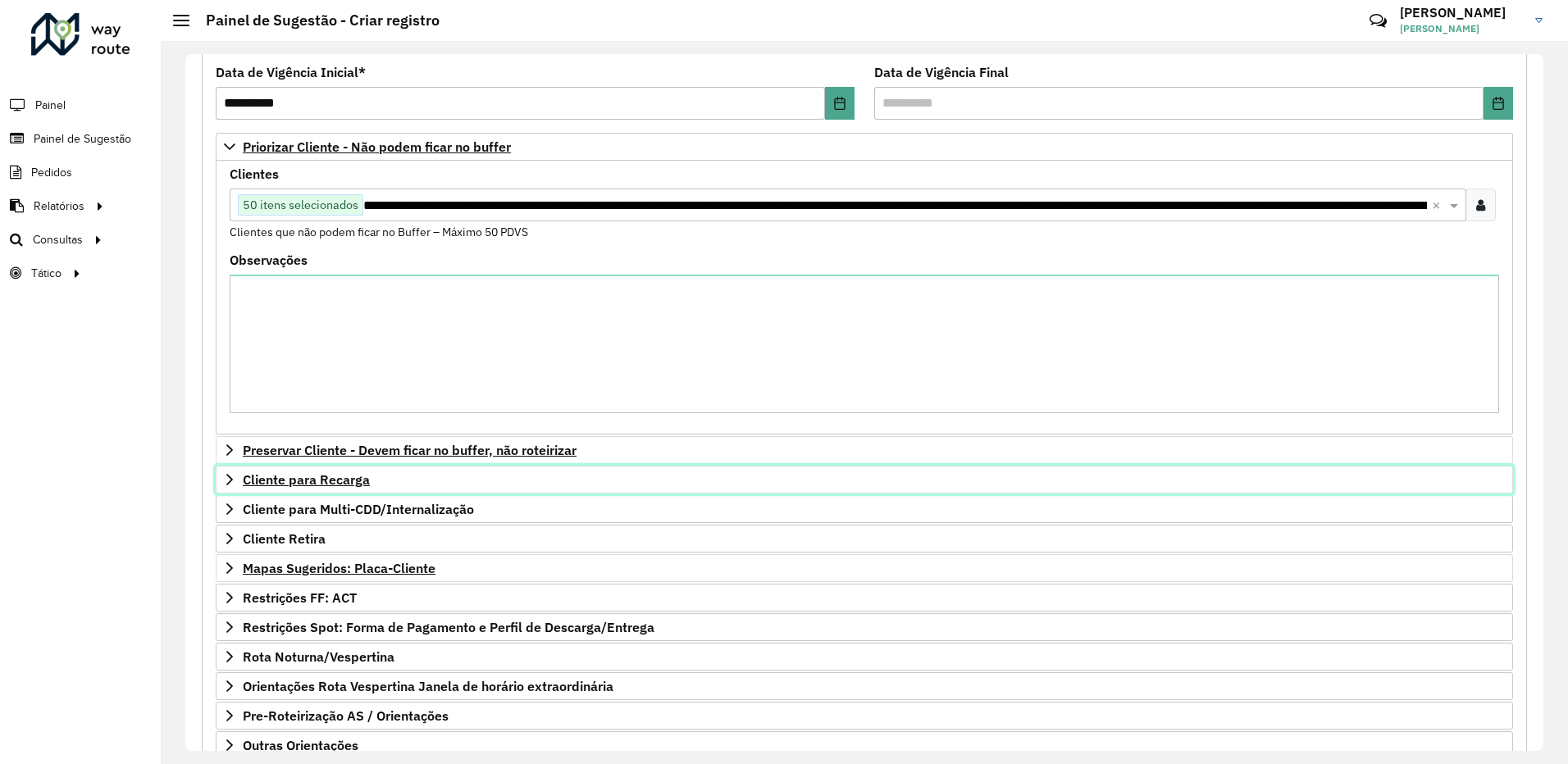
click at [238, 476] on link "Cliente para Recarga" at bounding box center [864, 479] width 1297 height 28
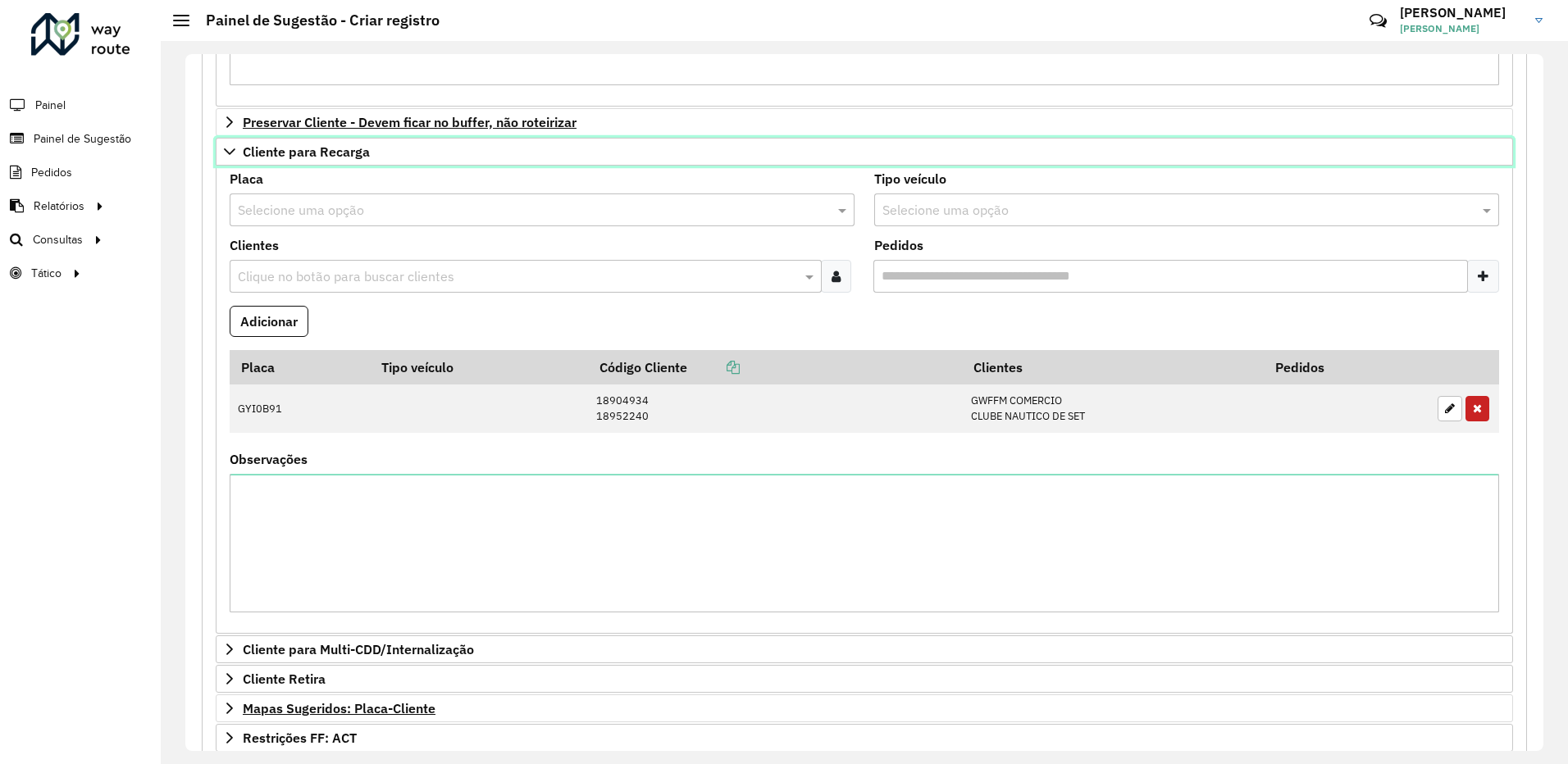
scroll to position [795, 0]
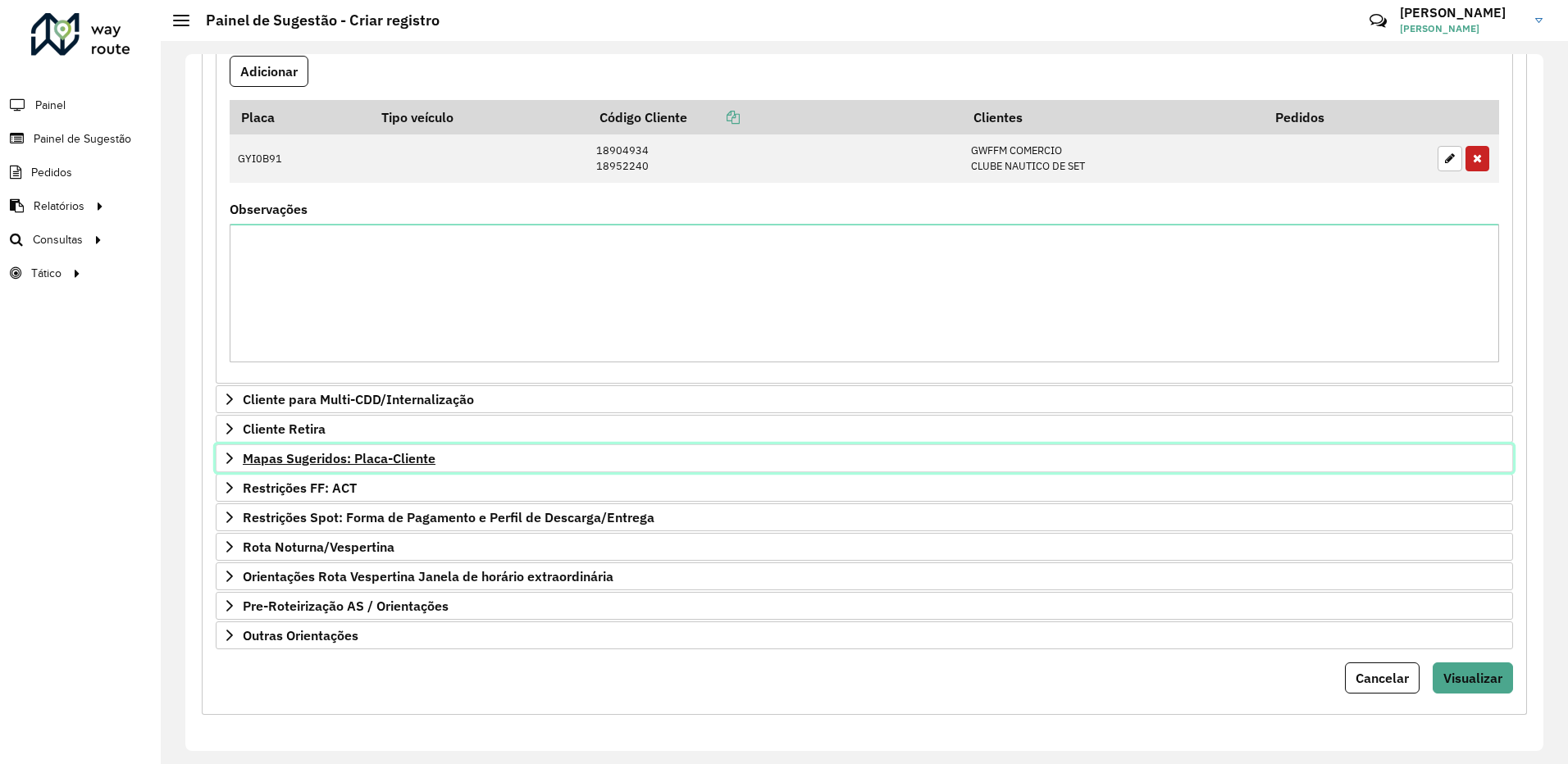
click at [230, 466] on link "Mapas Sugeridos: Placa-Cliente" at bounding box center [864, 458] width 1297 height 28
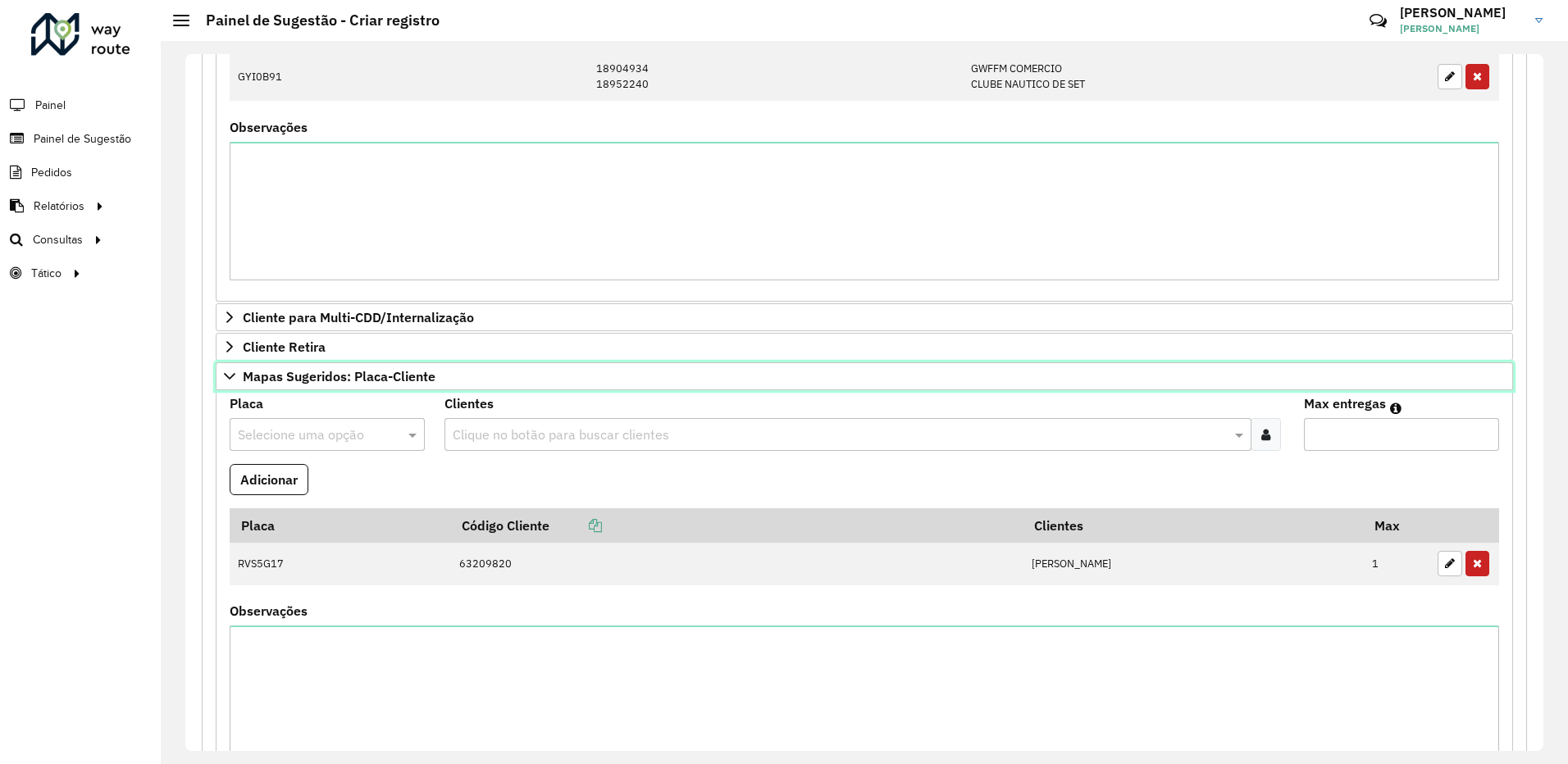
scroll to position [1123, 0]
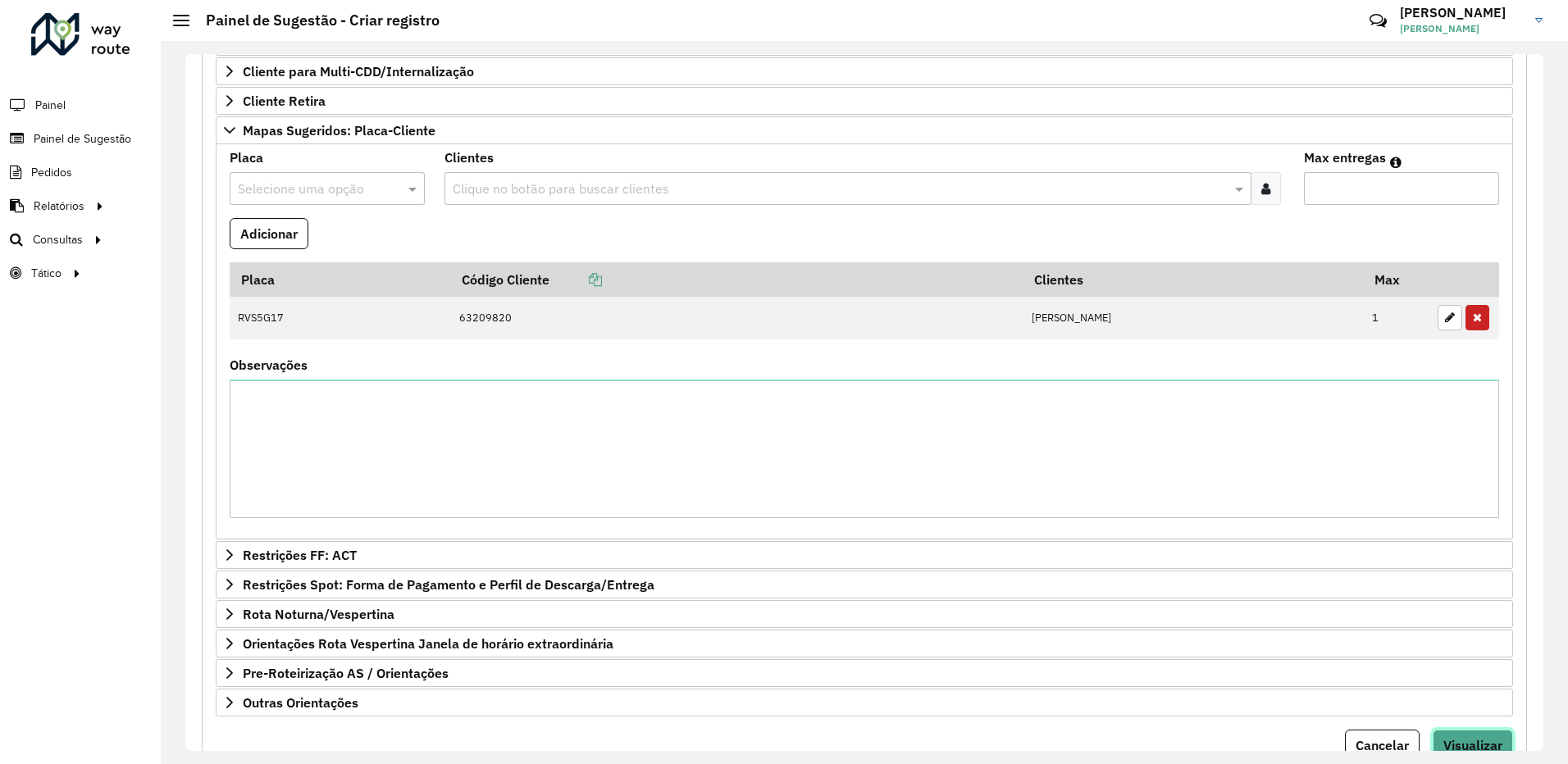
click at [1453, 735] on button "Visualizar" at bounding box center [1472, 746] width 80 height 31
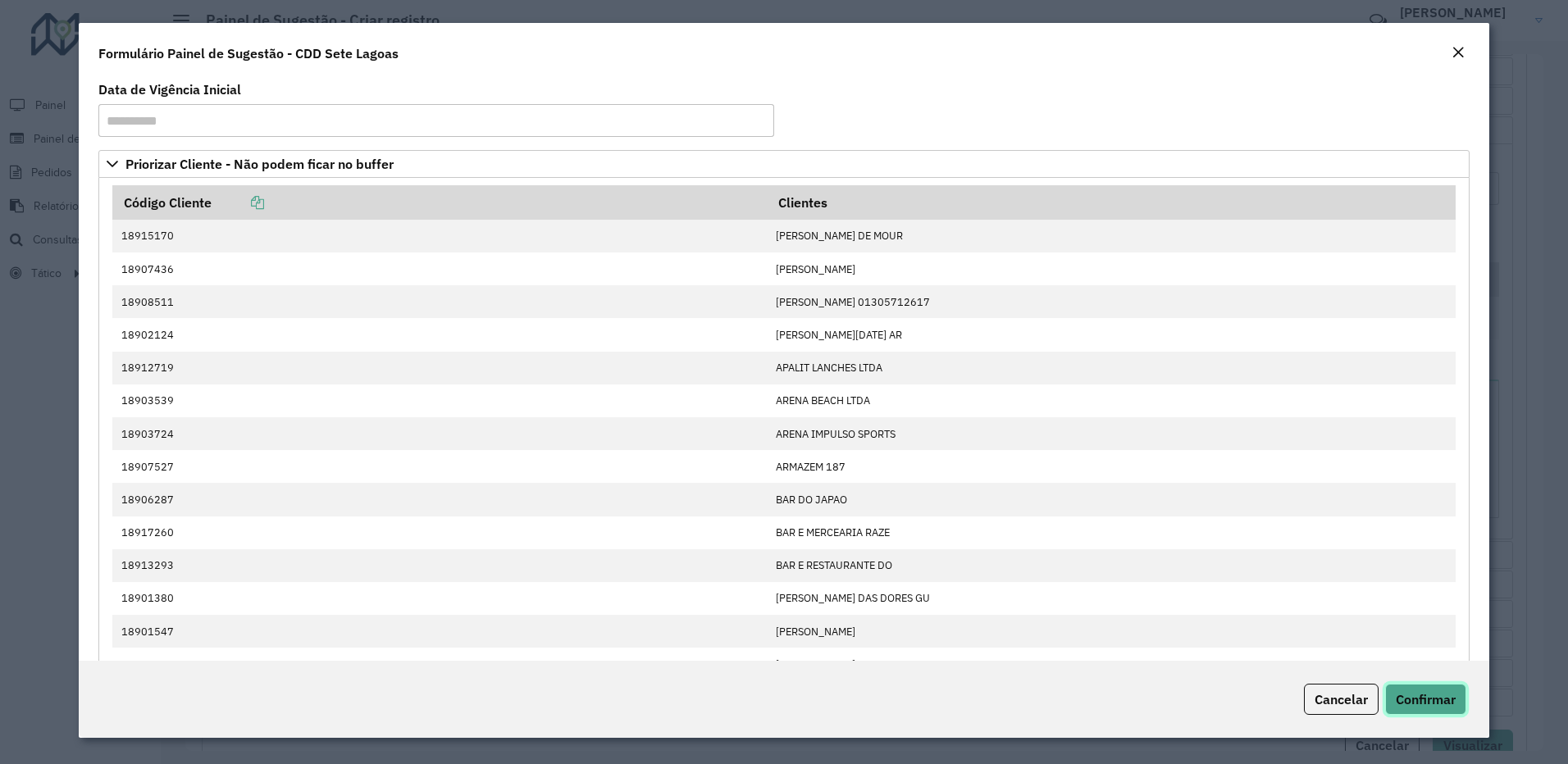
click at [1433, 688] on button "Confirmar" at bounding box center [1425, 699] width 81 height 31
